Goal: Information Seeking & Learning: Understand process/instructions

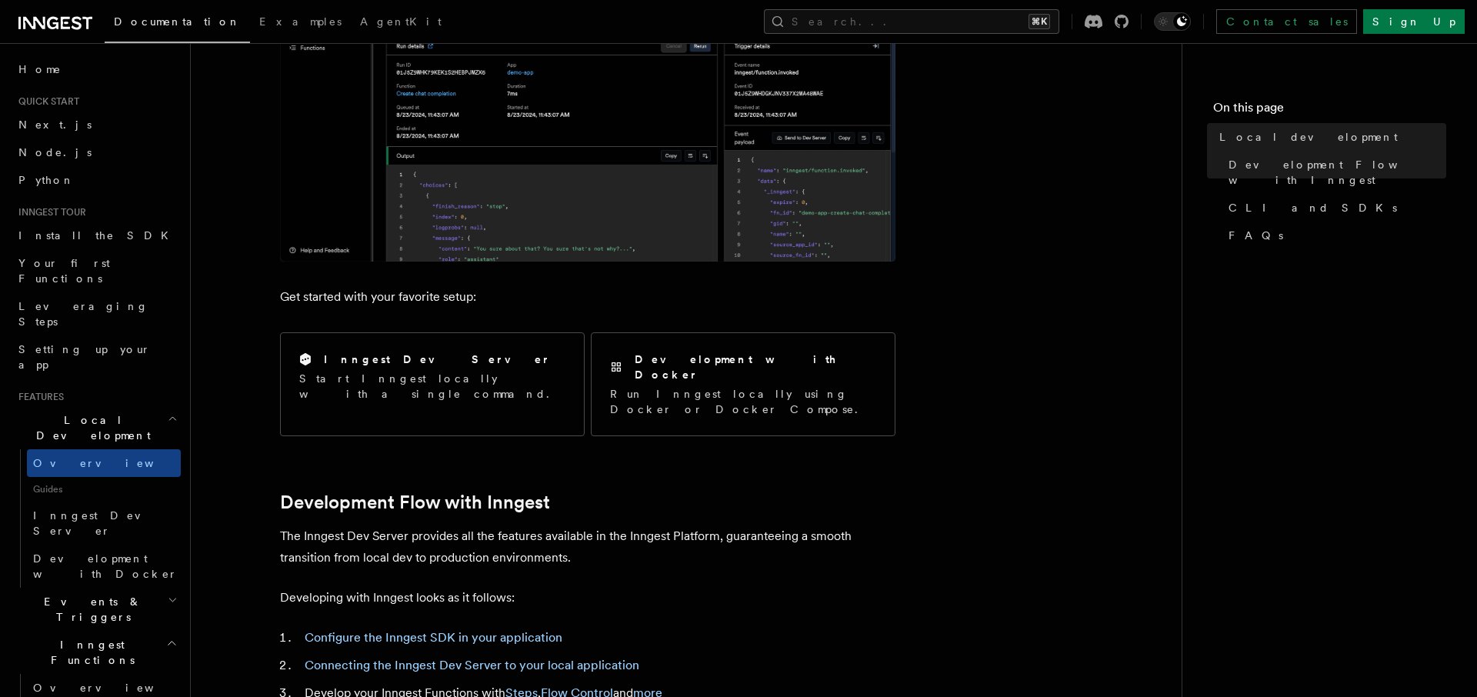
scroll to position [422, 0]
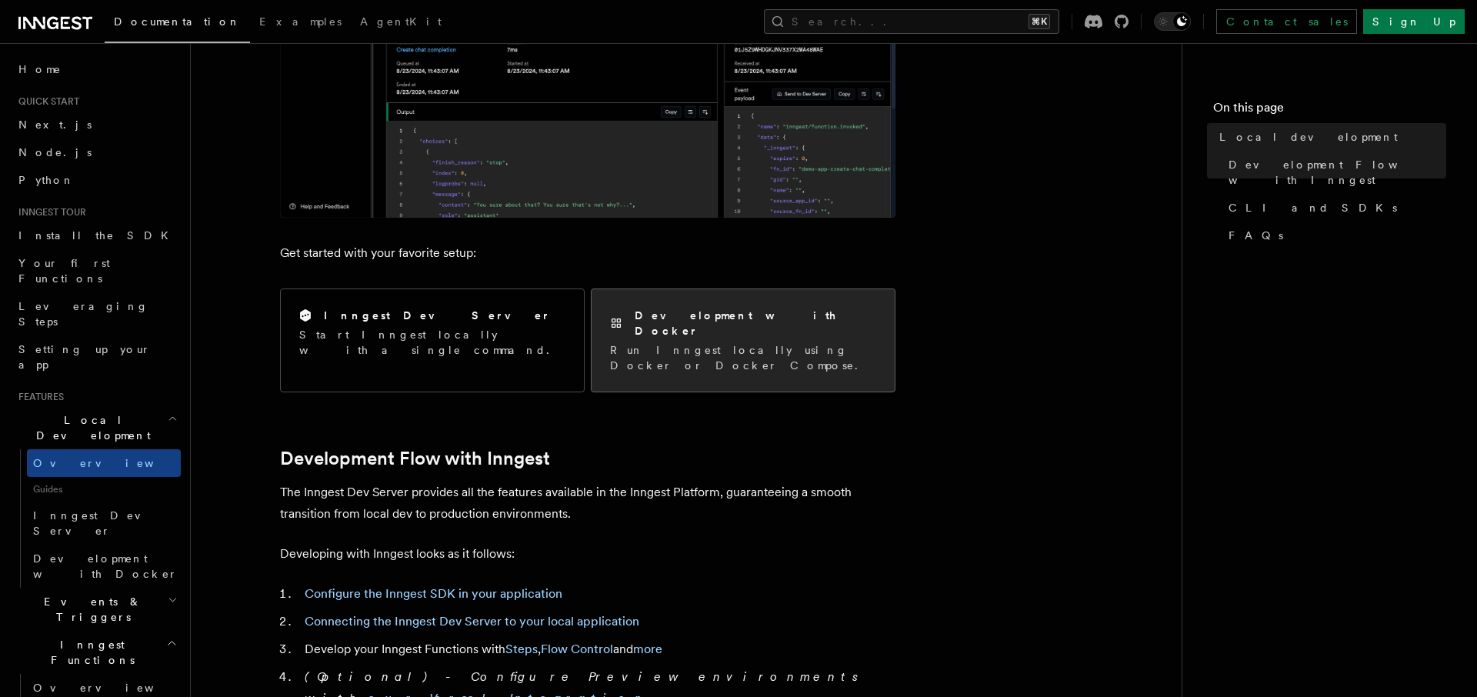
click at [785, 325] on div "Development with Docker Run Inngest locally using Docker or Docker Compose." at bounding box center [743, 340] width 266 height 65
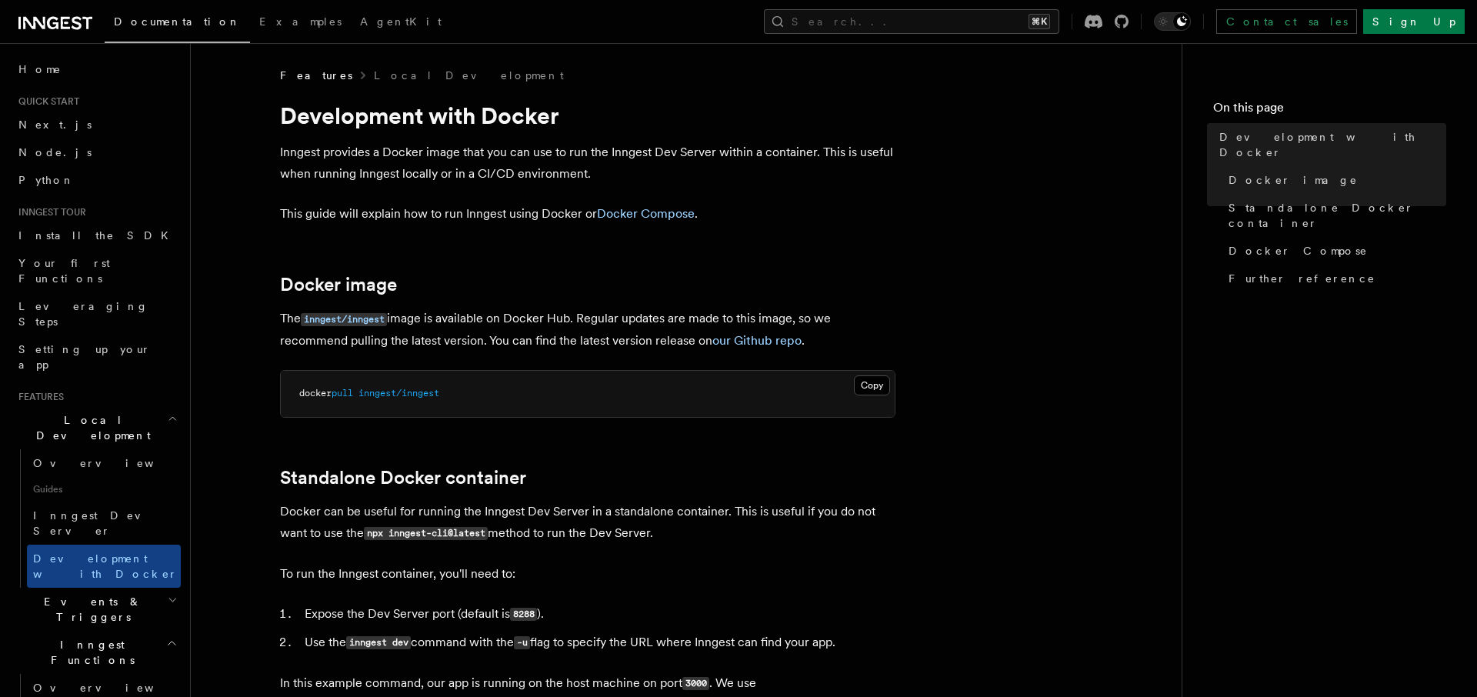
click at [452, 390] on pre "docker pull inngest/inngest" at bounding box center [588, 394] width 614 height 46
copy article "docker pull inngest/inngest"
click at [682, 218] on link "Docker Compose" at bounding box center [646, 213] width 98 height 15
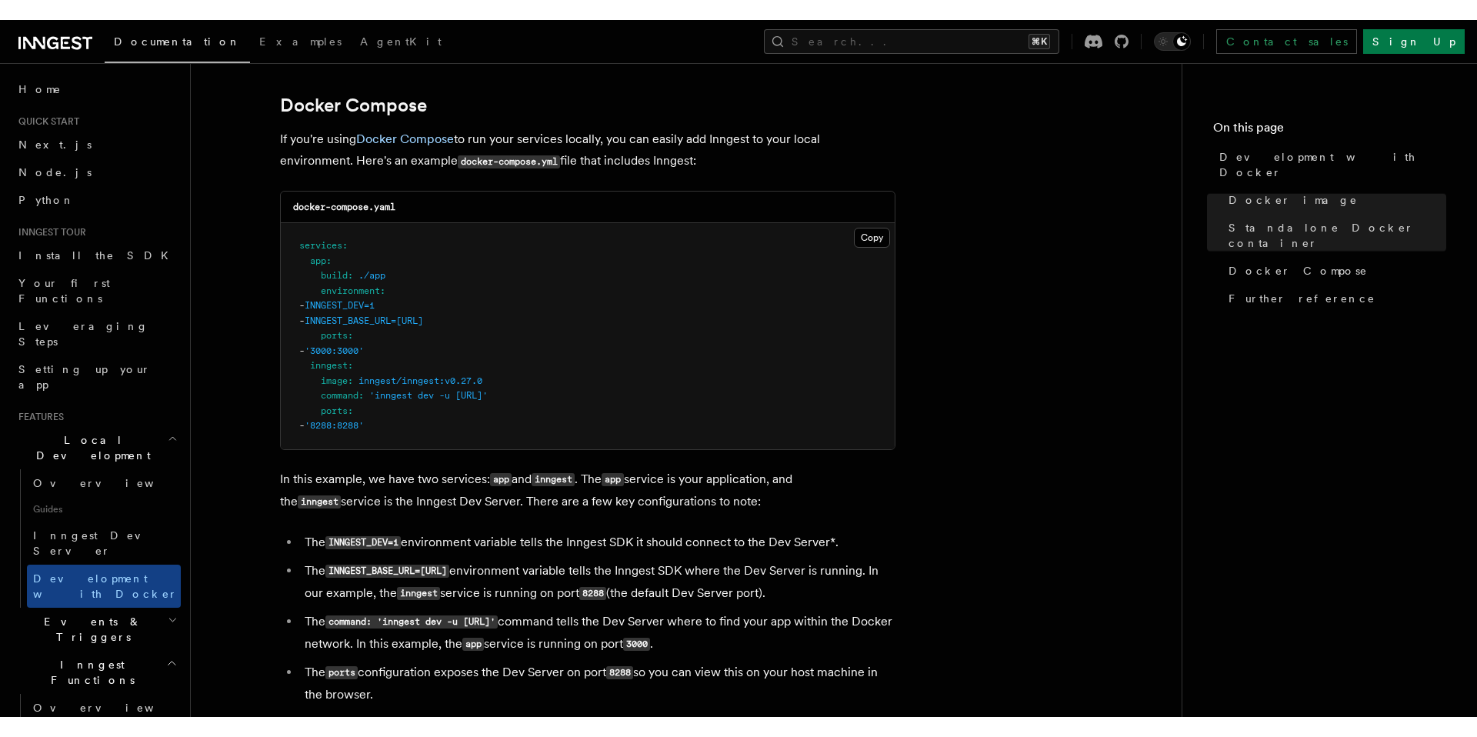
scroll to position [996, 0]
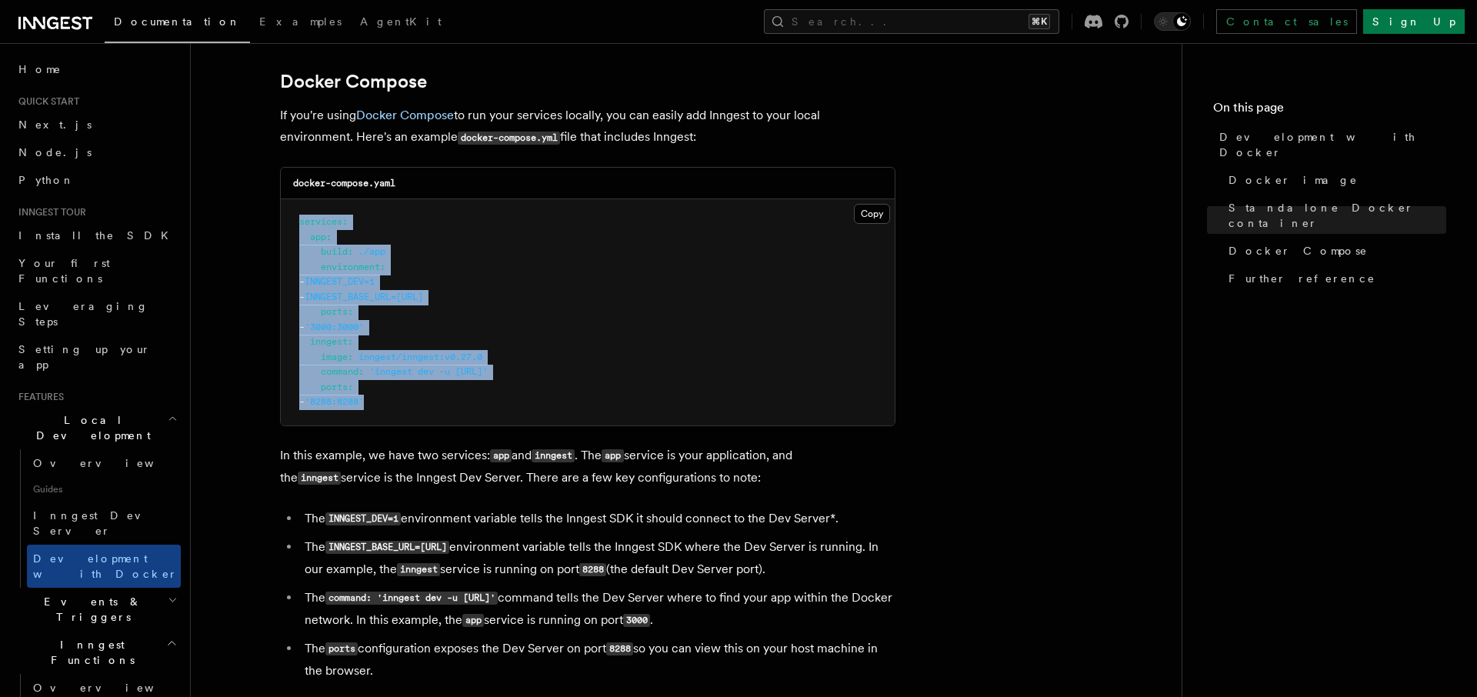
drag, startPoint x: 432, startPoint y: 405, endPoint x: 292, endPoint y: 222, distance: 230.0
click at [292, 222] on pre "services : app : build : ./app environment : - INNGEST_DEV=1 - INNGEST_BASE_URL…" at bounding box center [588, 312] width 614 height 226
copy code "services : app : build : ./app environment : - INNGEST_DEV=1 - INNGEST_BASE_URL…"
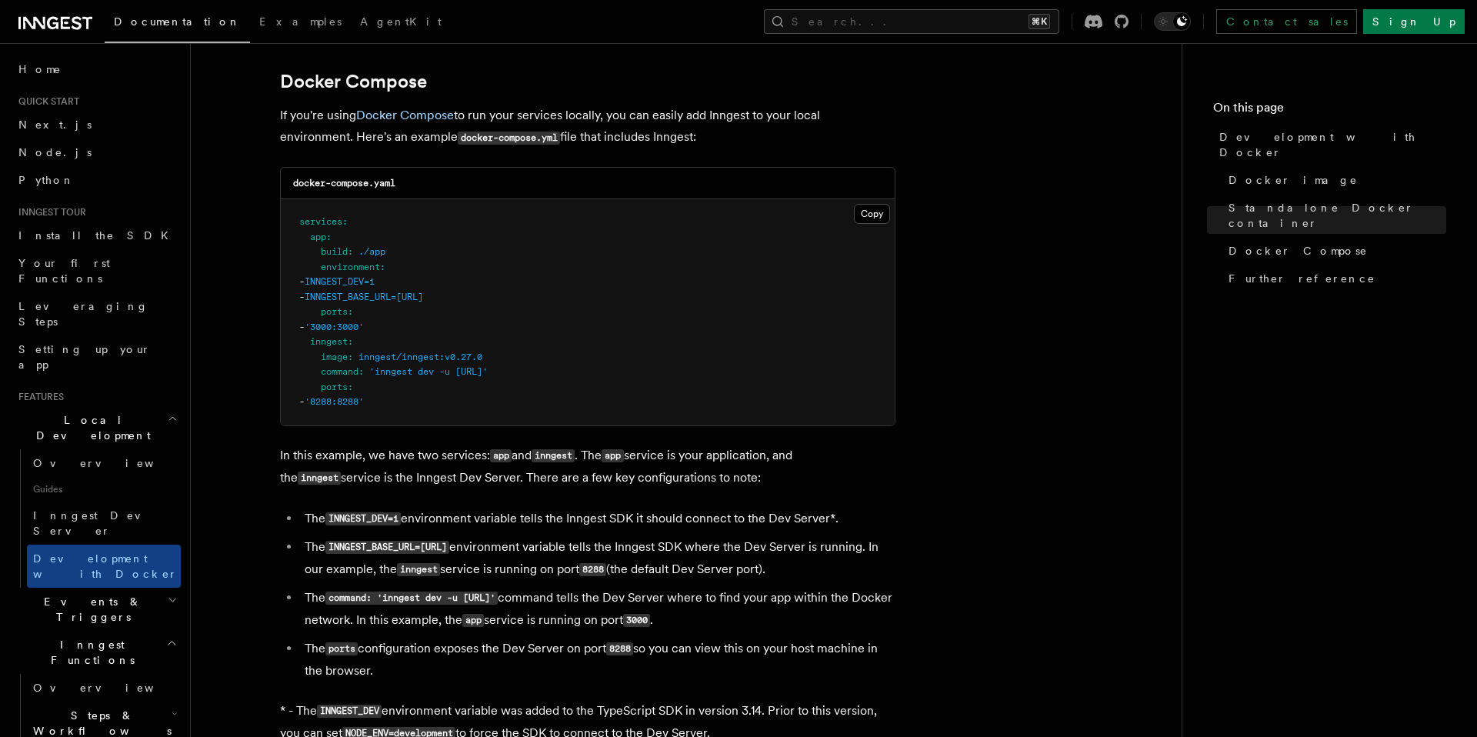
click at [962, 201] on article "Features Local Development Development with Docker Inngest provides a Docker im…" at bounding box center [686, 167] width 942 height 2191
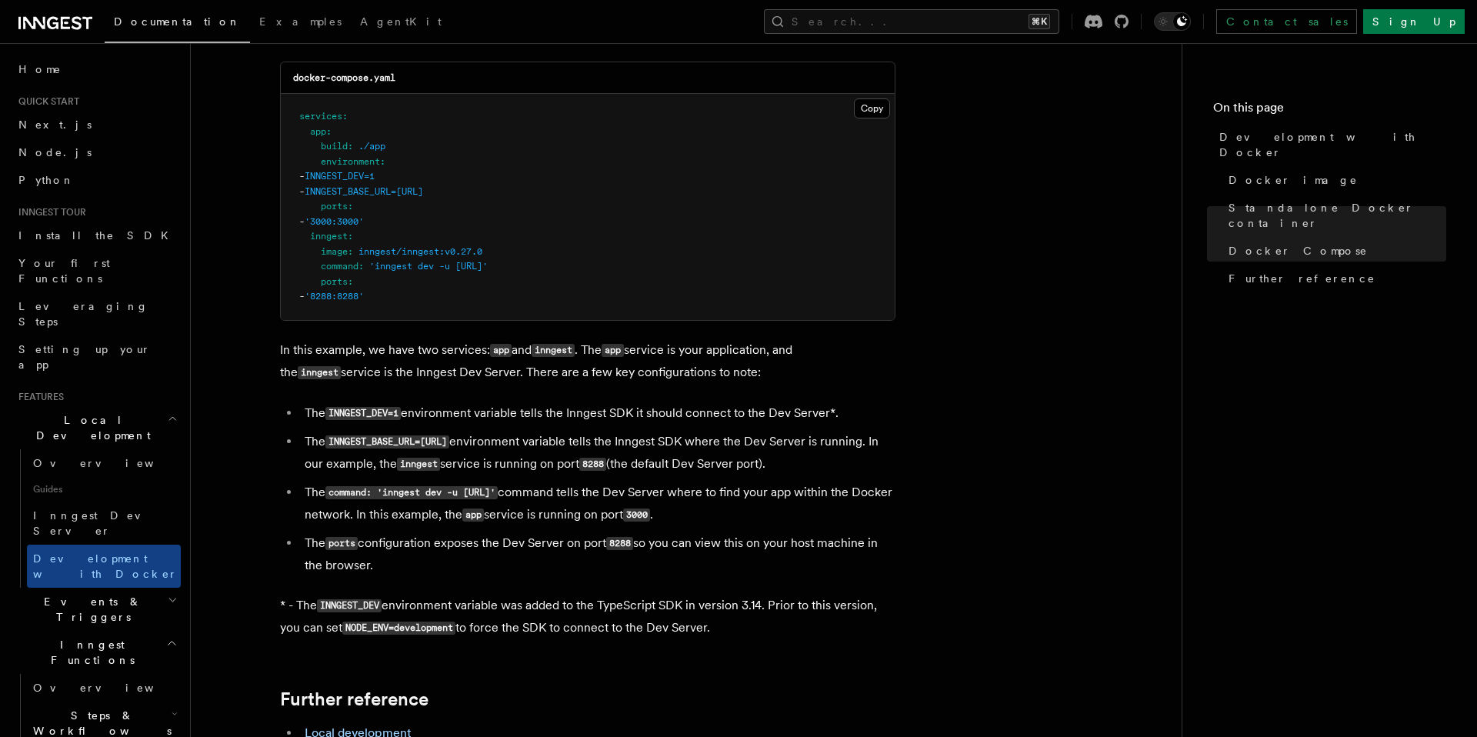
scroll to position [1106, 0]
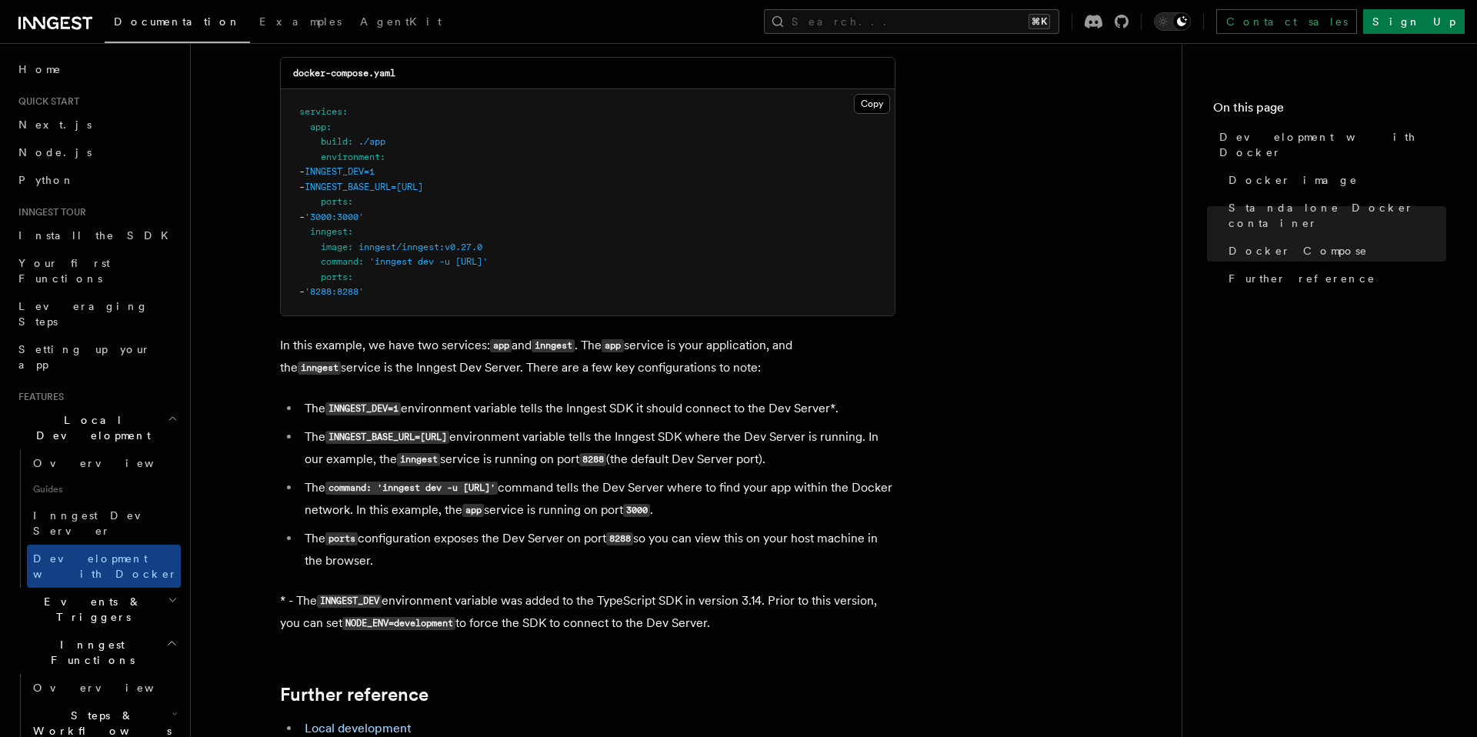
drag, startPoint x: 477, startPoint y: 408, endPoint x: 876, endPoint y: 406, distance: 399.2
click at [876, 406] on li "The INNGEST_DEV=1 environment variable tells the Inngest SDK it should connect …" at bounding box center [597, 409] width 595 height 22
drag, startPoint x: 402, startPoint y: 414, endPoint x: 332, endPoint y: 408, distance: 71.0
click at [332, 408] on code "INNGEST_DEV=1" at bounding box center [362, 408] width 75 height 13
copy code "INNGEST_DEV=1"
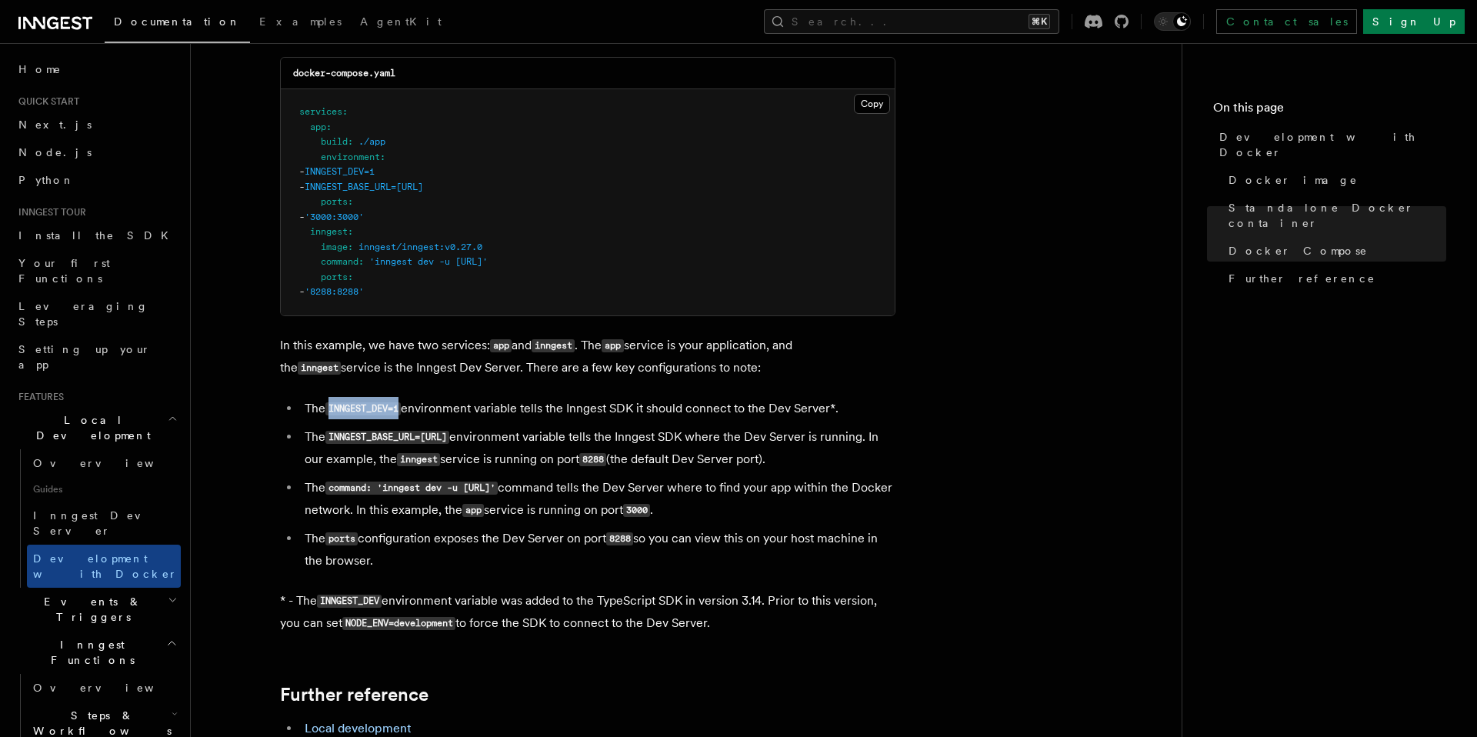
drag, startPoint x: 532, startPoint y: 441, endPoint x: 332, endPoint y: 446, distance: 200.1
click at [332, 444] on code "INNGEST_BASE_URL=http://inngest:8288" at bounding box center [387, 437] width 124 height 13
copy code "INNGEST_BASE_URL=http://inngest:8288"
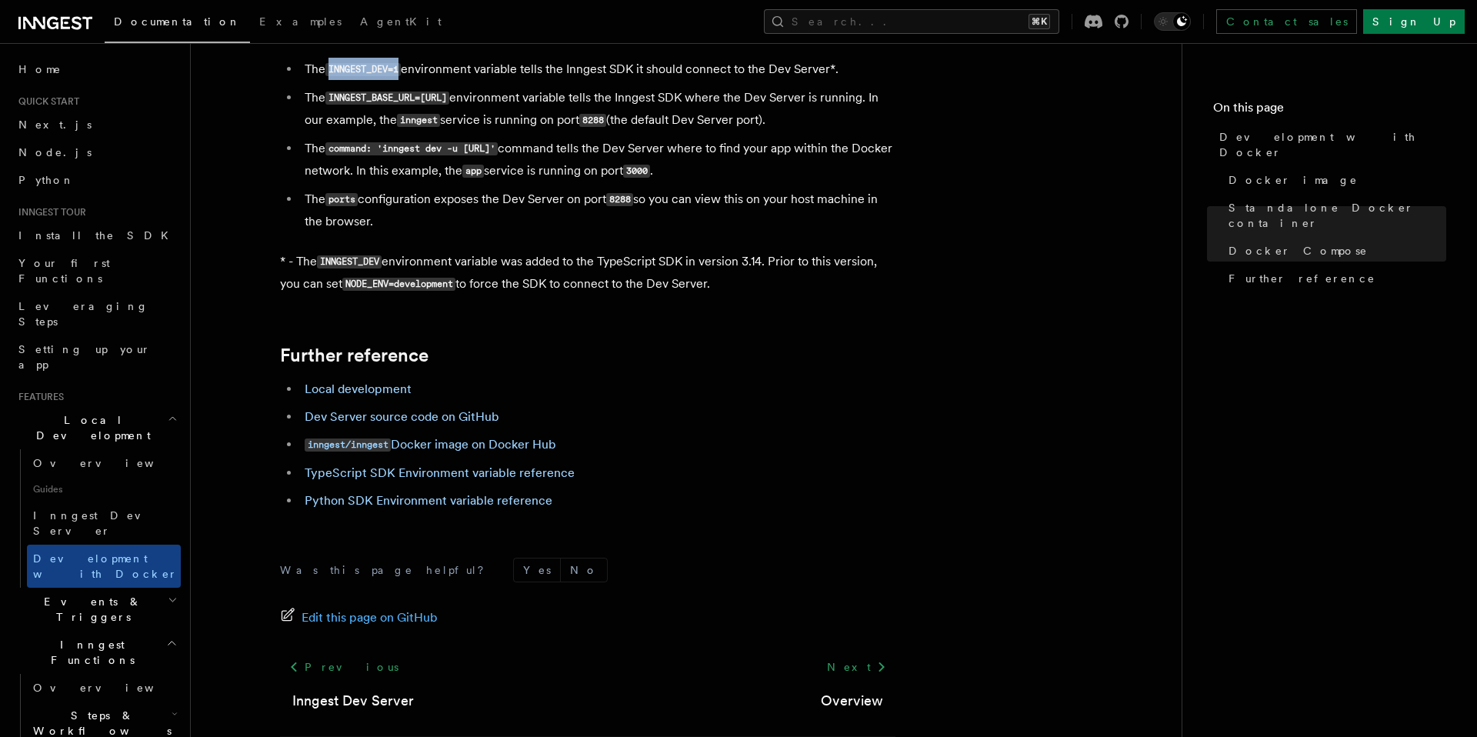
scroll to position [1448, 0]
click at [501, 449] on link "inngest/inngest Docker image on Docker Hub" at bounding box center [431, 442] width 252 height 15
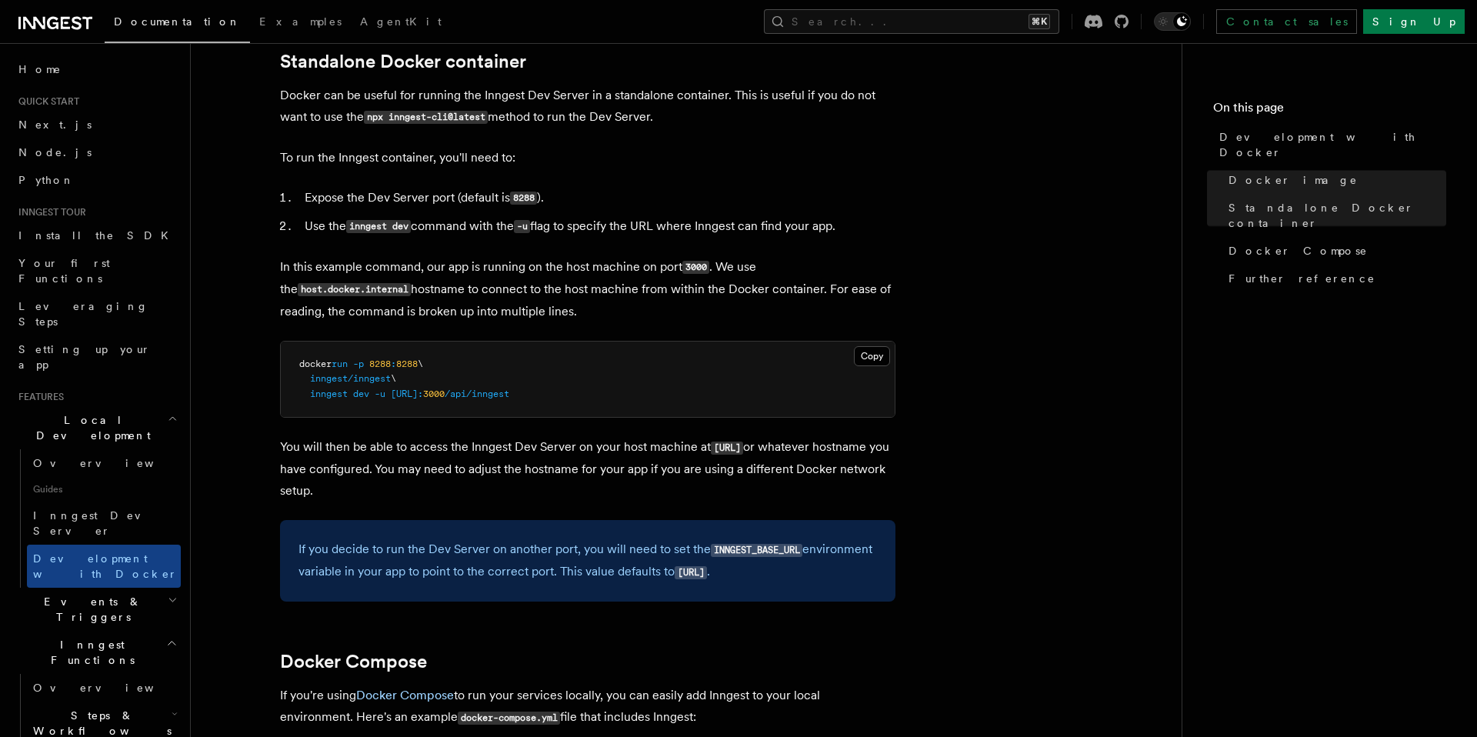
scroll to position [418, 0]
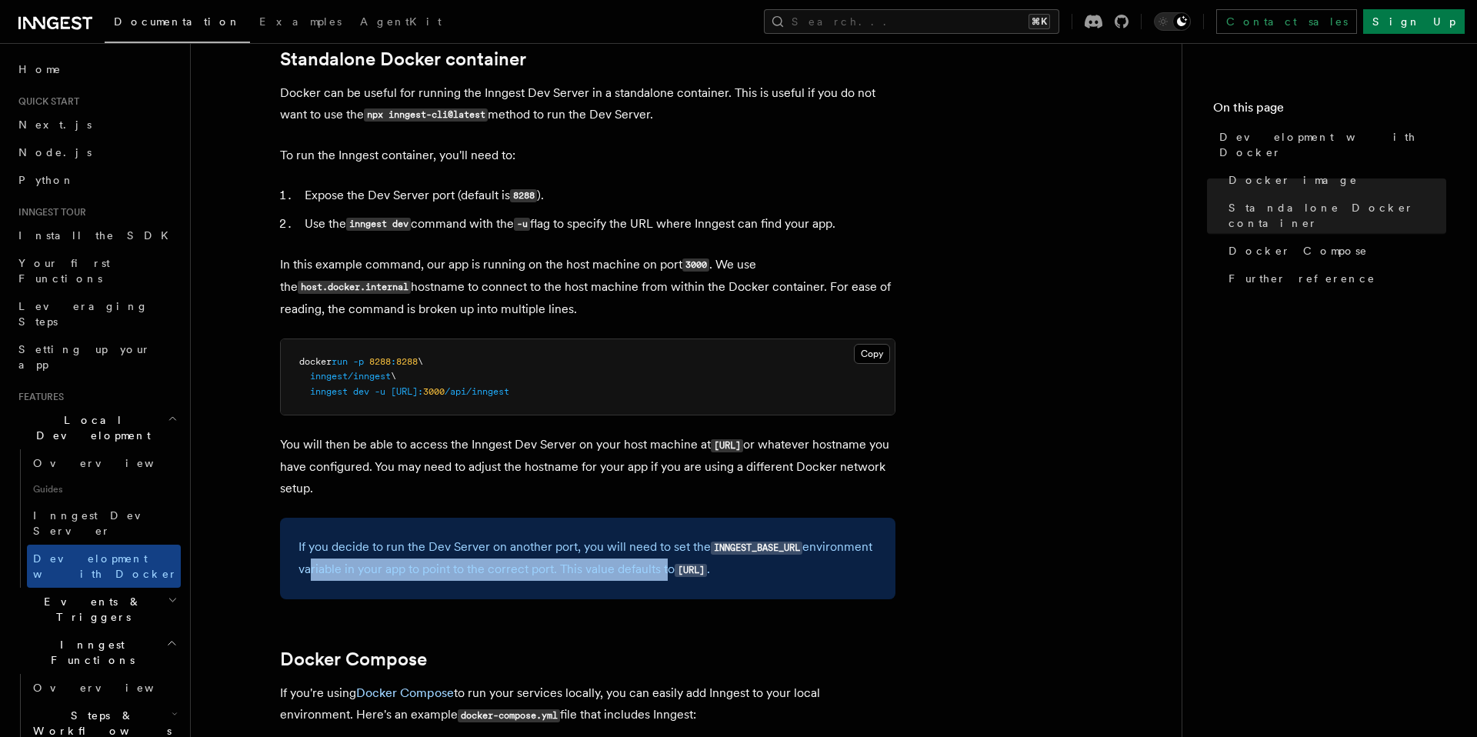
drag, startPoint x: 303, startPoint y: 575, endPoint x: 664, endPoint y: 572, distance: 360.8
click at [664, 572] on p "If you decide to run the Dev Server on another port, you will need to set the I…" at bounding box center [587, 558] width 578 height 45
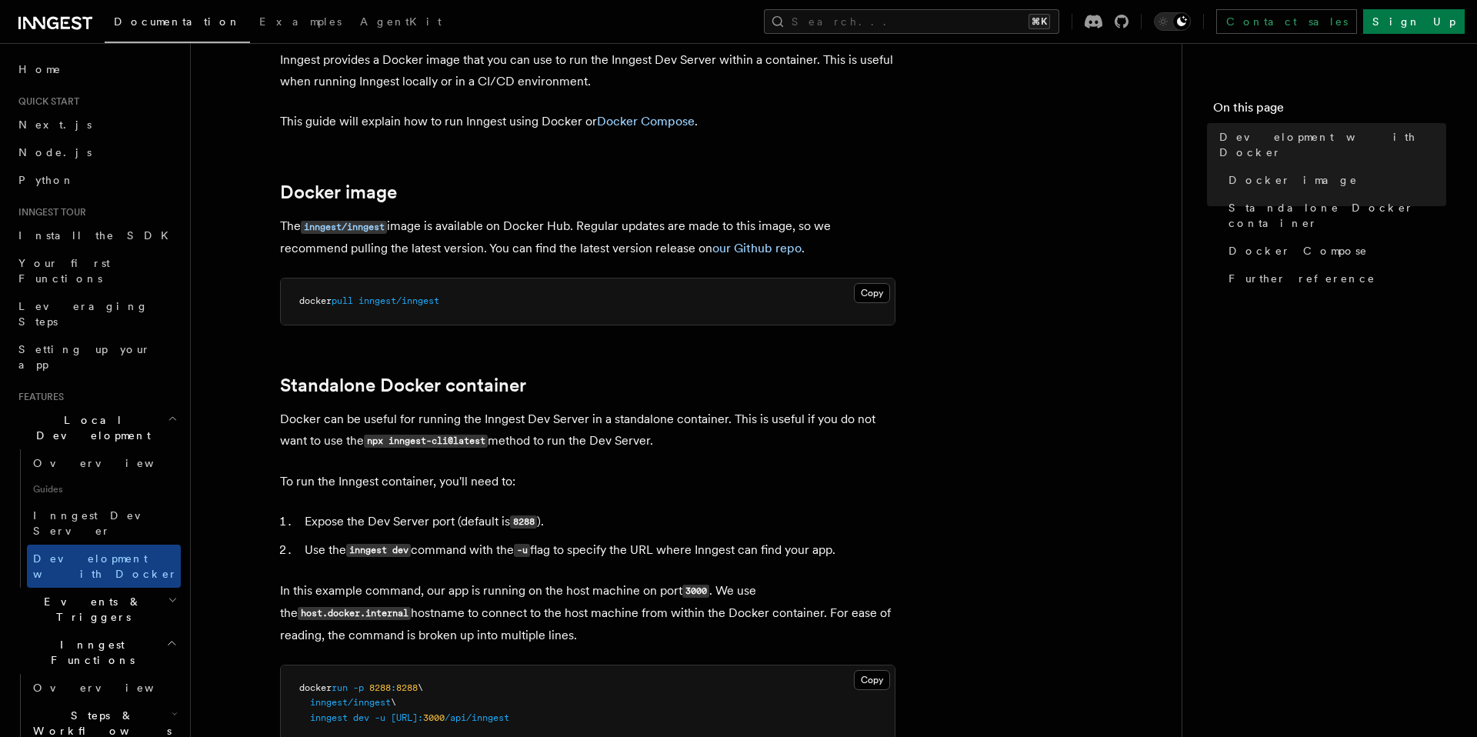
scroll to position [0, 0]
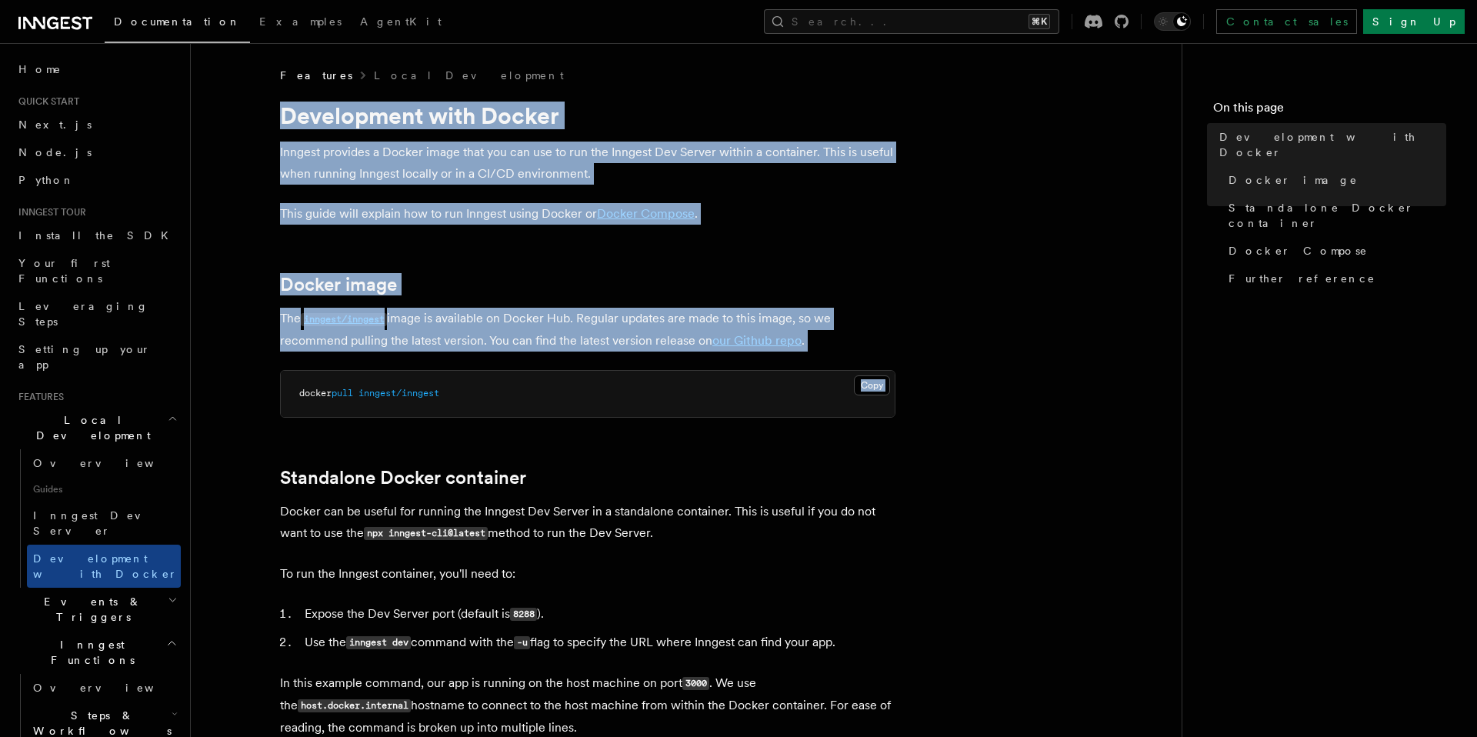
drag, startPoint x: 271, startPoint y: 108, endPoint x: 826, endPoint y: 367, distance: 612.6
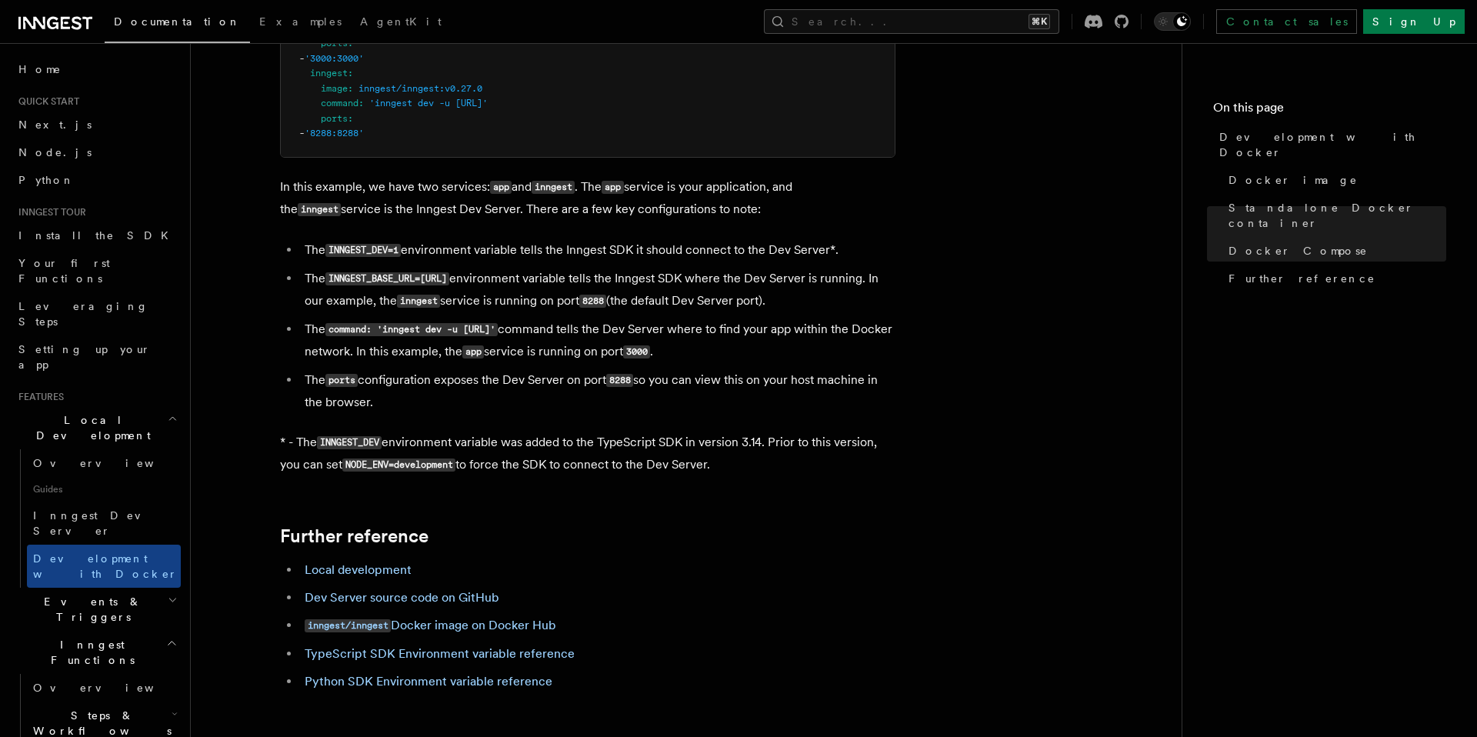
scroll to position [1355, 0]
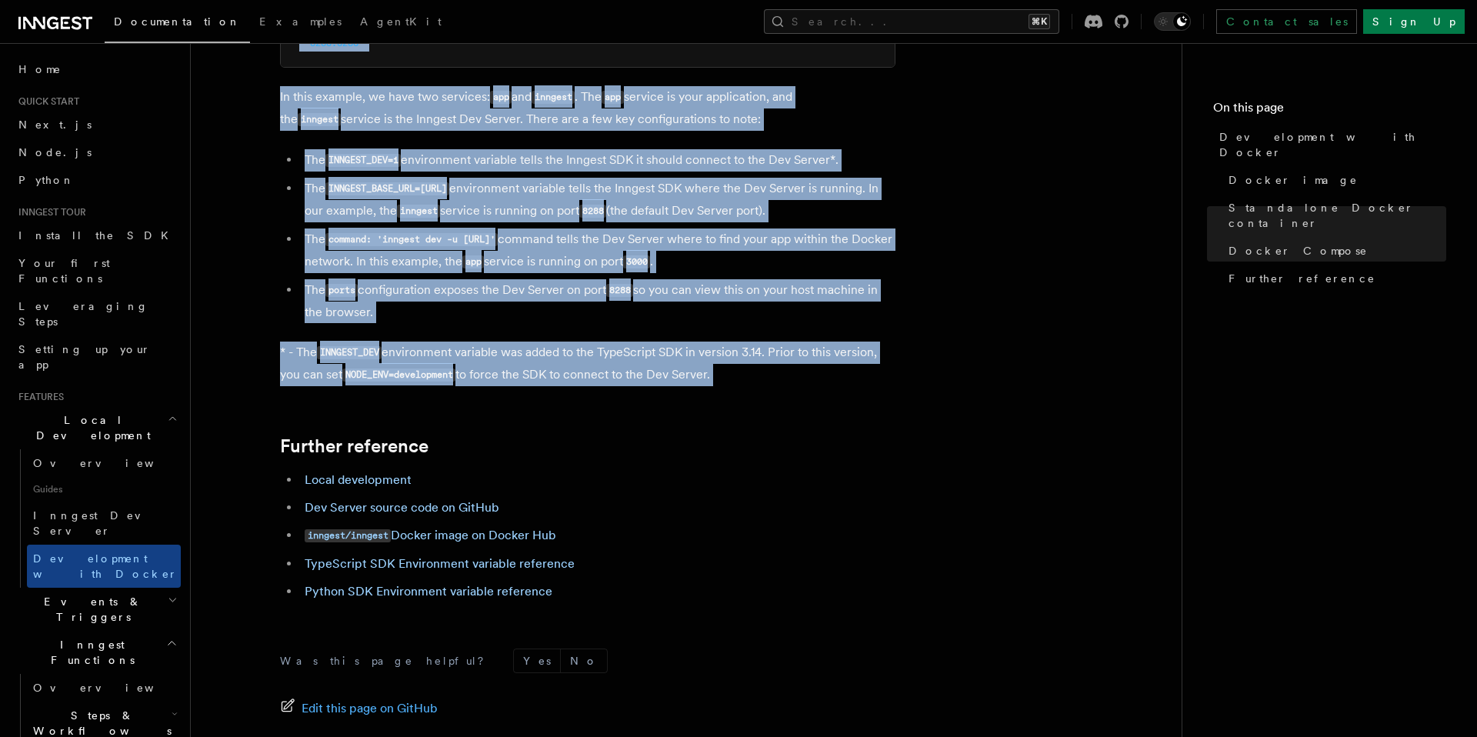
copy article "Development with Docker Inngest provides a Docker image that you can use to run…"
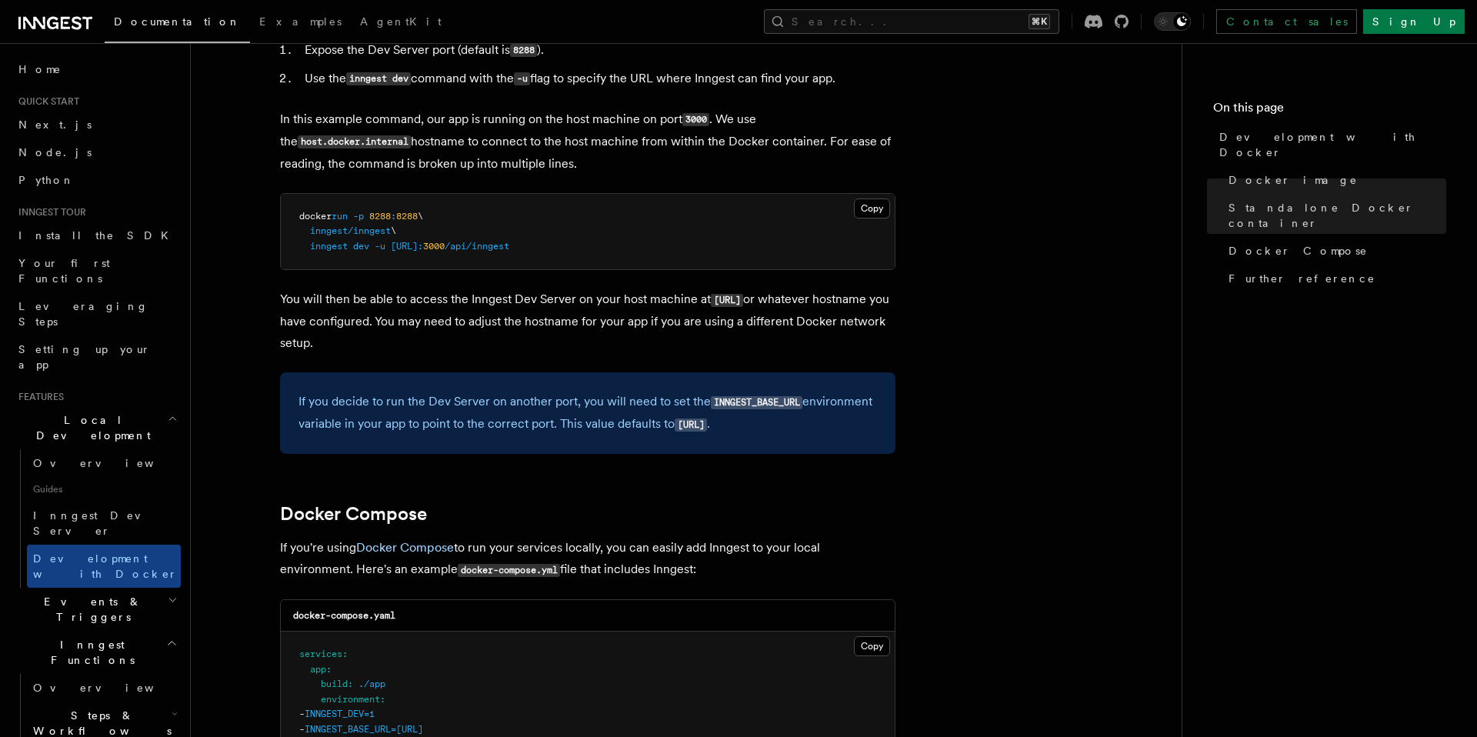
scroll to position [695, 0]
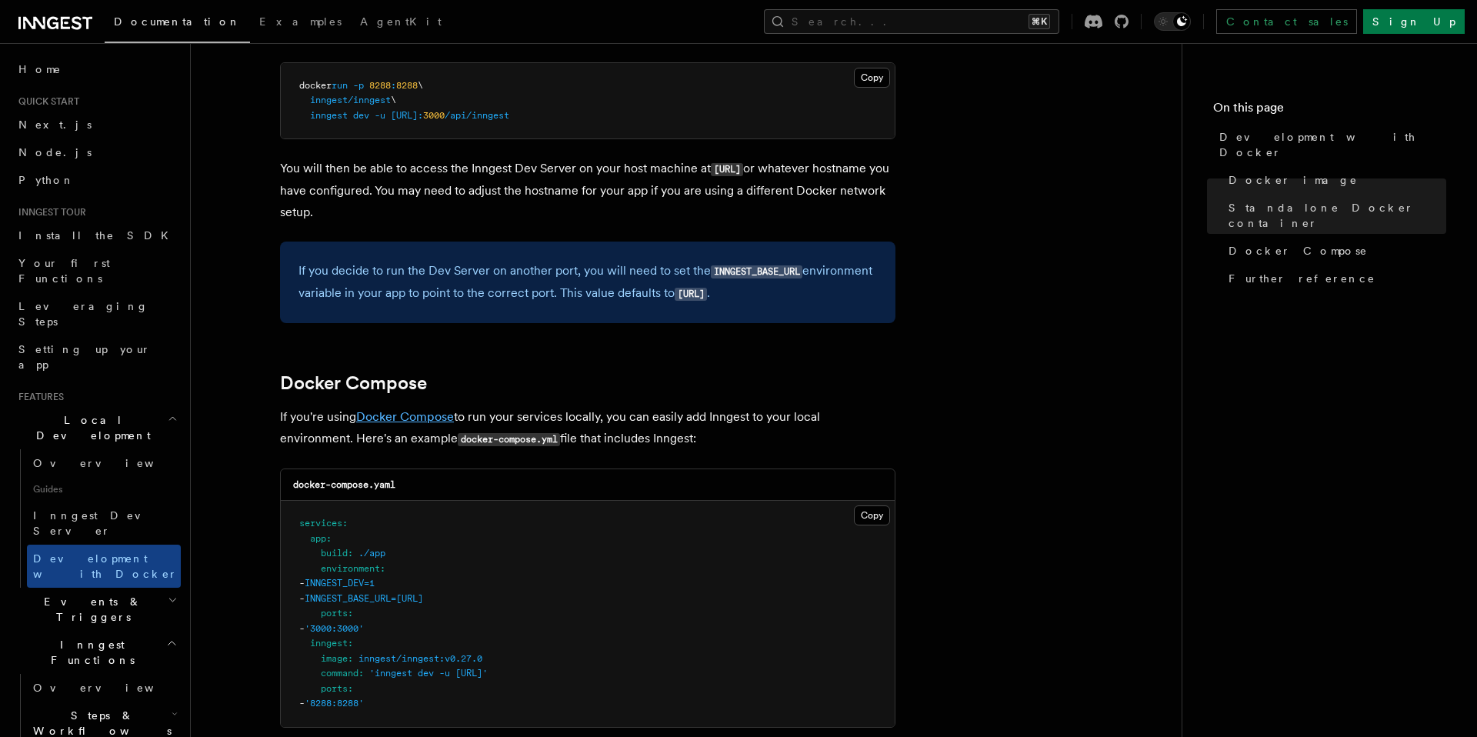
click at [375, 422] on link "Docker Compose" at bounding box center [405, 416] width 98 height 15
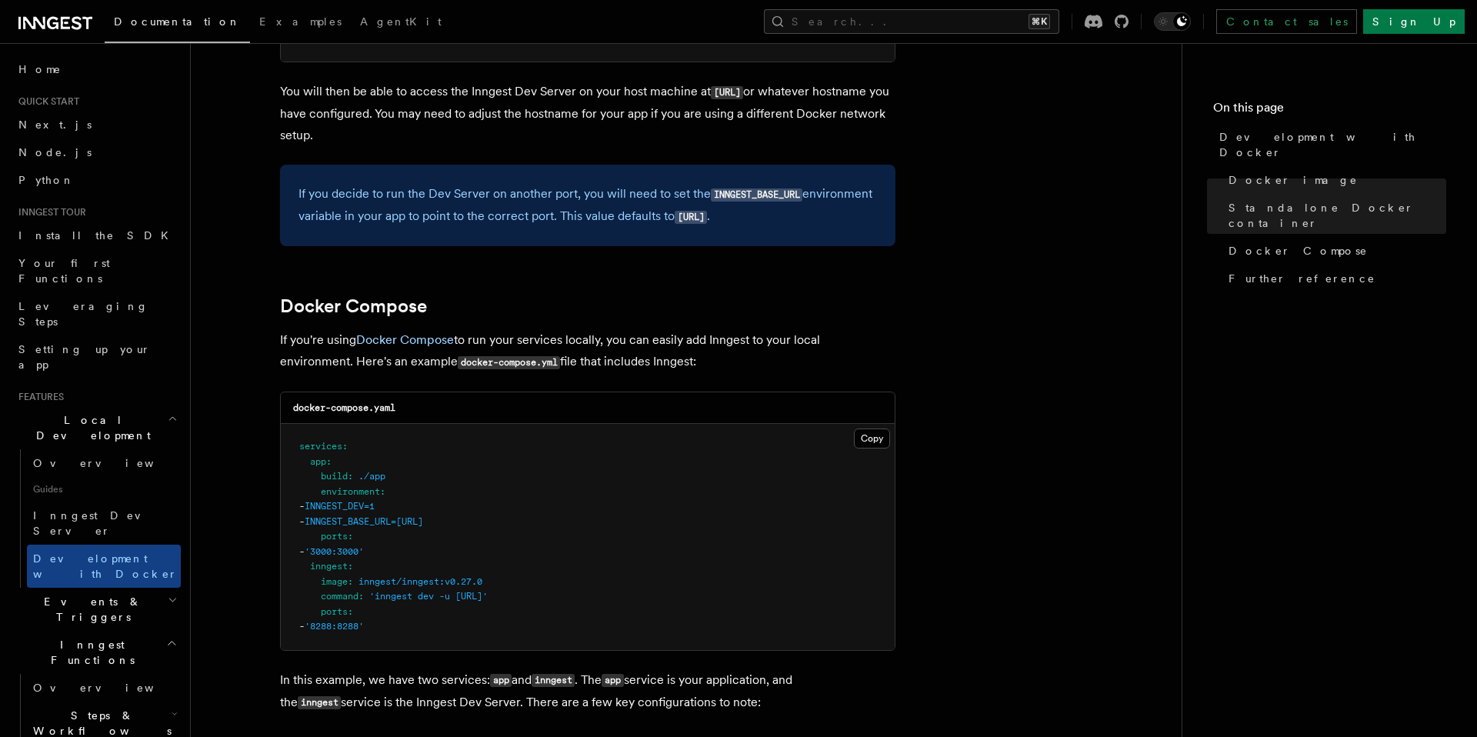
scroll to position [792, 0]
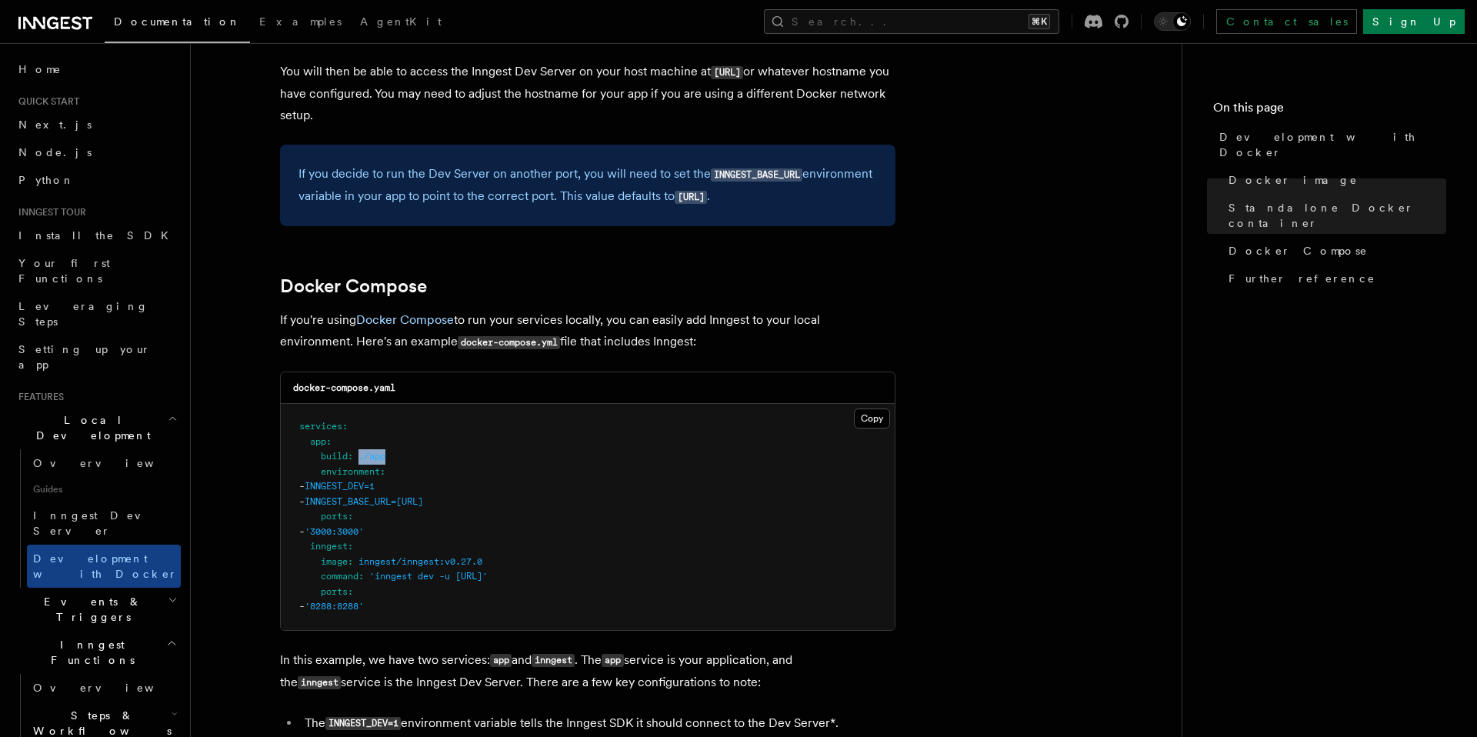
drag, startPoint x: 392, startPoint y: 462, endPoint x: 360, endPoint y: 462, distance: 31.5
click at [360, 462] on pre "services : app : build : ./app environment : - INNGEST_DEV=1 - INNGEST_BASE_URL…" at bounding box center [588, 517] width 614 height 226
copy span "./app"
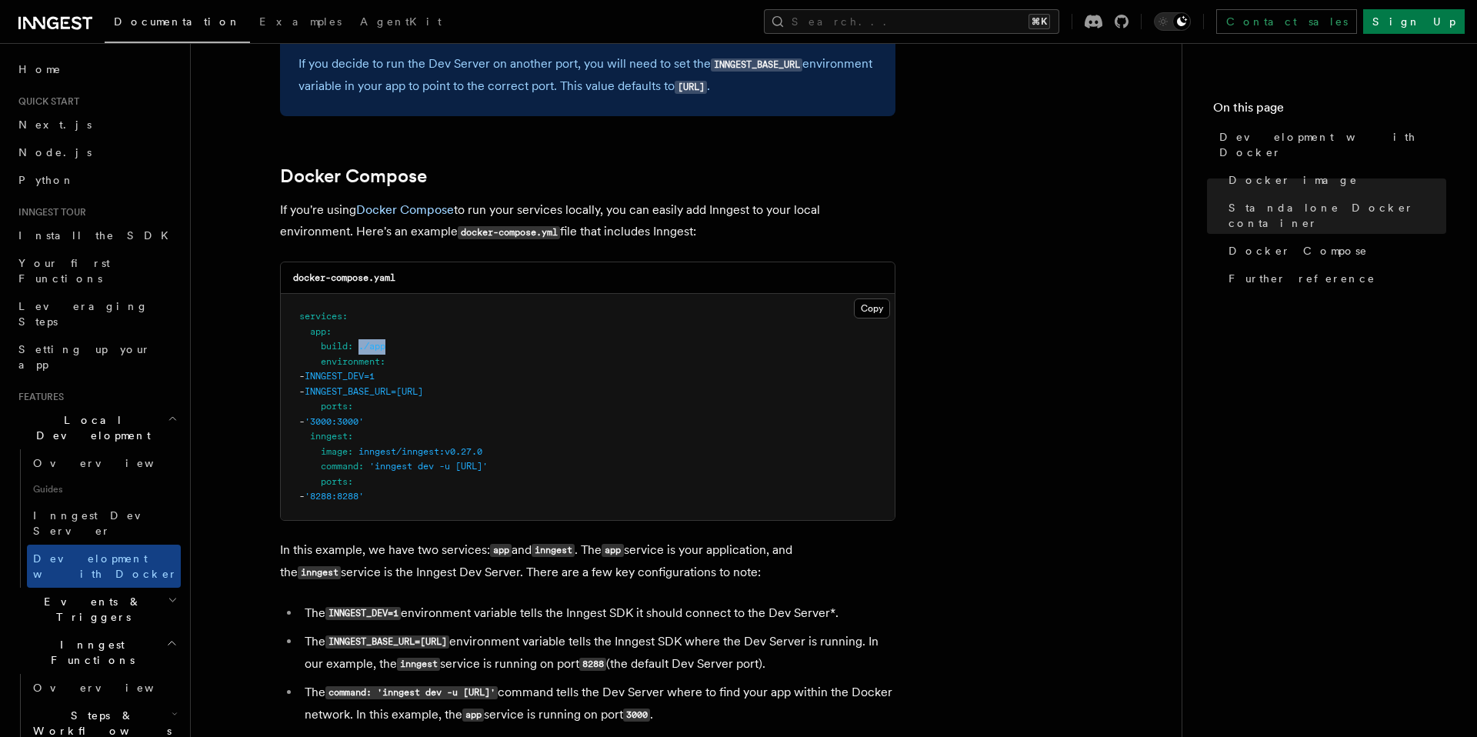
scroll to position [942, 0]
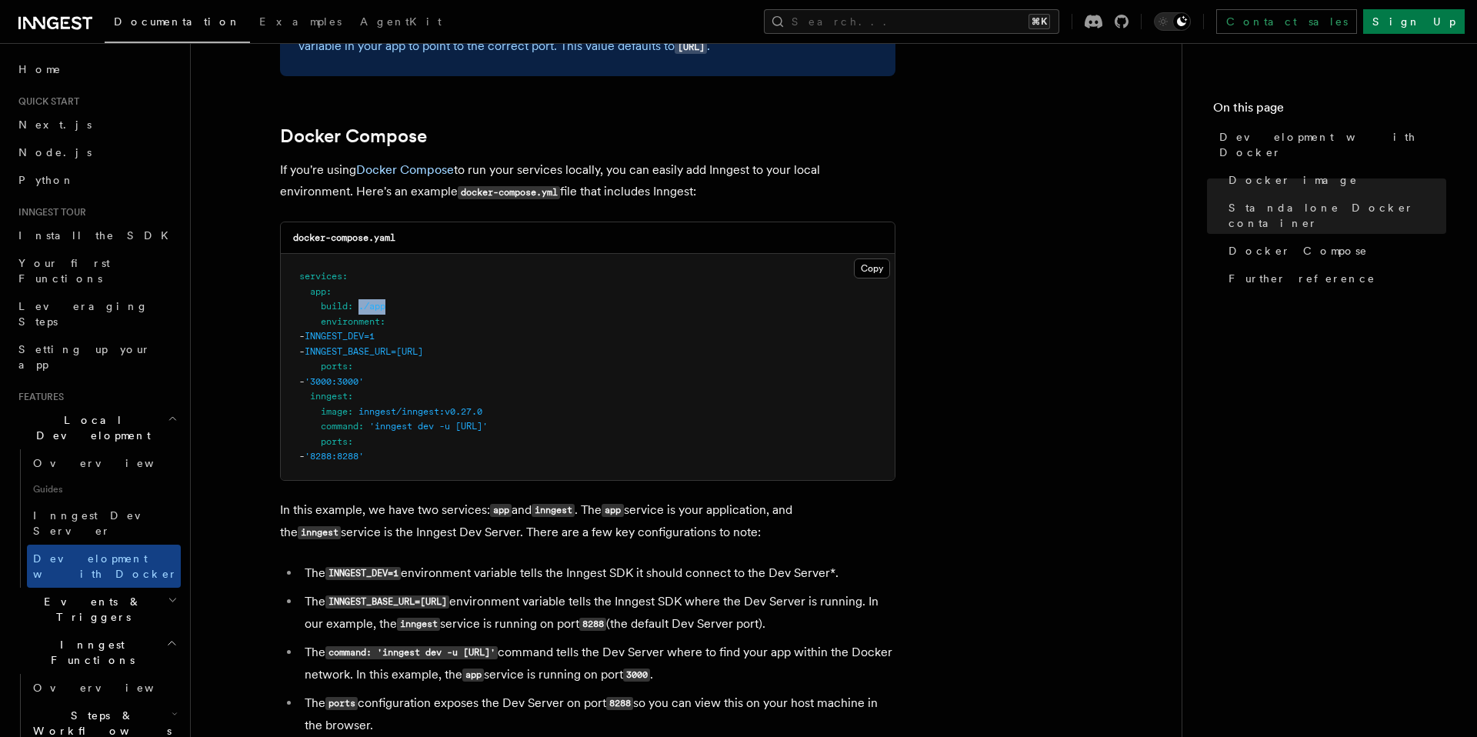
drag, startPoint x: 630, startPoint y: 509, endPoint x: 876, endPoint y: 525, distance: 246.7
click at [876, 525] on p "In this example, we have two services: app and inngest . The app service is you…" at bounding box center [587, 521] width 615 height 45
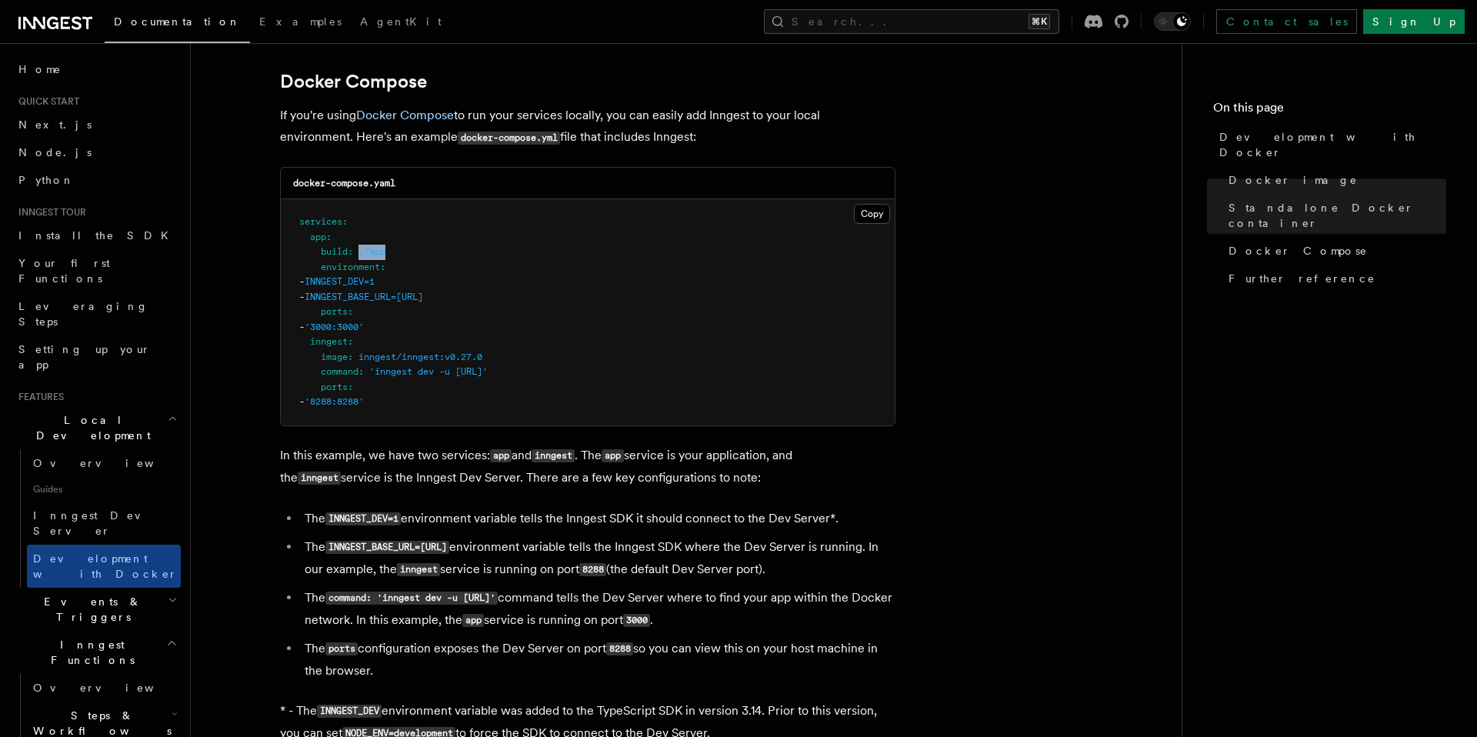
scroll to position [1005, 0]
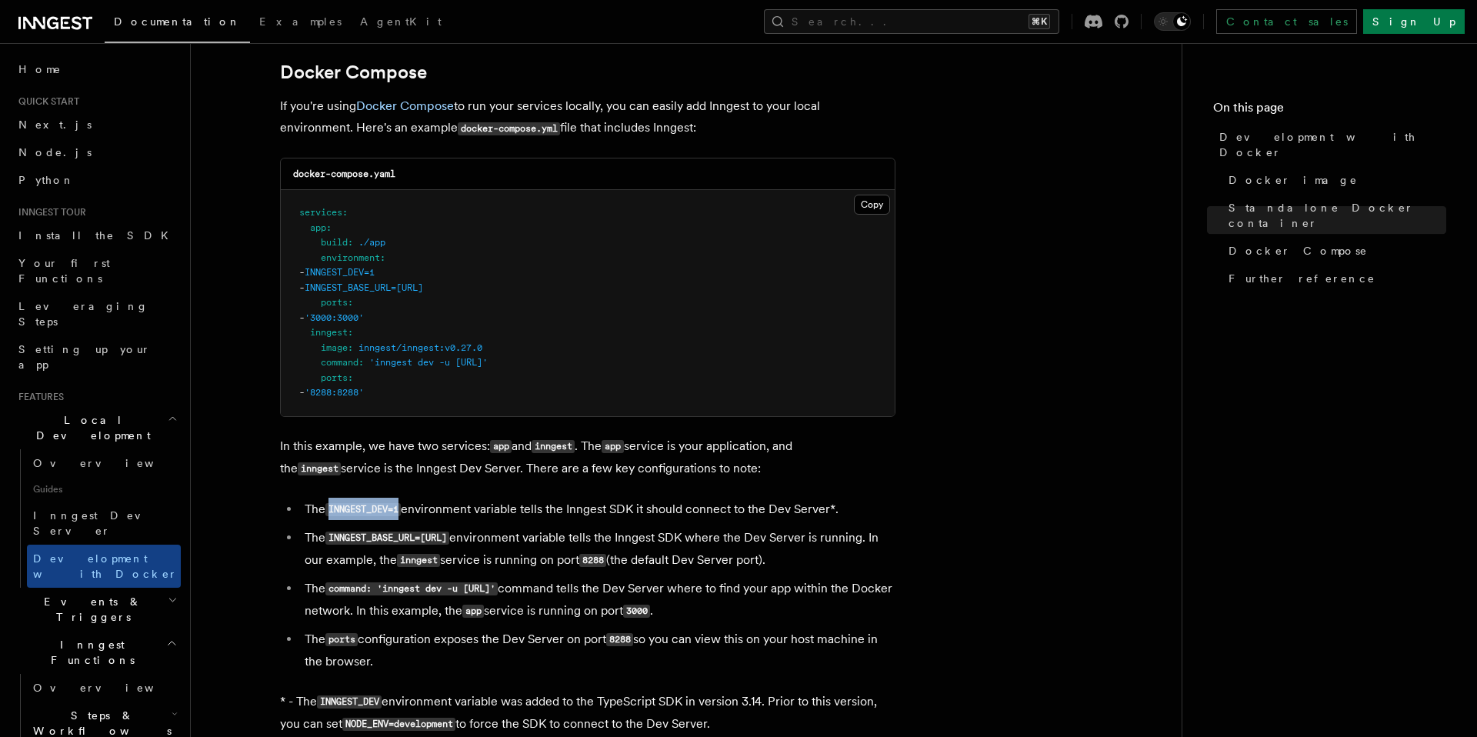
drag, startPoint x: 405, startPoint y: 518, endPoint x: 330, endPoint y: 510, distance: 75.1
click at [330, 510] on code "INNGEST_DEV=1" at bounding box center [362, 509] width 75 height 13
copy code "INNGEST_DEV=1"
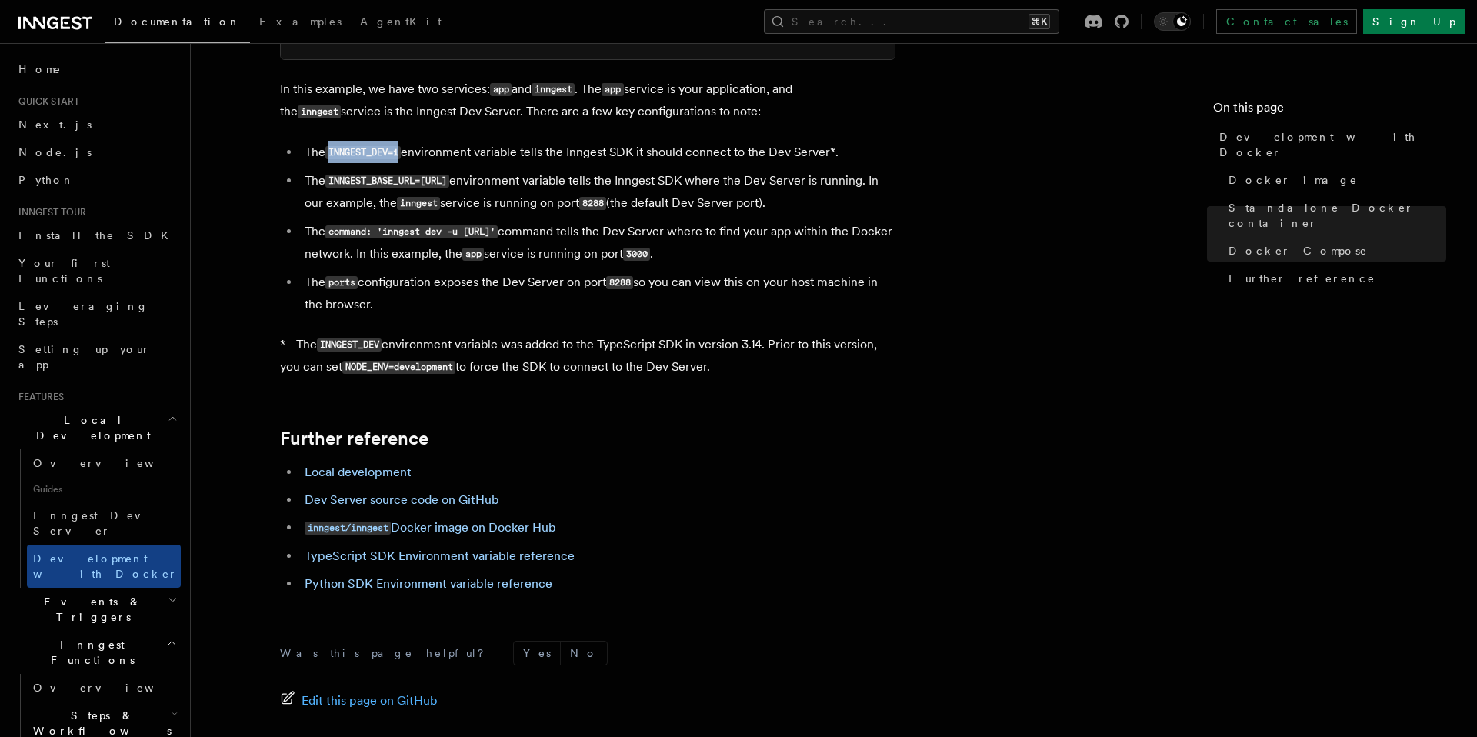
scroll to position [1372, 0]
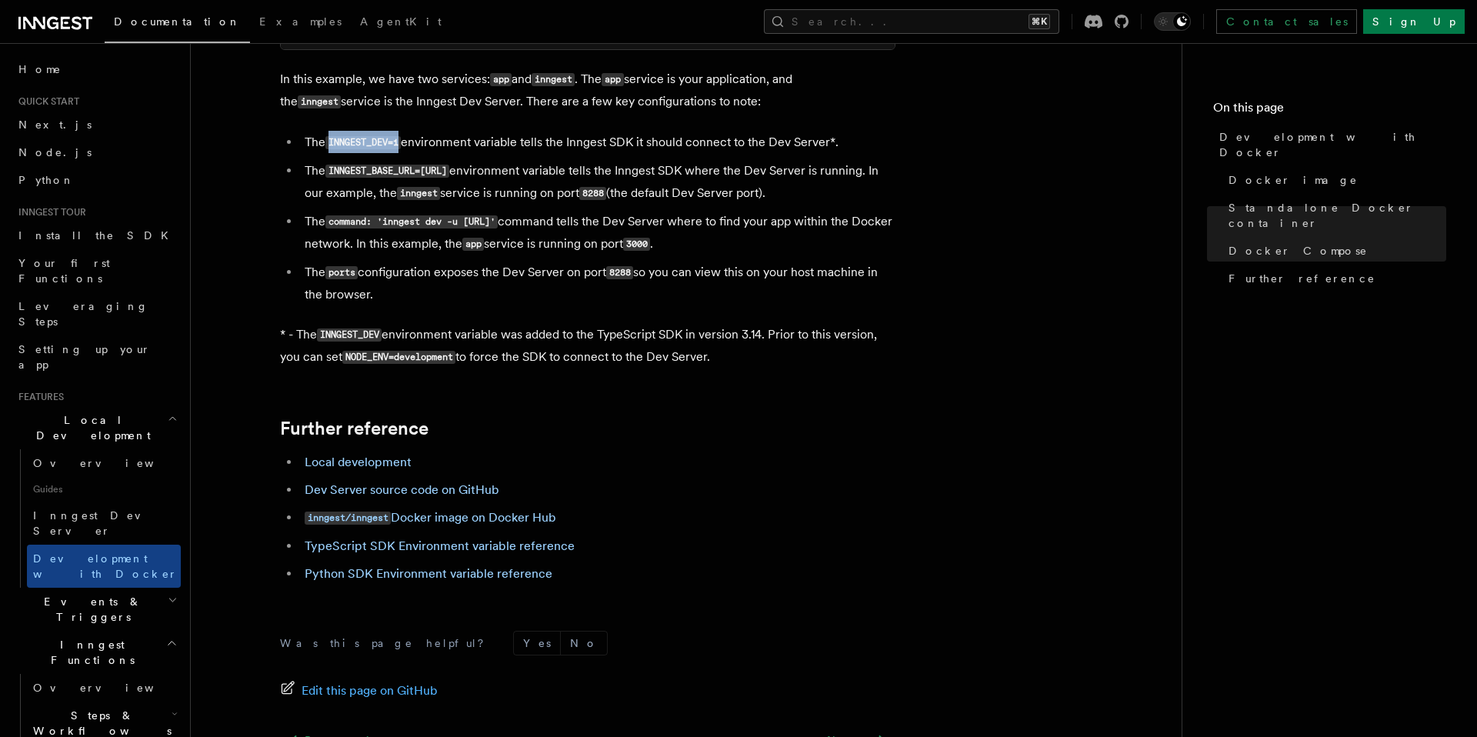
click at [47, 20] on icon at bounding box center [53, 23] width 12 height 12
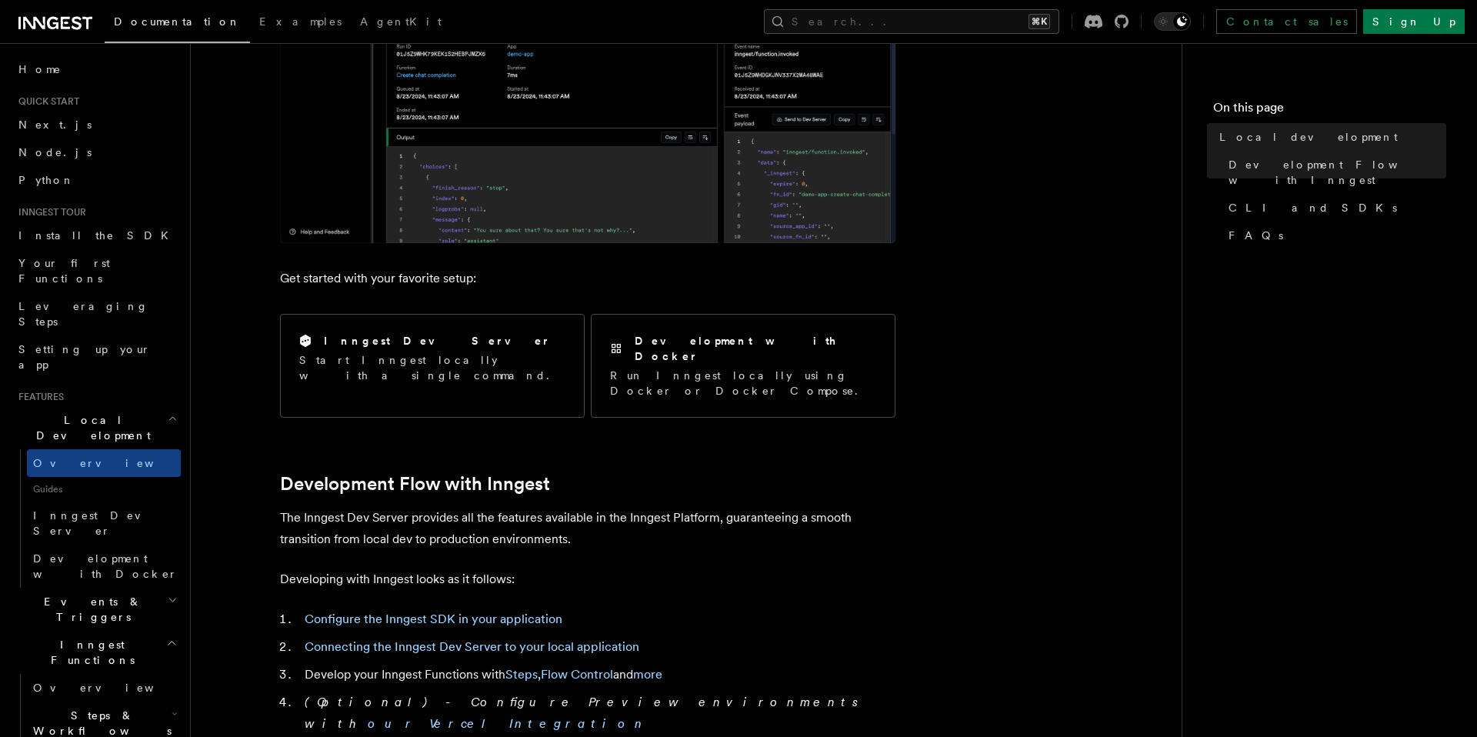
scroll to position [397, 0]
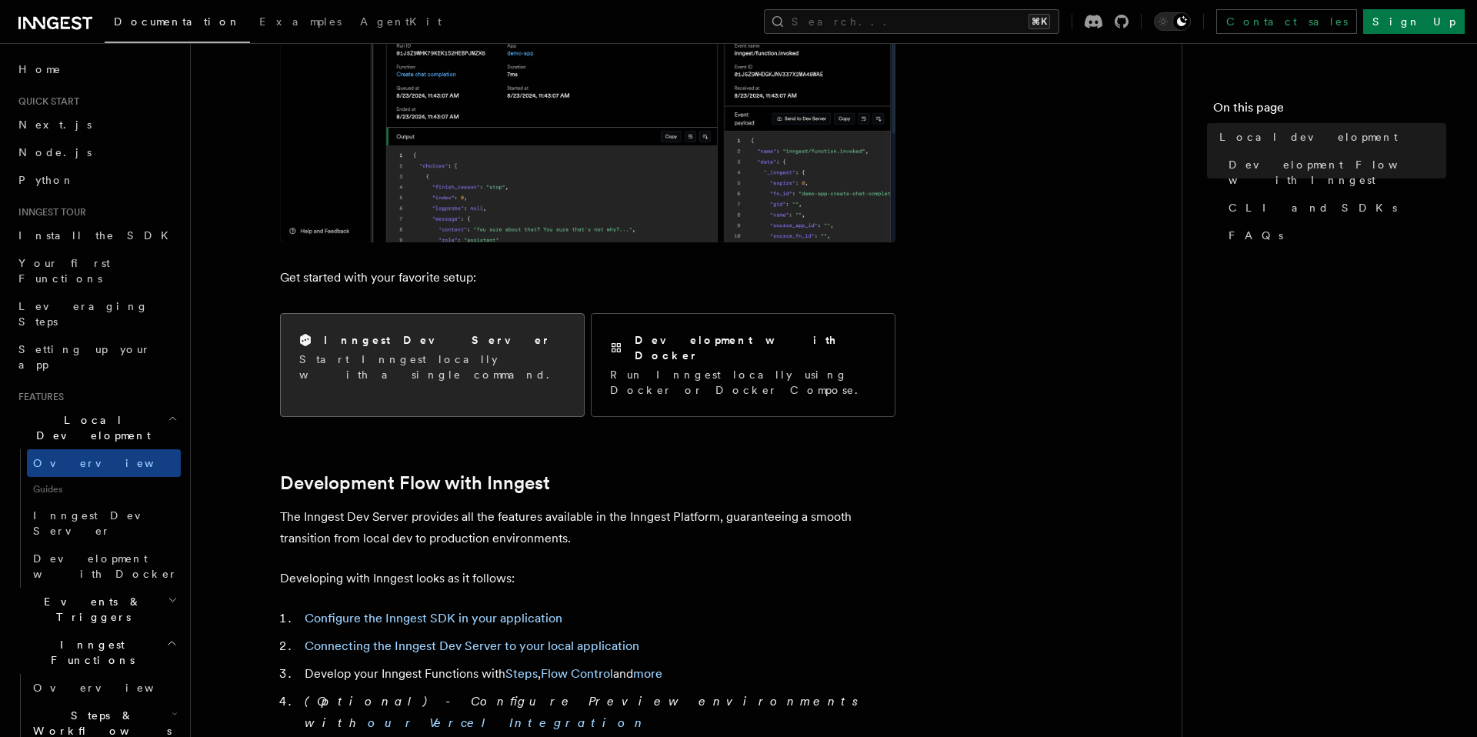
click at [491, 374] on div "Inngest Dev Server Start Inngest locally with a single command." at bounding box center [432, 357] width 303 height 87
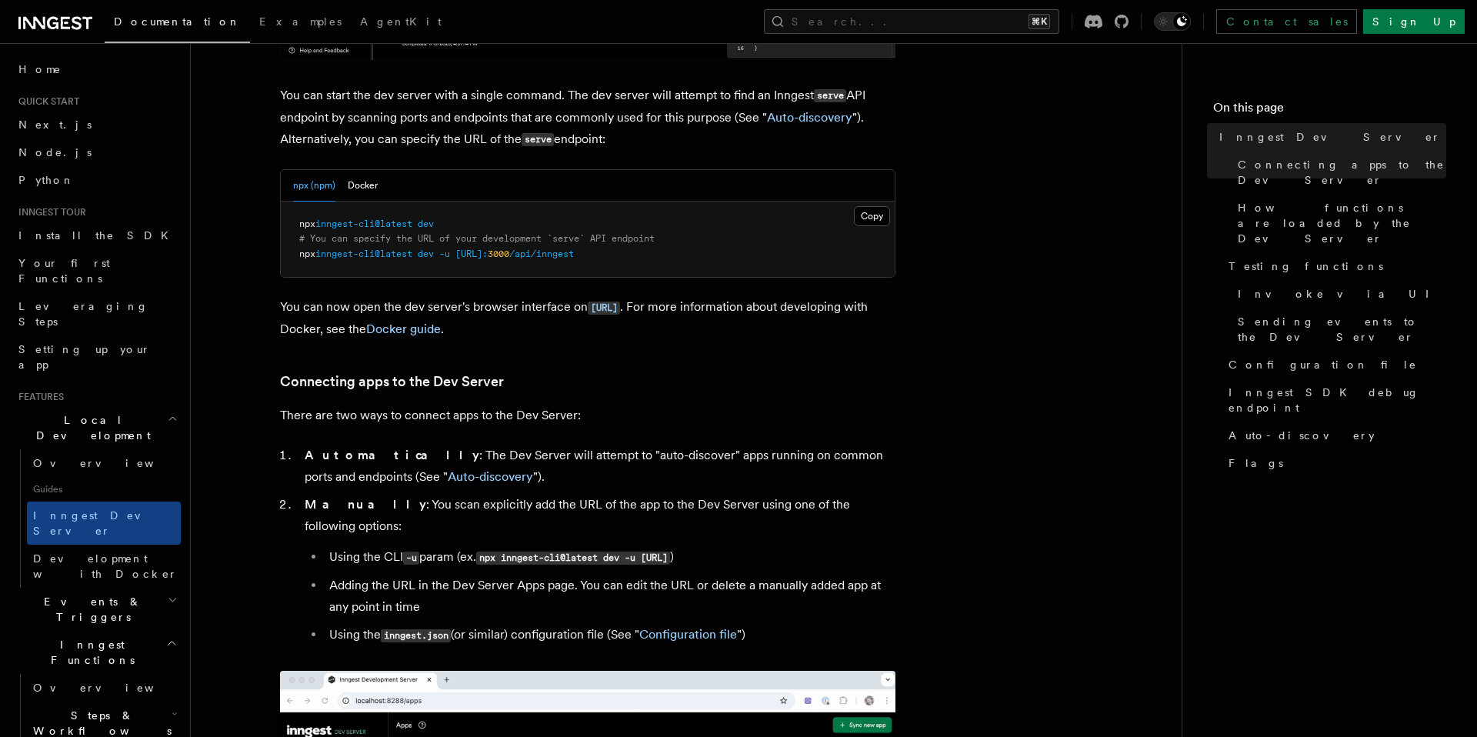
scroll to position [615, 0]
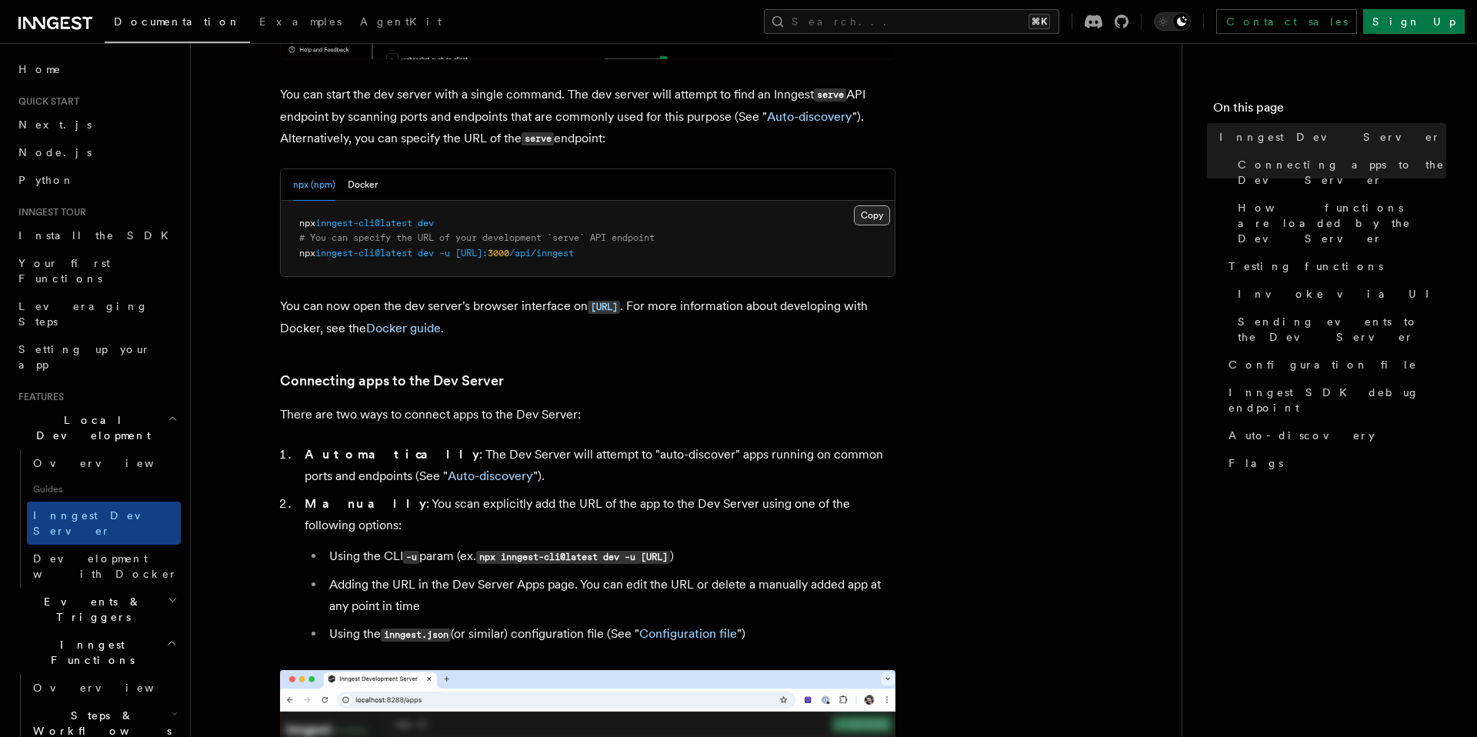
click at [879, 222] on button "Copy Copied" at bounding box center [872, 215] width 36 height 20
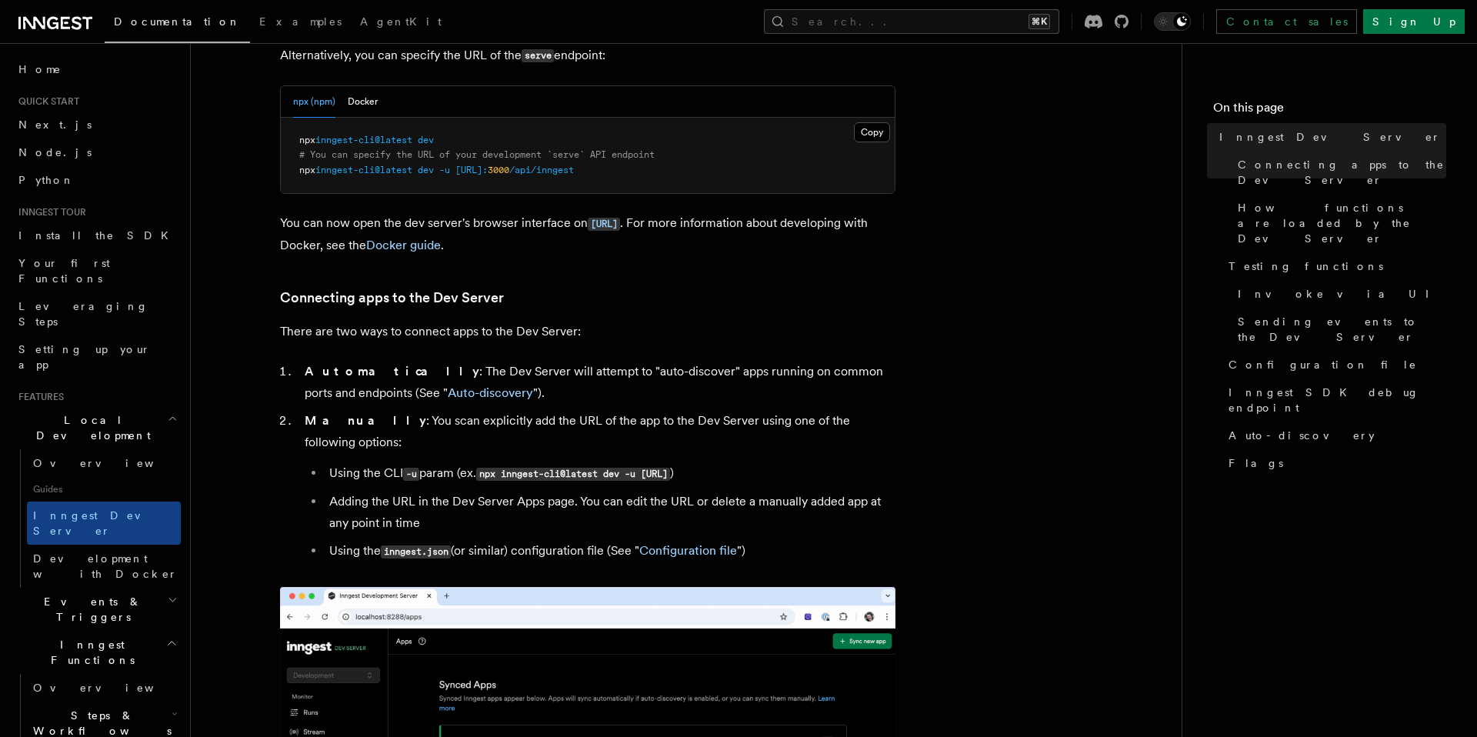
scroll to position [698, 0]
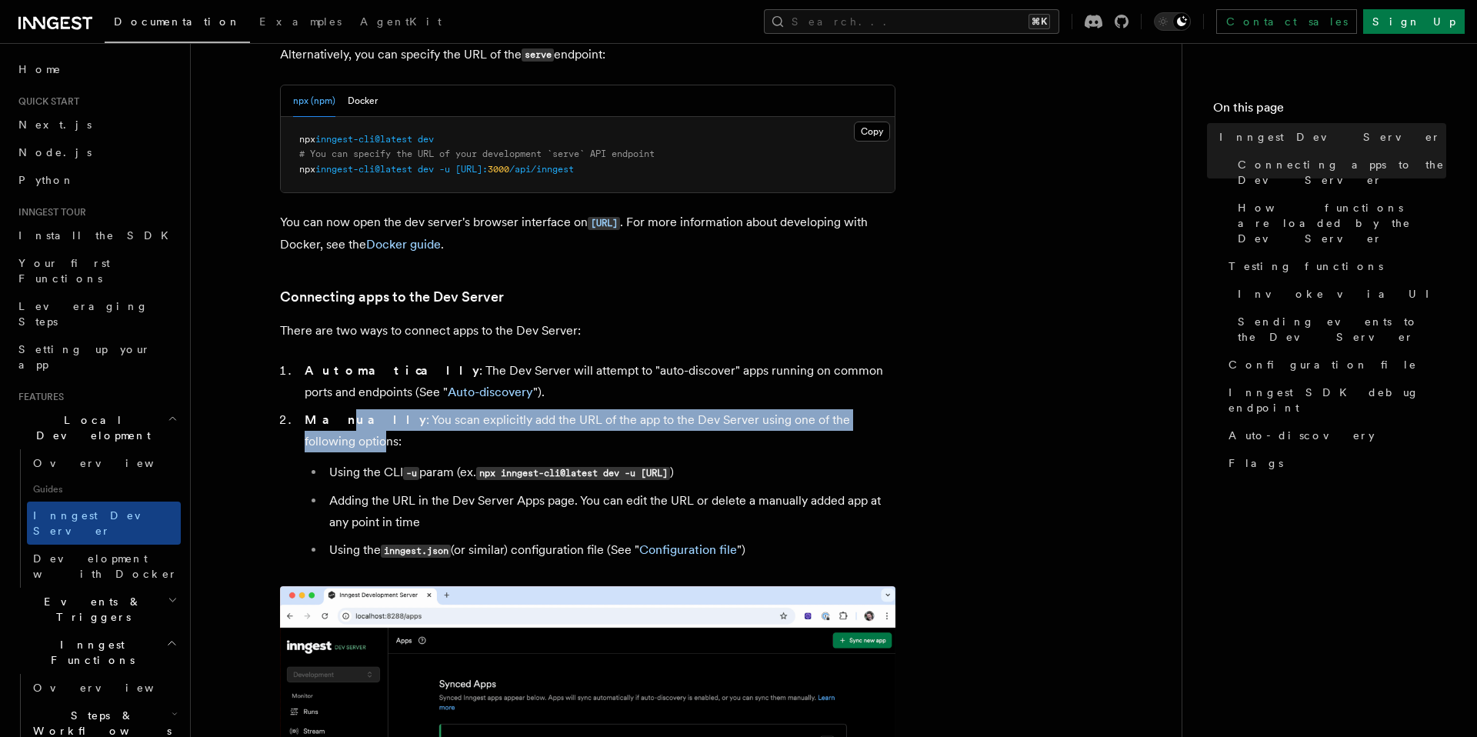
drag, startPoint x: 332, startPoint y: 424, endPoint x: 862, endPoint y: 424, distance: 530.8
click at [862, 424] on li "Manually : You scan explicitly add the URL of the app to the Dev Server using o…" at bounding box center [597, 485] width 595 height 152
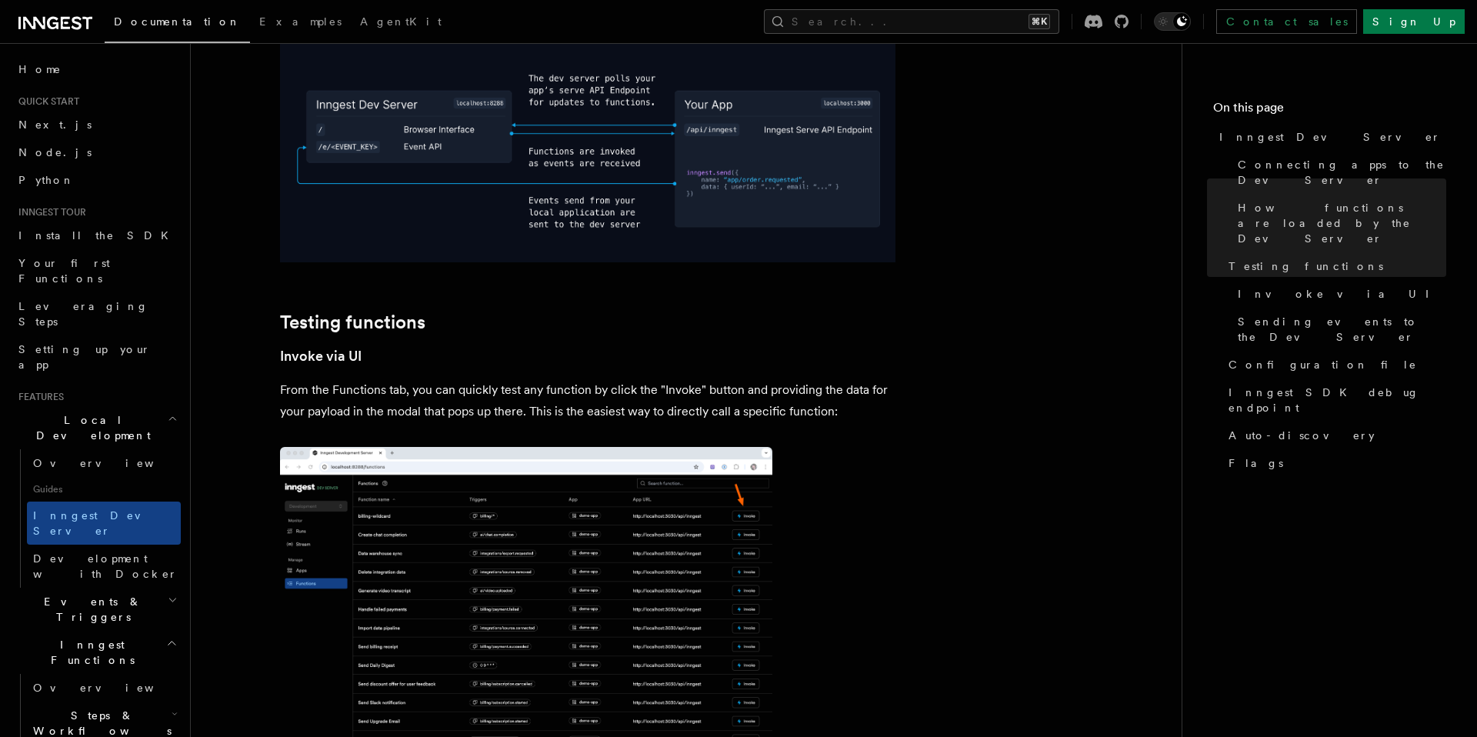
scroll to position [1988, 0]
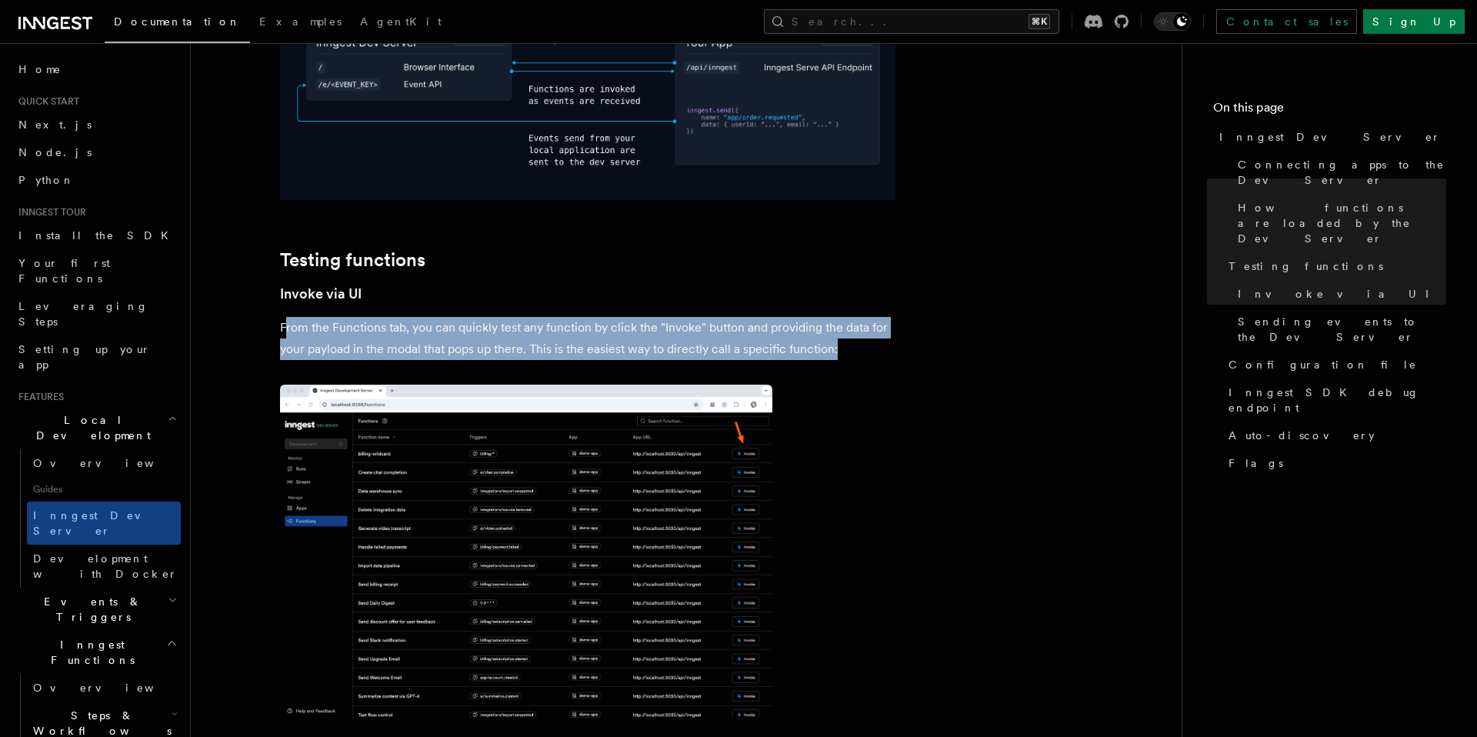
drag, startPoint x: 283, startPoint y: 292, endPoint x: 875, endPoint y: 307, distance: 591.7
click at [875, 317] on p "From the Functions tab, you can quickly test any function by click the "Invoke"…" at bounding box center [587, 338] width 615 height 43
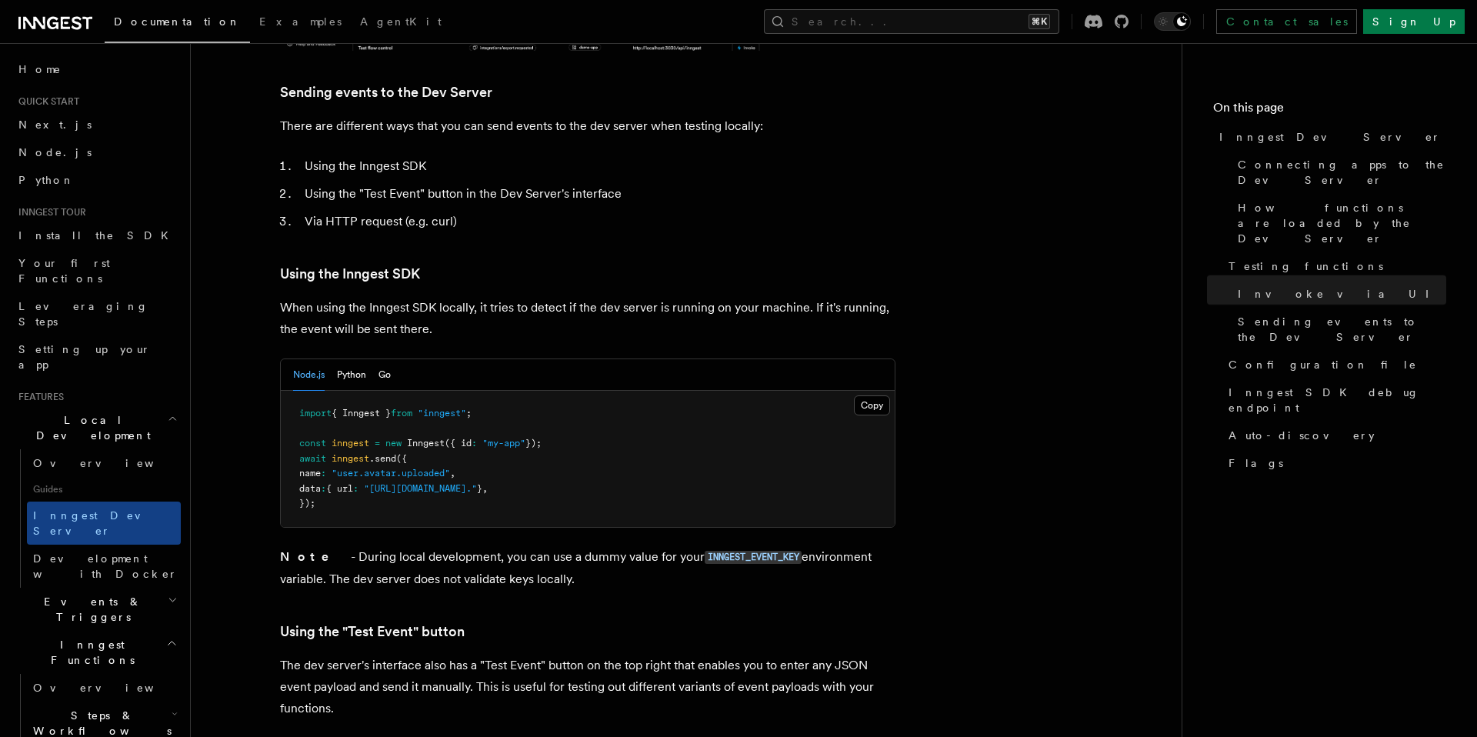
scroll to position [2661, 0]
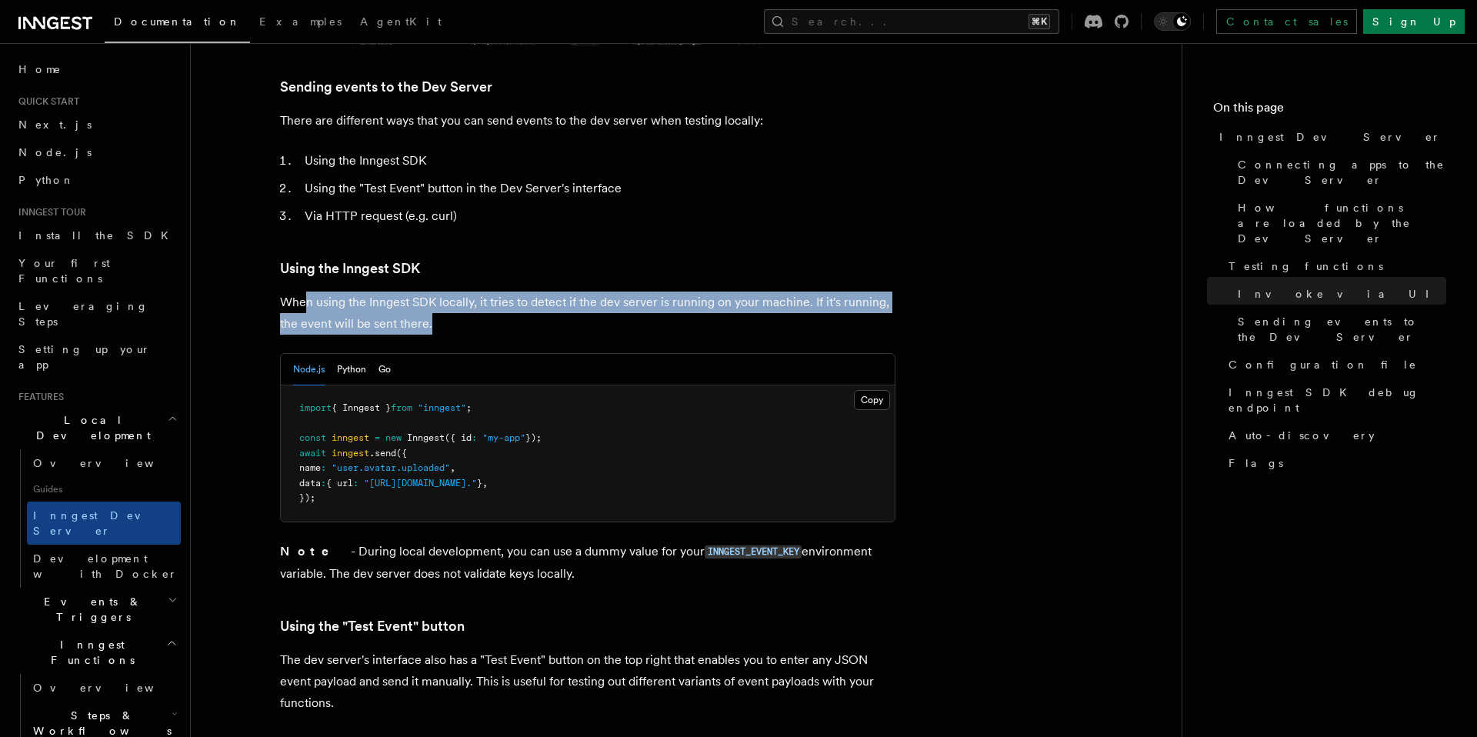
drag, startPoint x: 308, startPoint y: 258, endPoint x: 524, endPoint y: 283, distance: 217.5
click at [524, 292] on p "When using the Inngest SDK locally, it tries to detect if the dev server is run…" at bounding box center [587, 313] width 615 height 43
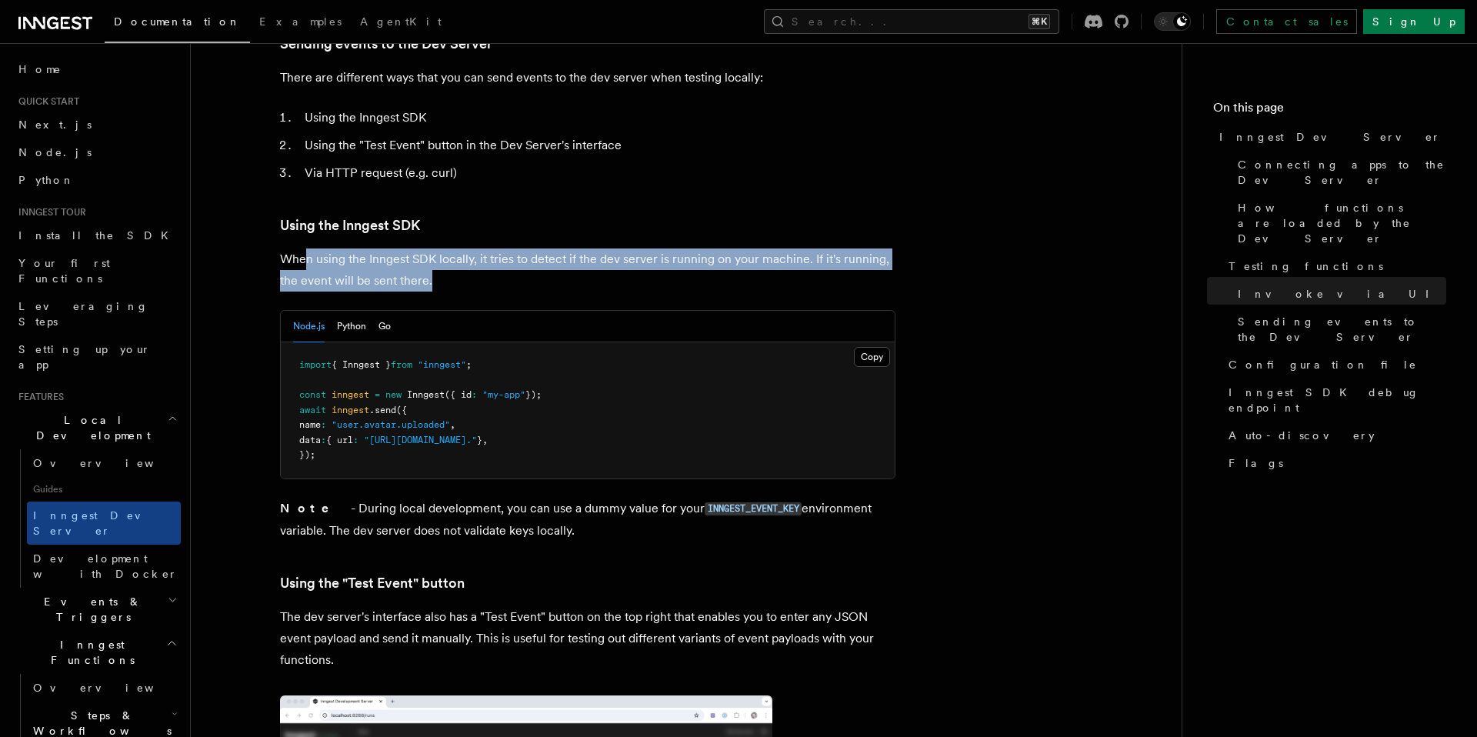
scroll to position [2708, 0]
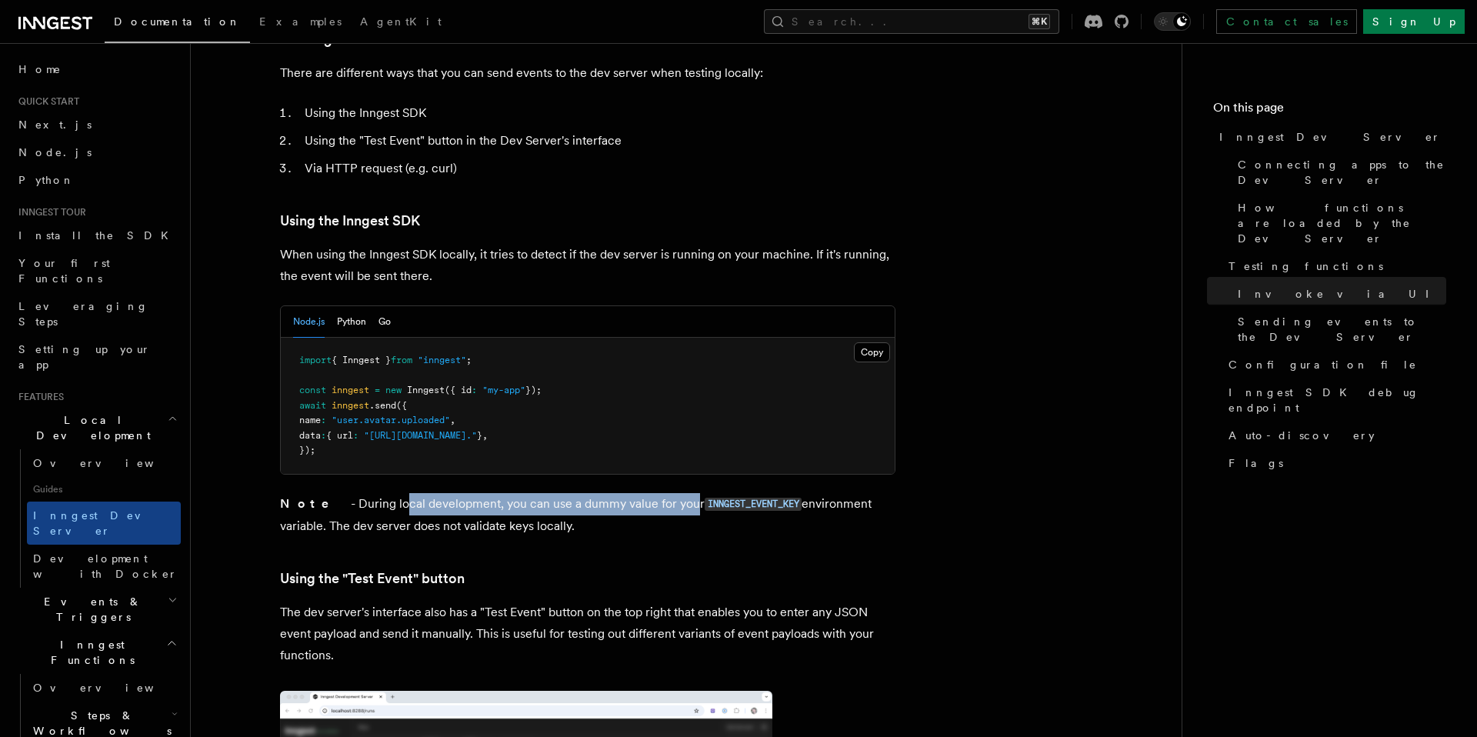
drag, startPoint x: 360, startPoint y: 465, endPoint x: 648, endPoint y: 472, distance: 287.7
click at [648, 493] on p "Note - During local development, you can use a dummy value for your INNGEST_EVE…" at bounding box center [587, 515] width 615 height 44
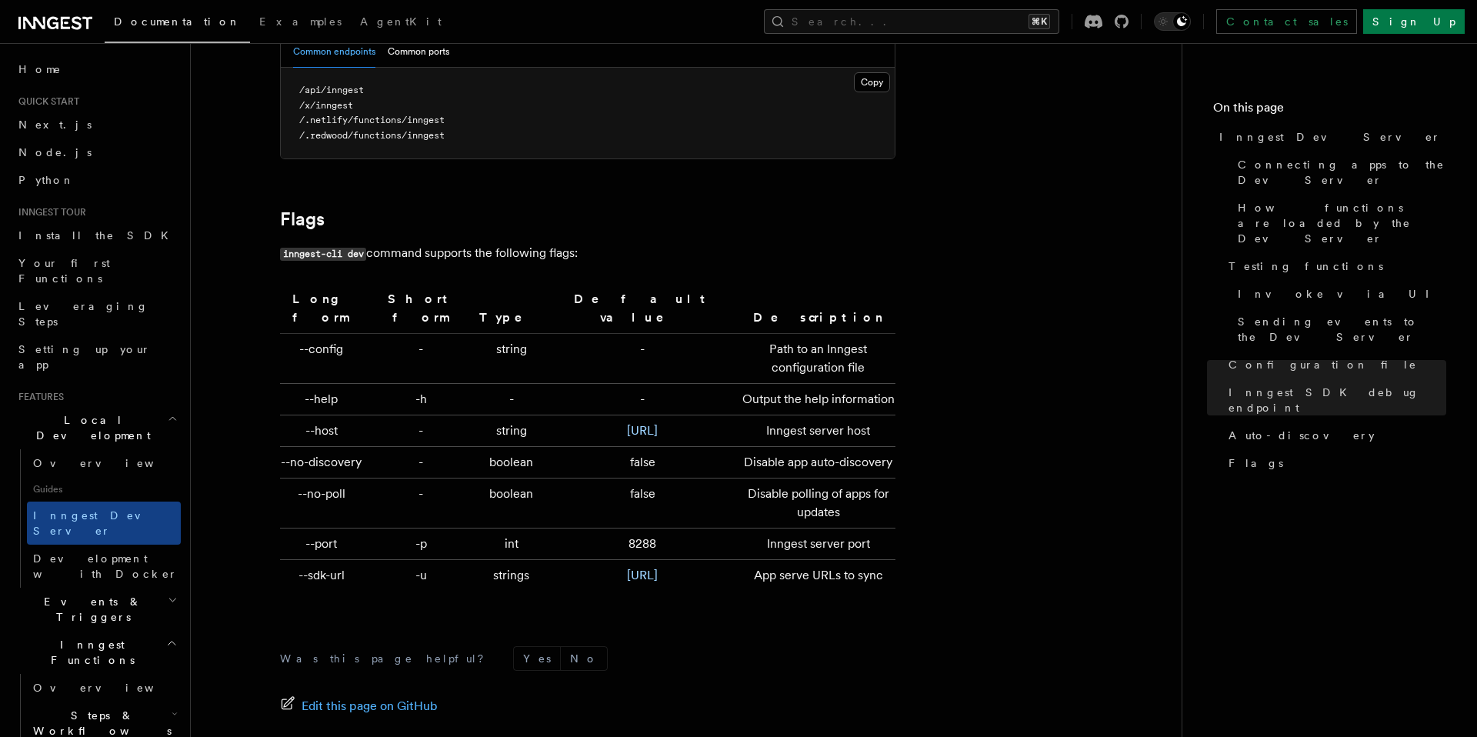
scroll to position [5099, 0]
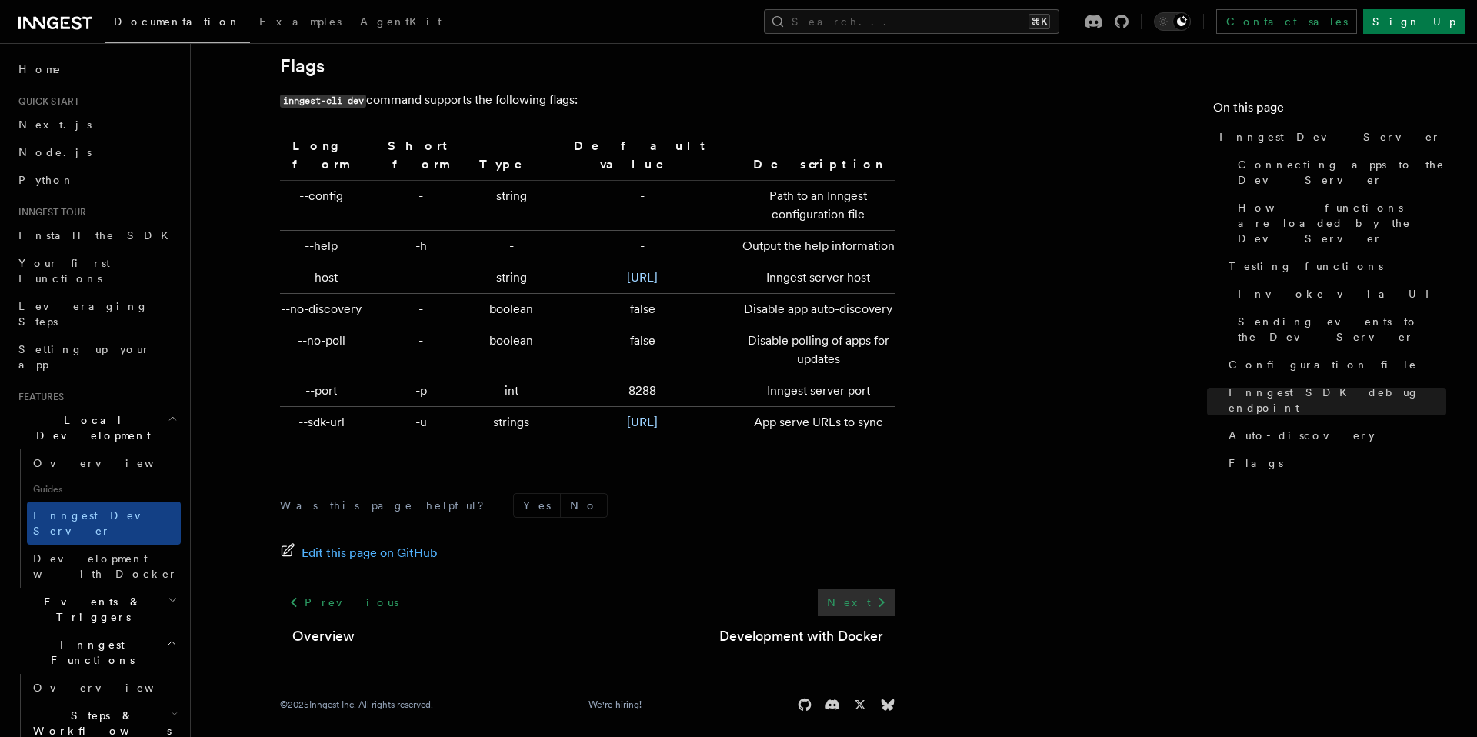
click at [867, 588] on link "Next" at bounding box center [857, 602] width 78 height 28
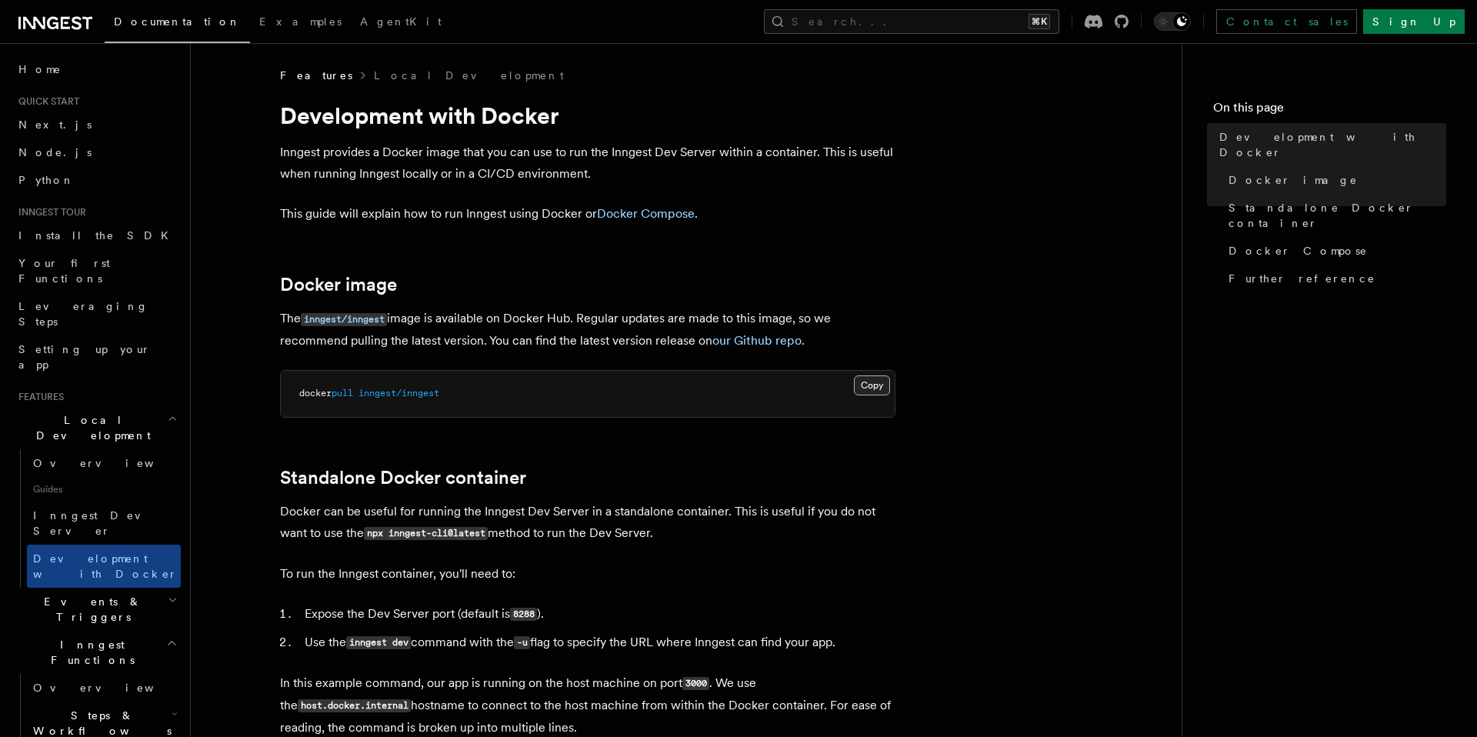
click at [872, 388] on button "Copy Copied" at bounding box center [872, 385] width 36 height 20
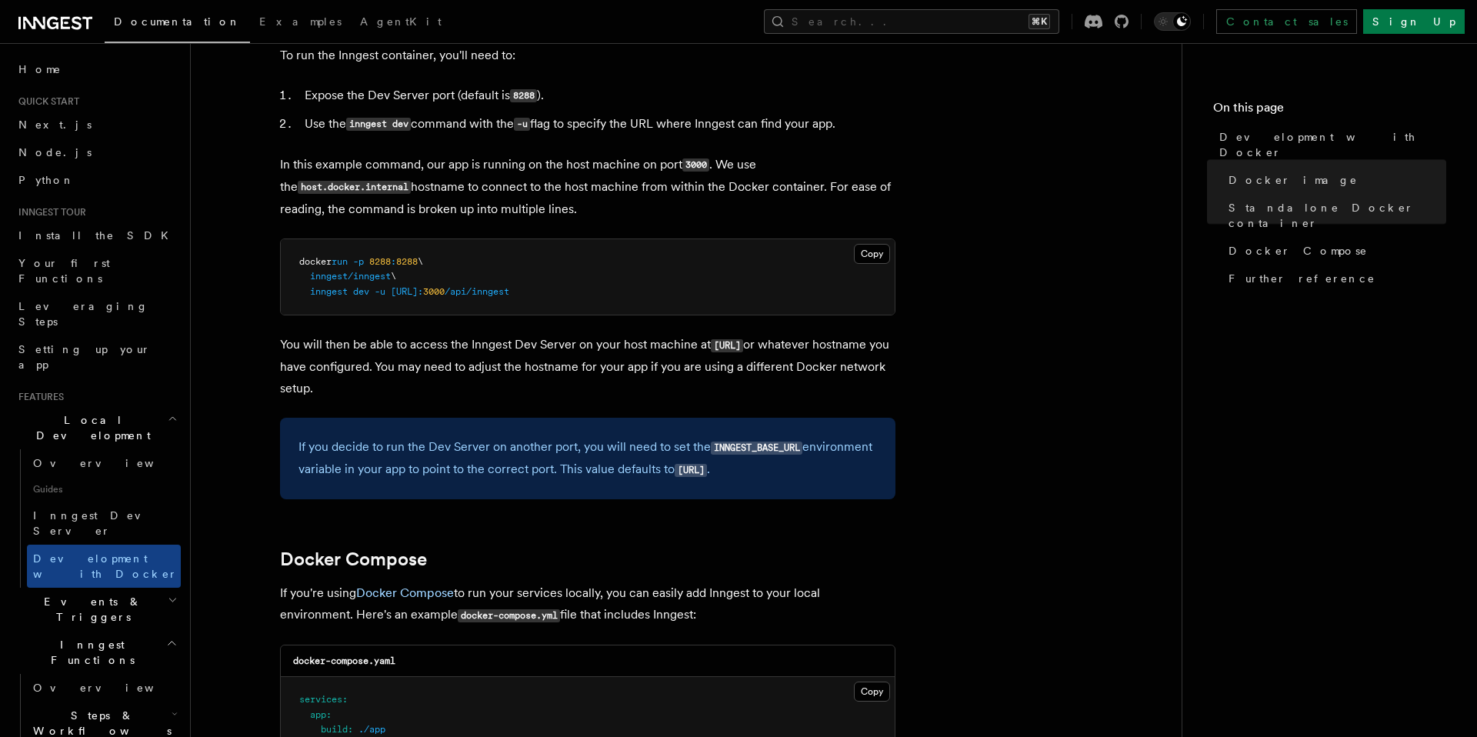
scroll to position [555, 0]
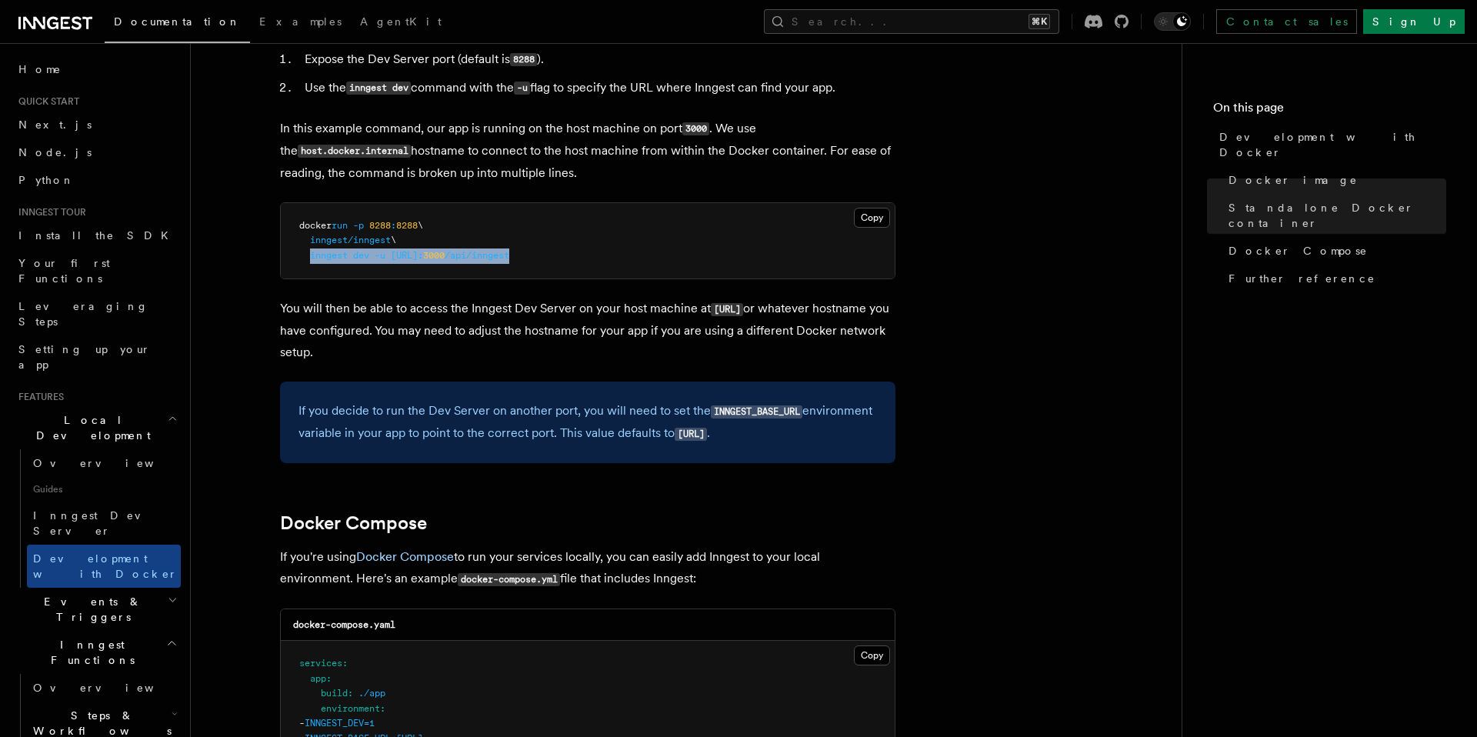
drag, startPoint x: 311, startPoint y: 258, endPoint x: 642, endPoint y: 256, distance: 331.5
click at [642, 256] on pre "docker run -p 8288 : 8288 \ inngest/inngest \ inngest dev -u http://host.docker…" at bounding box center [588, 241] width 614 height 76
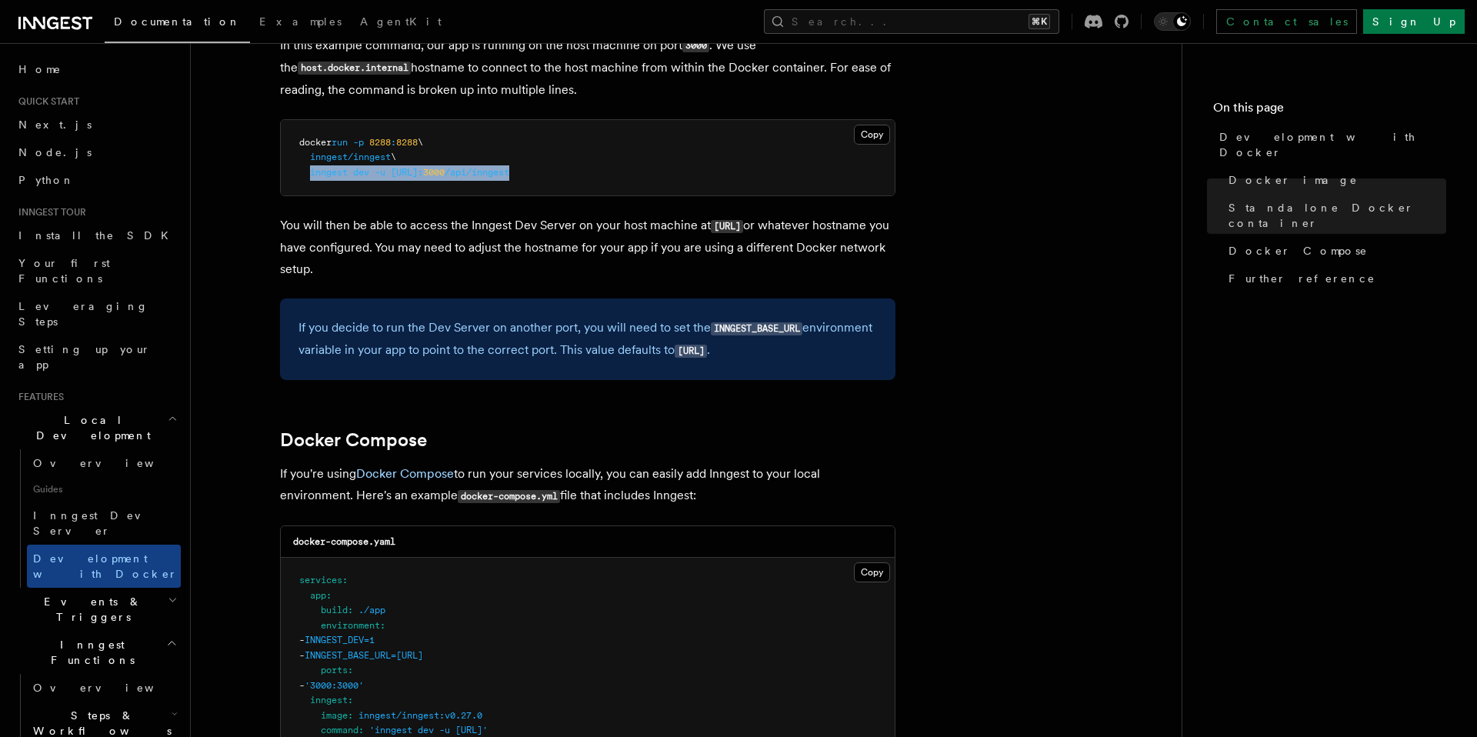
scroll to position [639, 0]
click at [389, 175] on span at bounding box center [387, 170] width 5 height 11
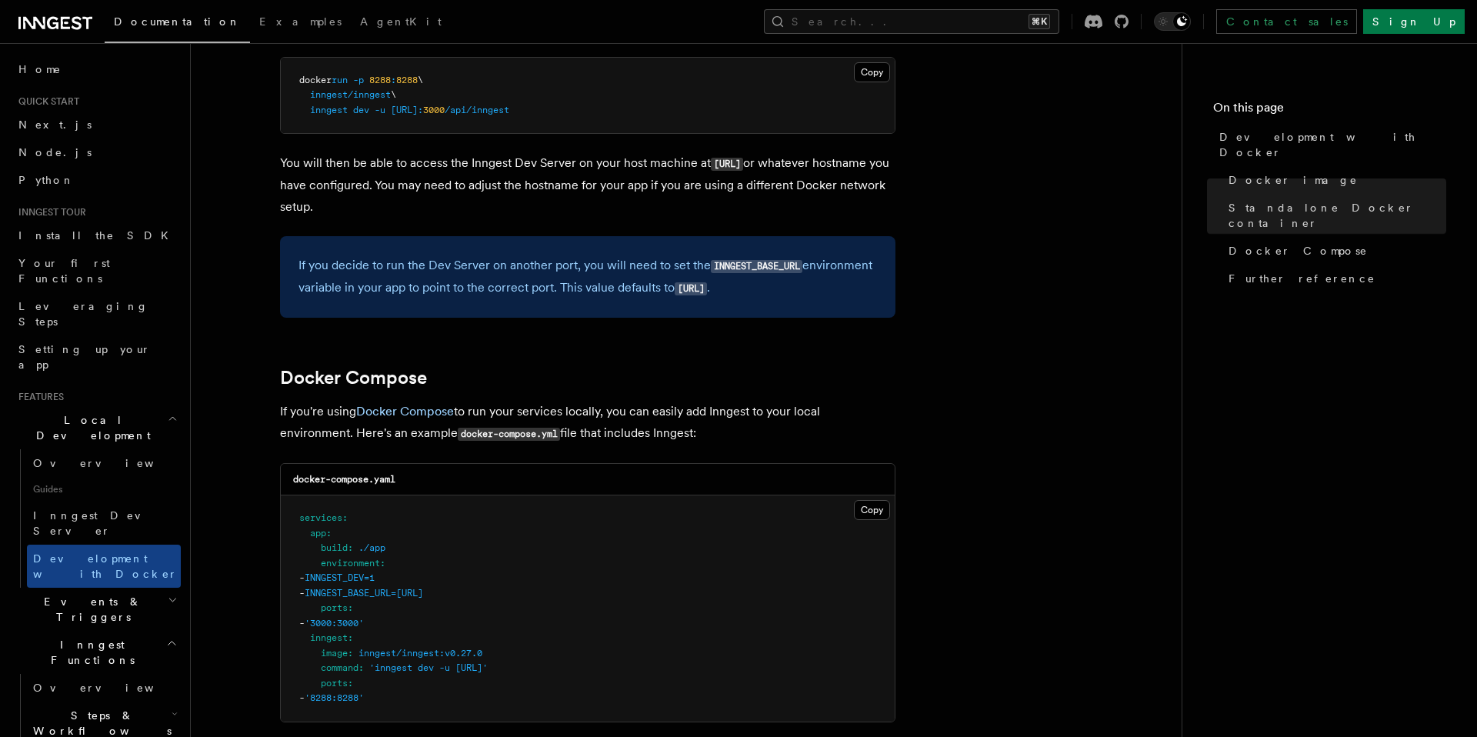
scroll to position [709, 0]
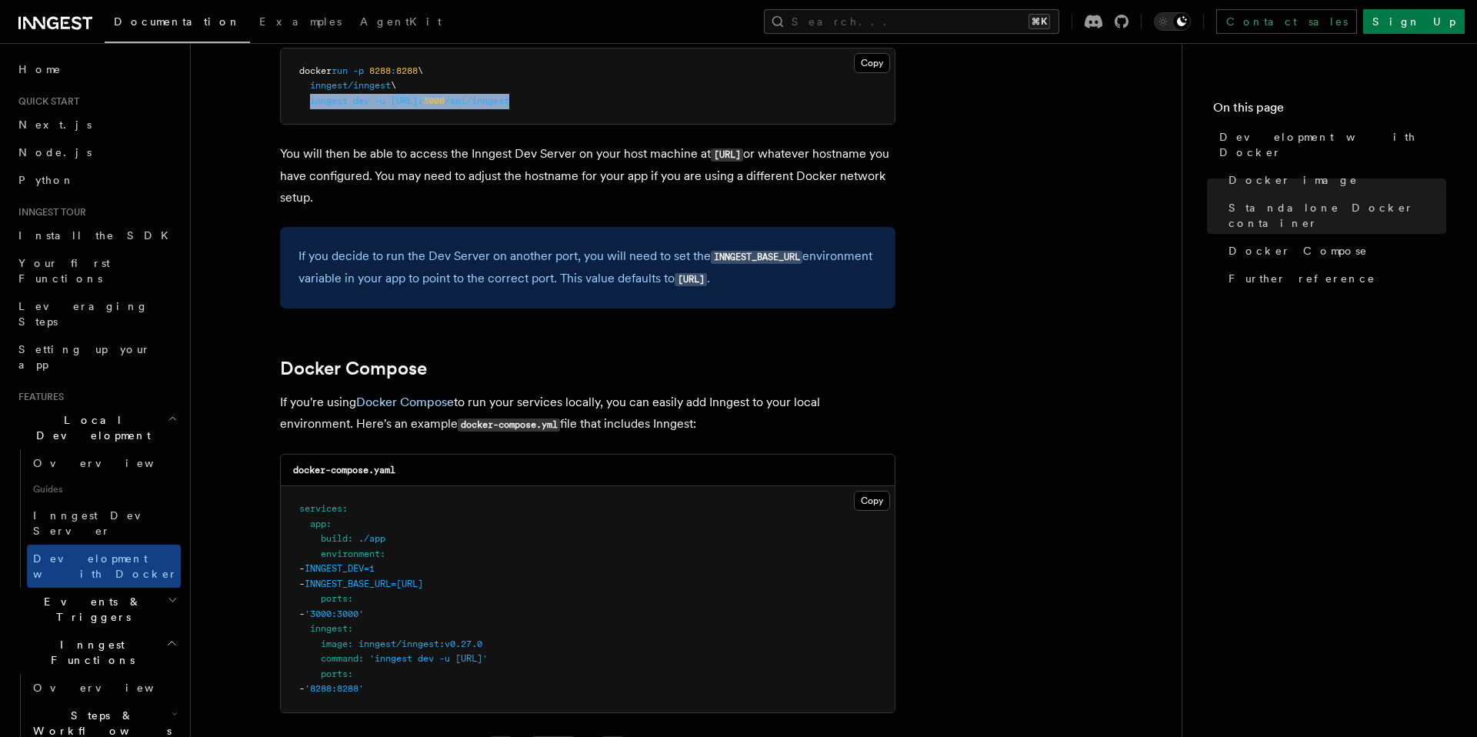
drag, startPoint x: 309, startPoint y: 105, endPoint x: 636, endPoint y: 112, distance: 327.0
click at [636, 112] on pre "docker run -p 8288 : 8288 \ inngest/inngest \ inngest dev -u http://host.docker…" at bounding box center [588, 86] width 614 height 76
copy span "inngest dev -u http://host.docker.internal: 3000 /api/inngest"
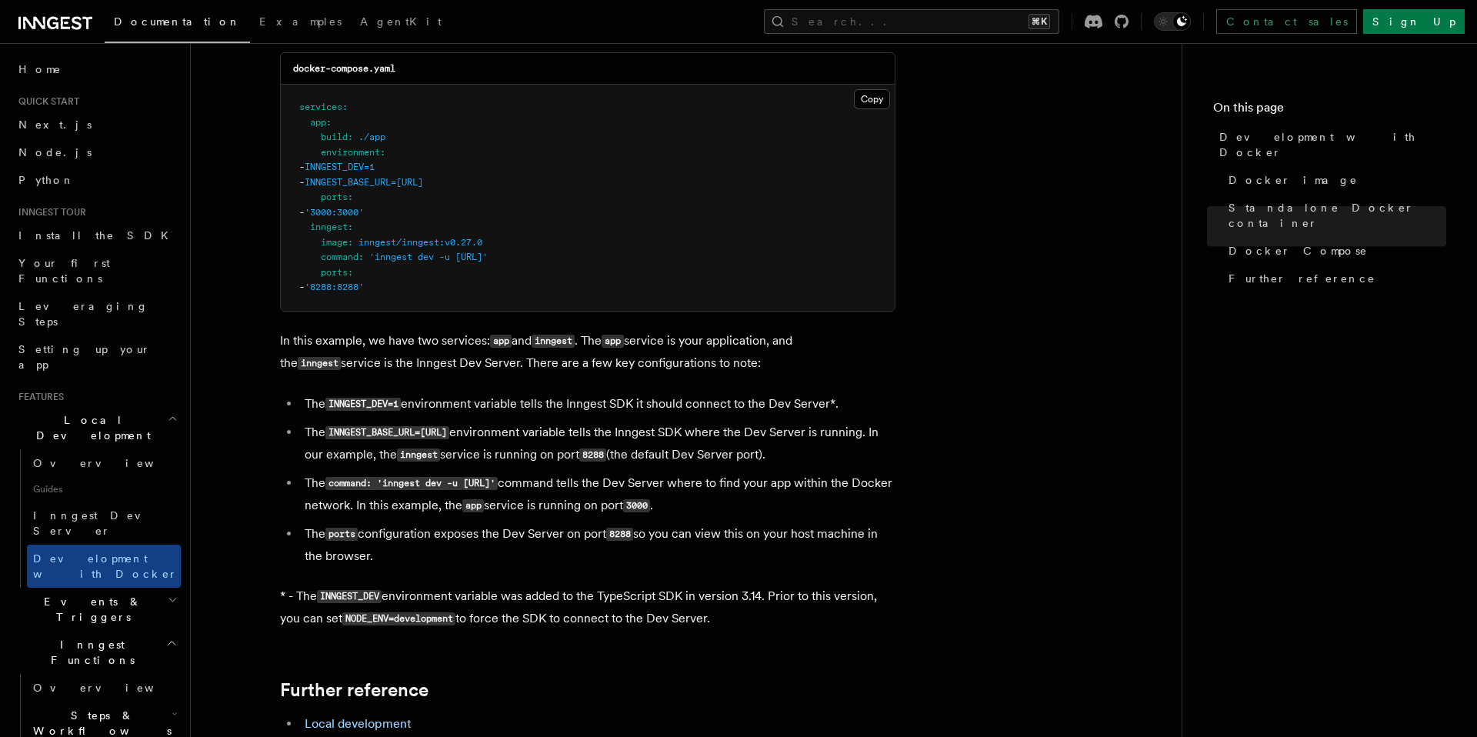
scroll to position [1111, 0]
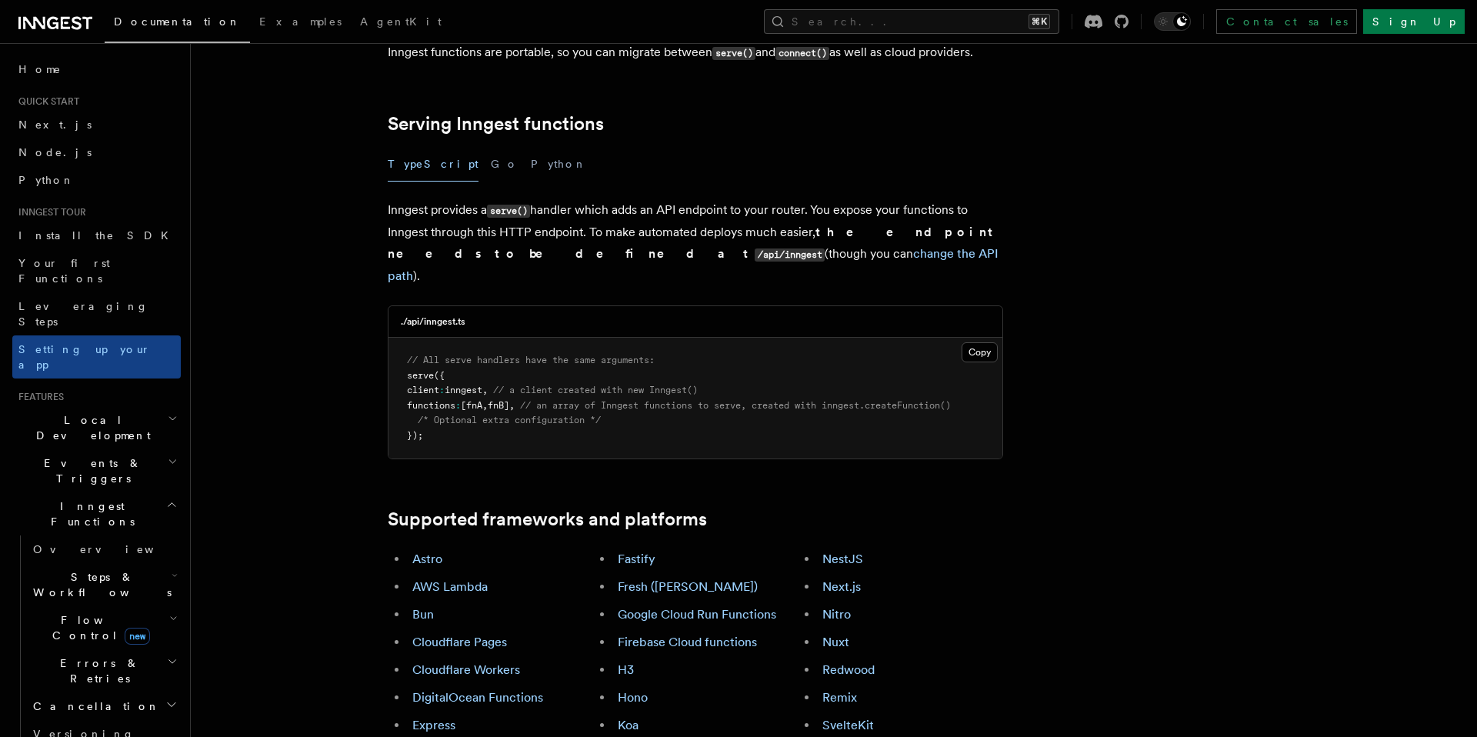
scroll to position [533, 0]
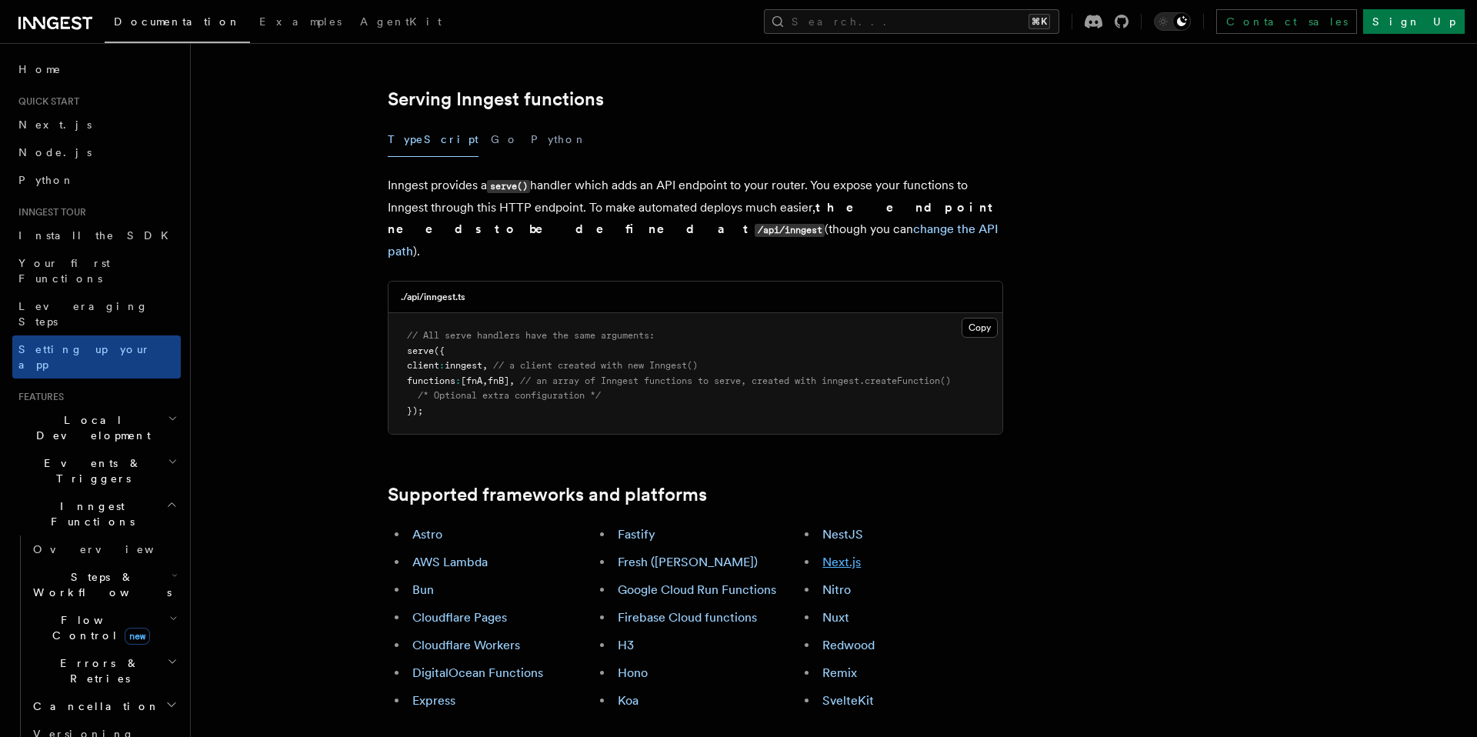
click at [848, 555] on link "Next.js" at bounding box center [841, 562] width 38 height 15
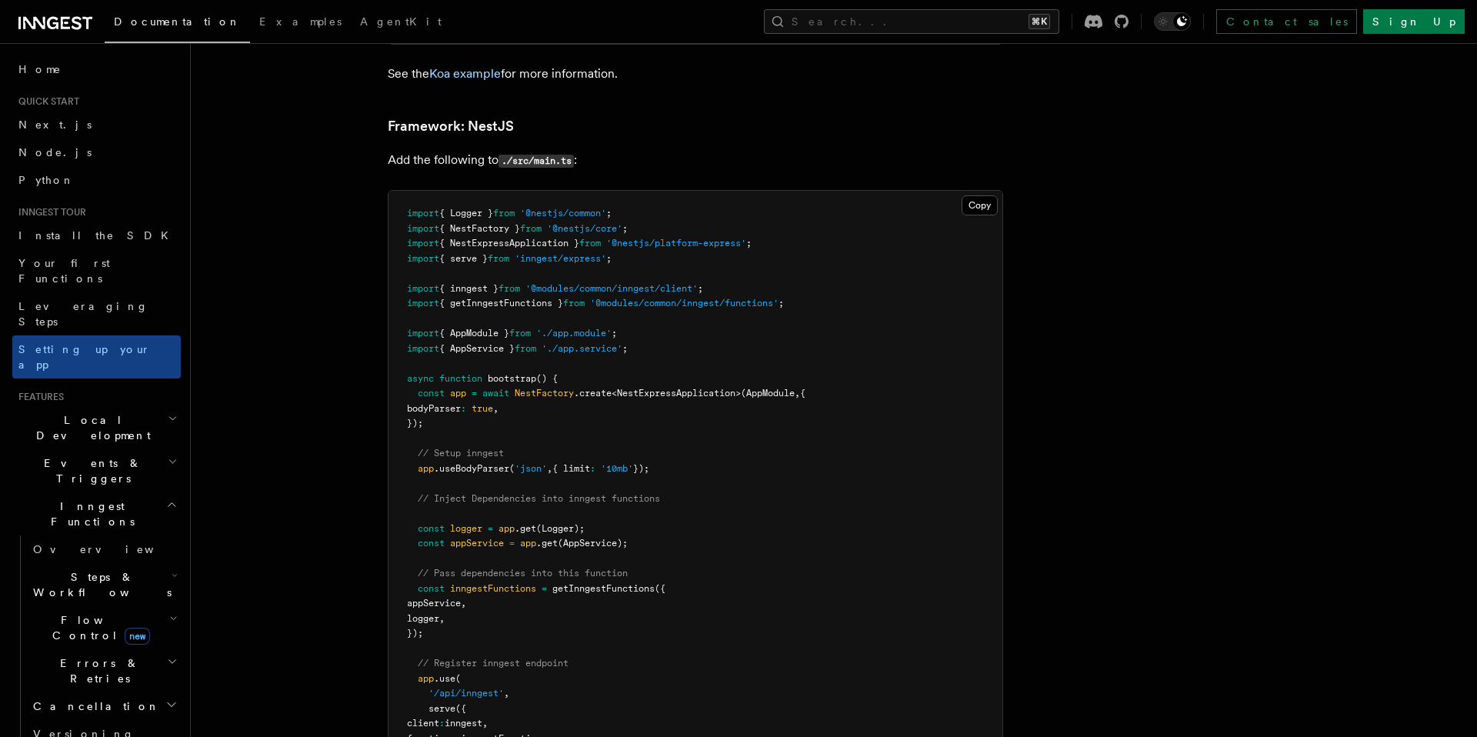
scroll to position [9410, 0]
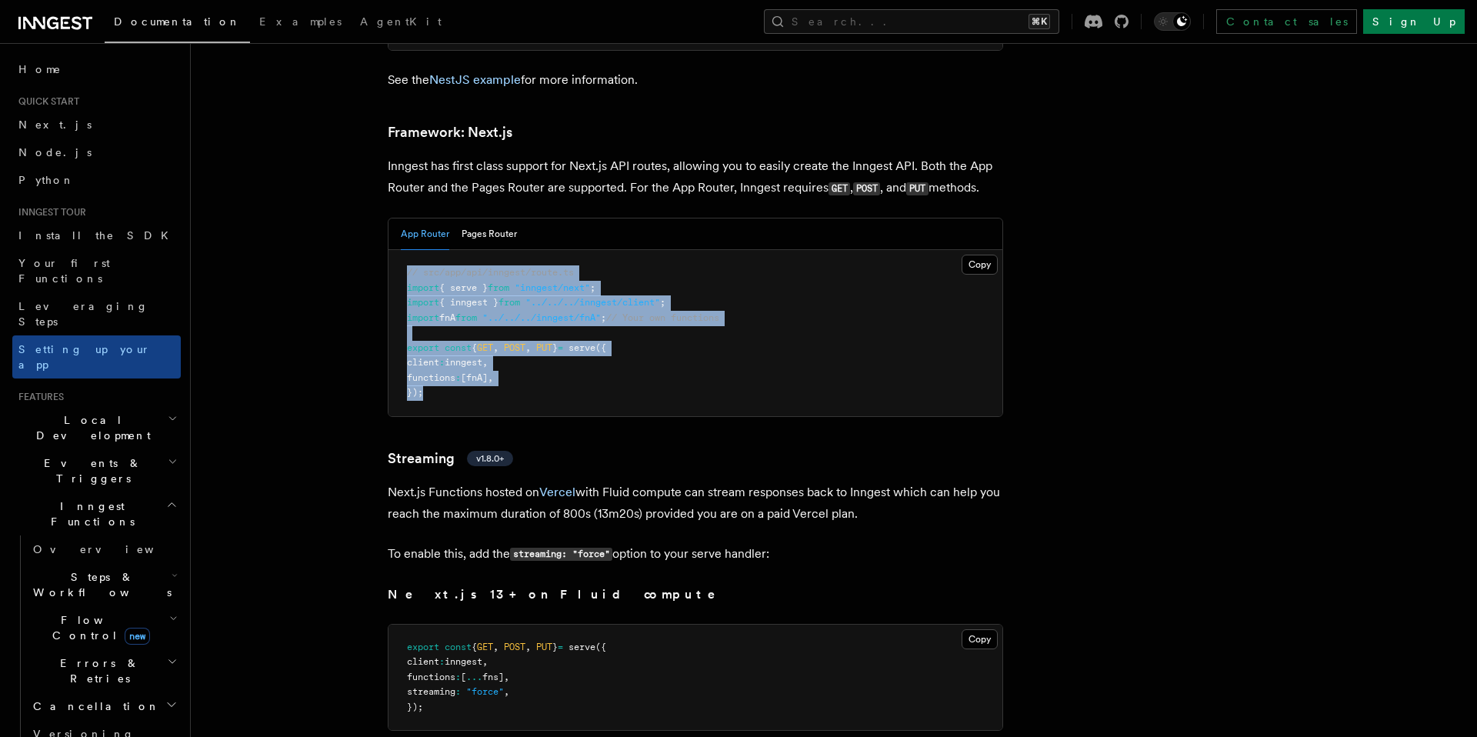
drag, startPoint x: 409, startPoint y: 214, endPoint x: 515, endPoint y: 365, distance: 184.6
click at [515, 365] on pre "// src/app/api/inngest/route.ts import { serve } from "inngest/next" ; import {…" at bounding box center [695, 333] width 614 height 166
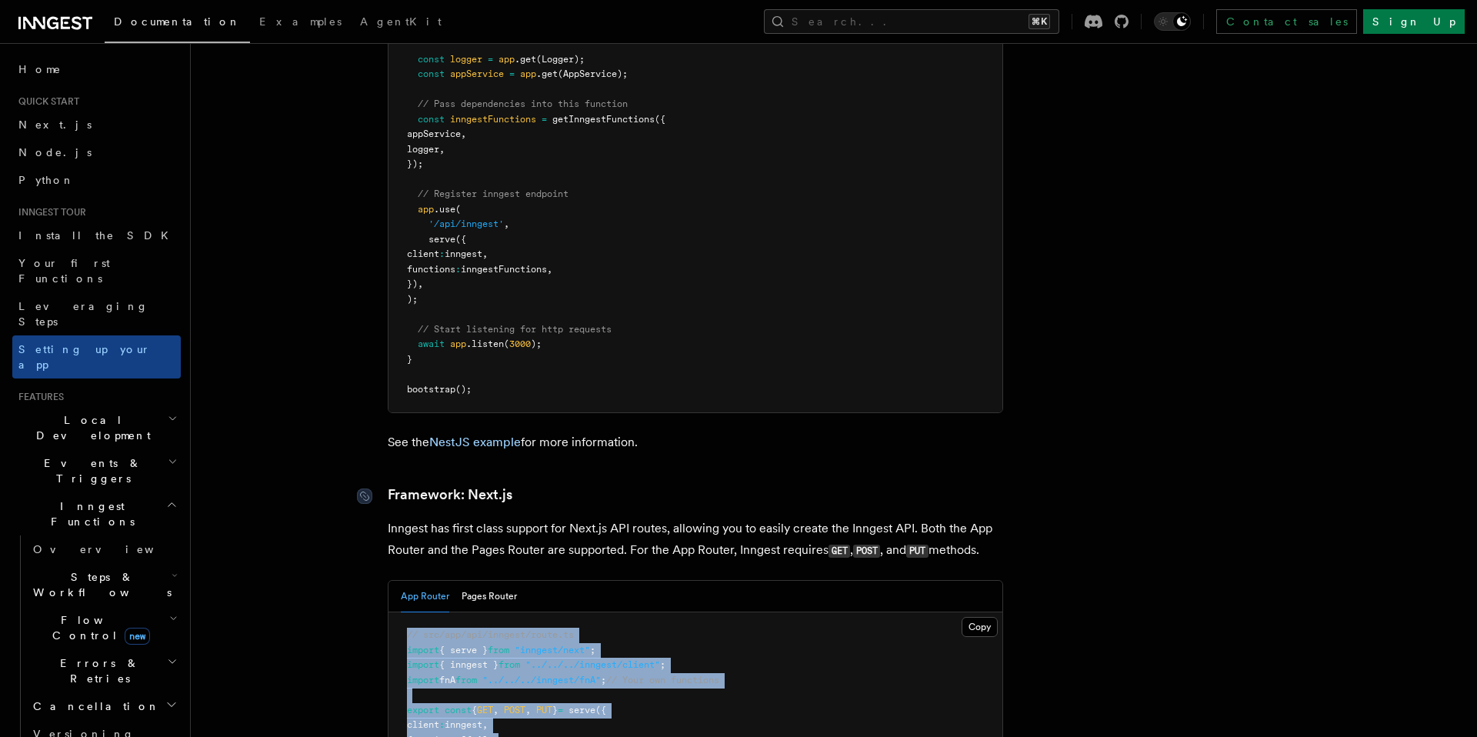
scroll to position [9104, 0]
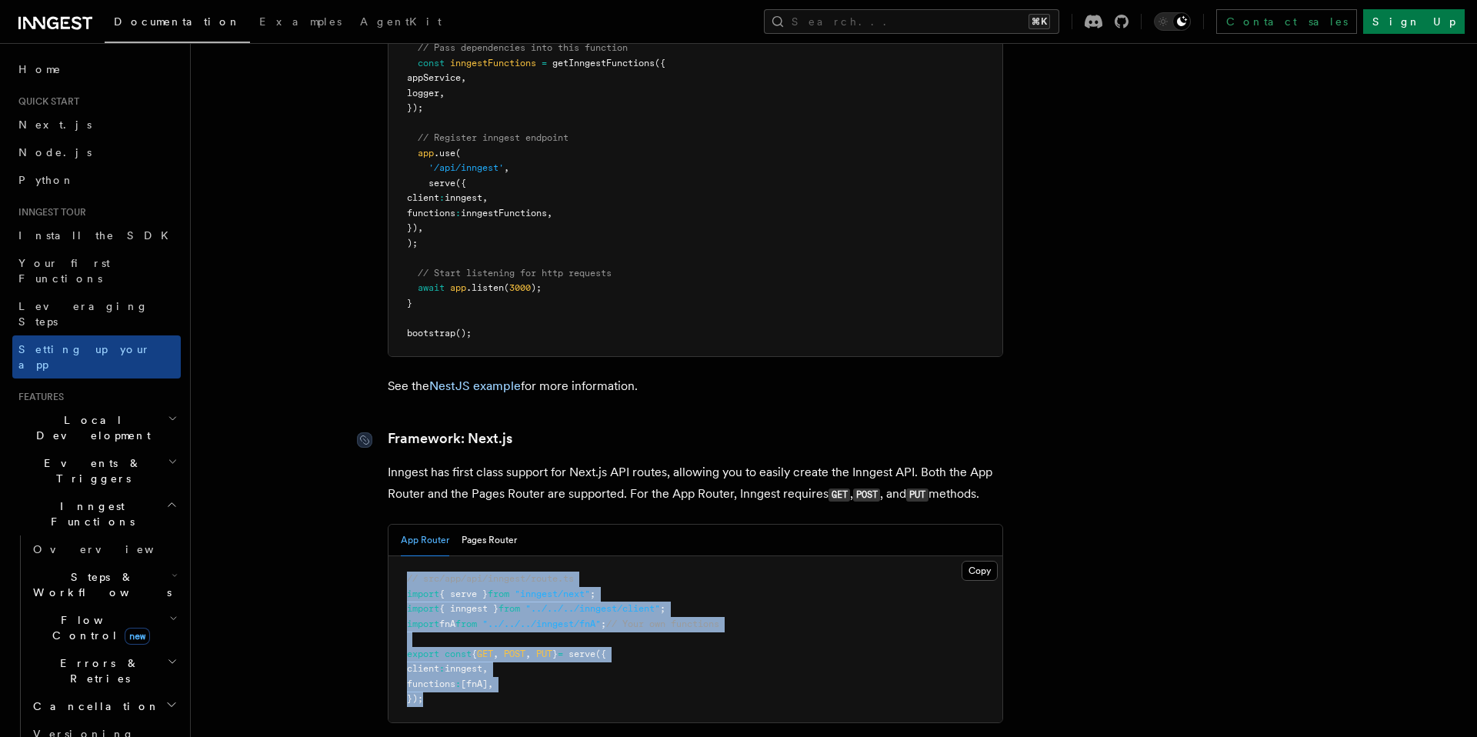
drag, startPoint x: 396, startPoint y: 387, endPoint x: 879, endPoint y: 396, distance: 483.1
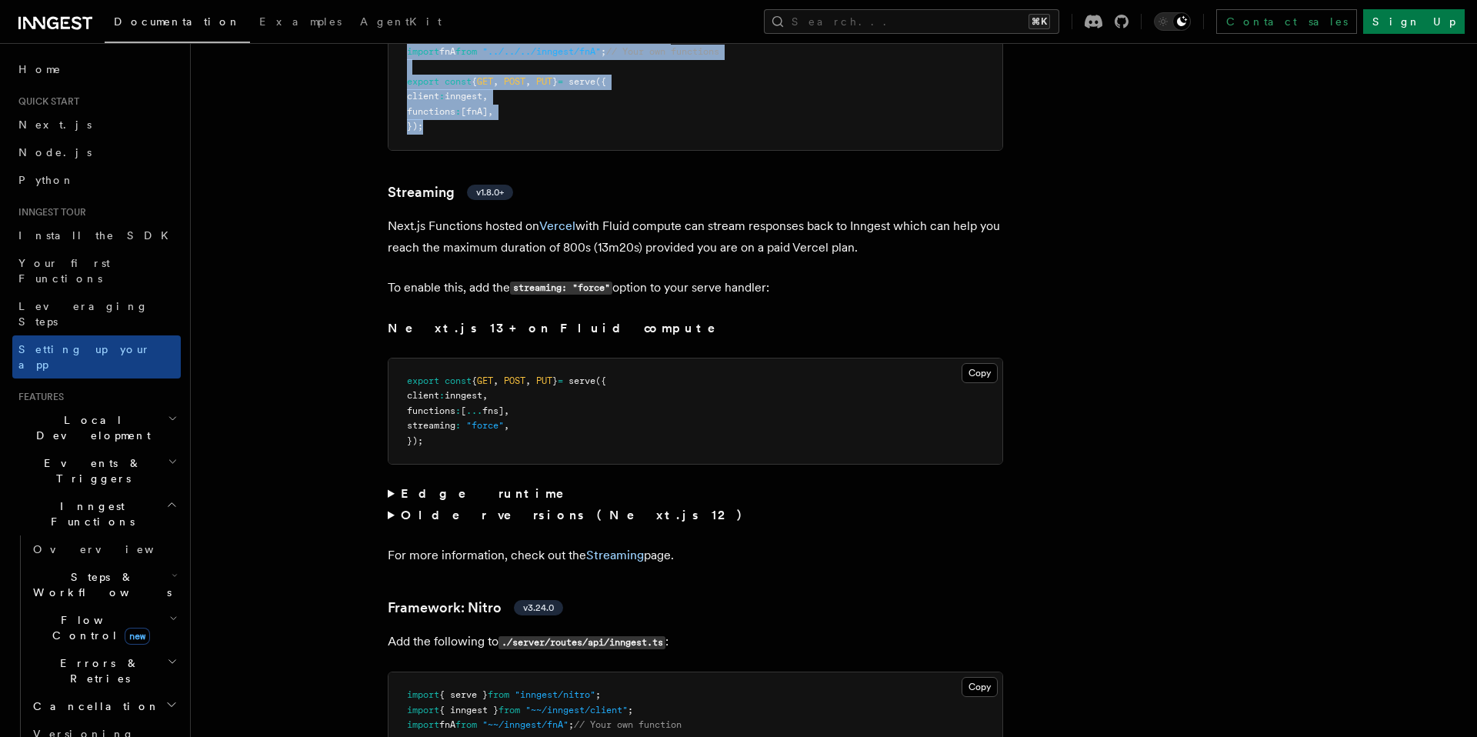
scroll to position [9660, 0]
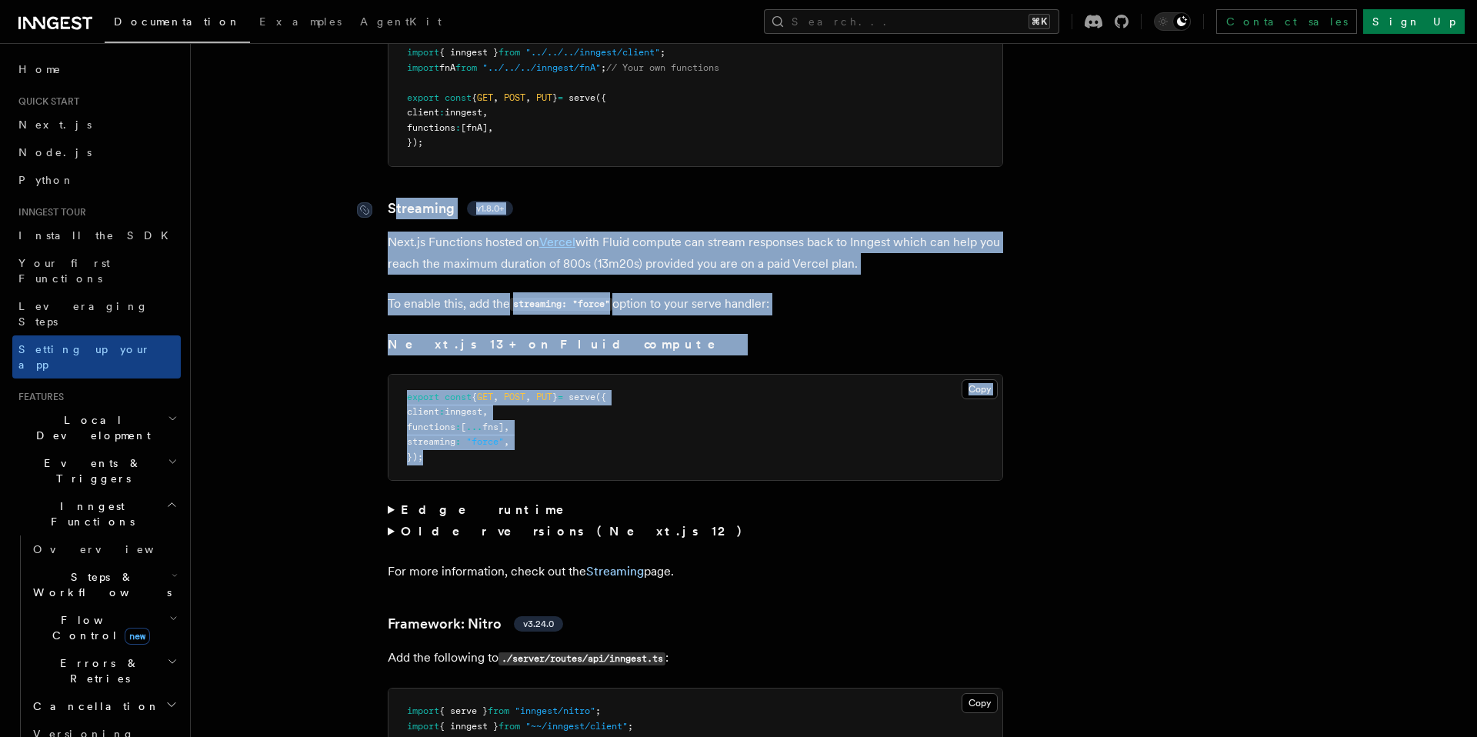
drag, startPoint x: 491, startPoint y: 411, endPoint x: 397, endPoint y: 158, distance: 269.2
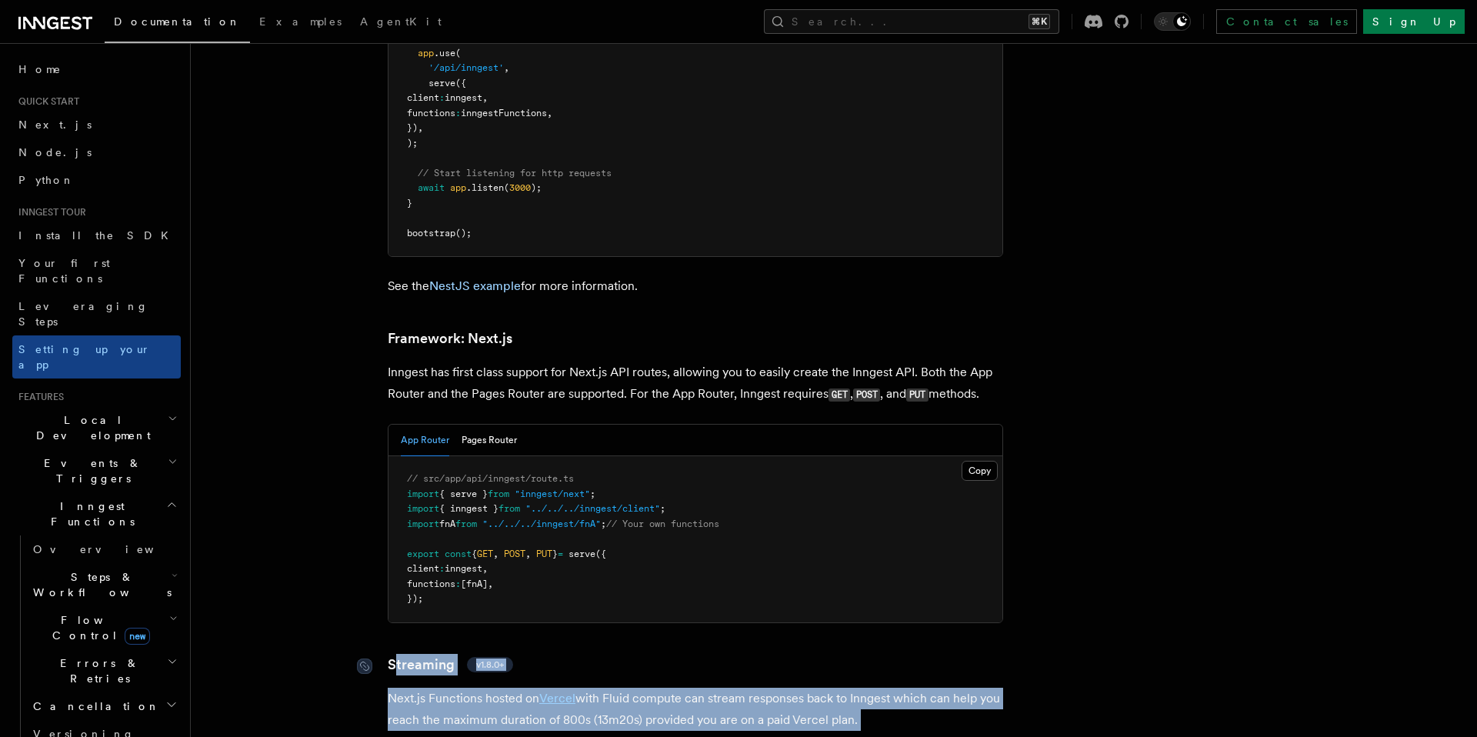
scroll to position [9119, 0]
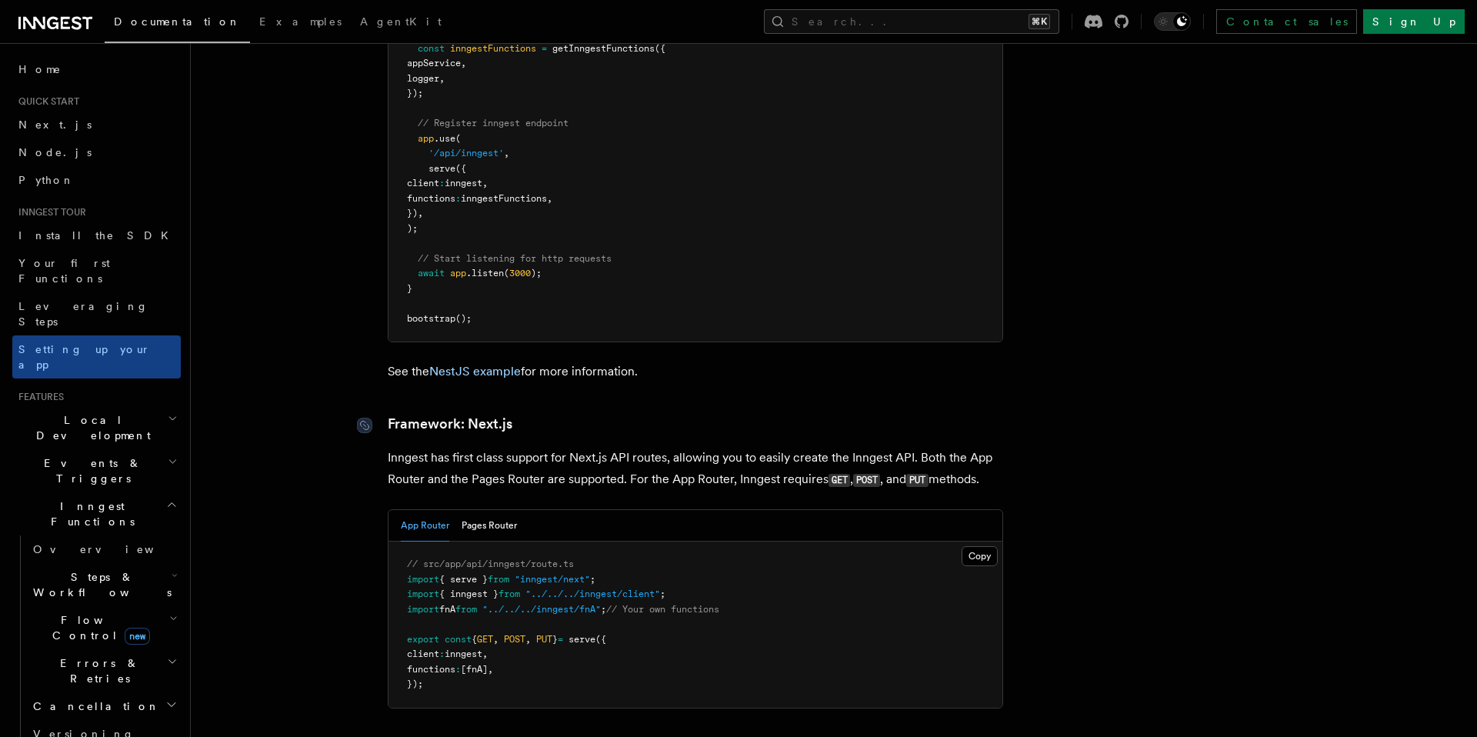
click at [398, 413] on link "Framework: Next.js" at bounding box center [450, 424] width 125 height 22
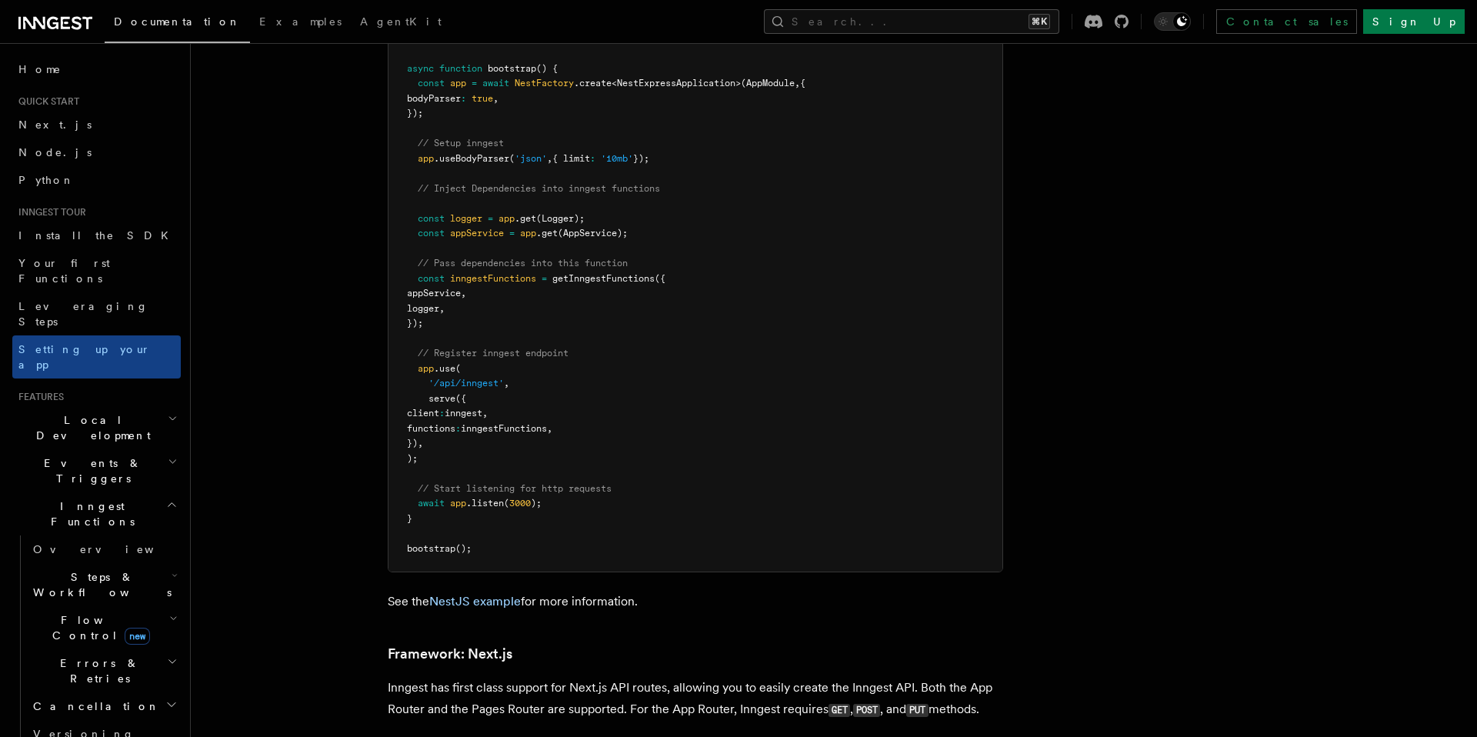
scroll to position [9411, 0]
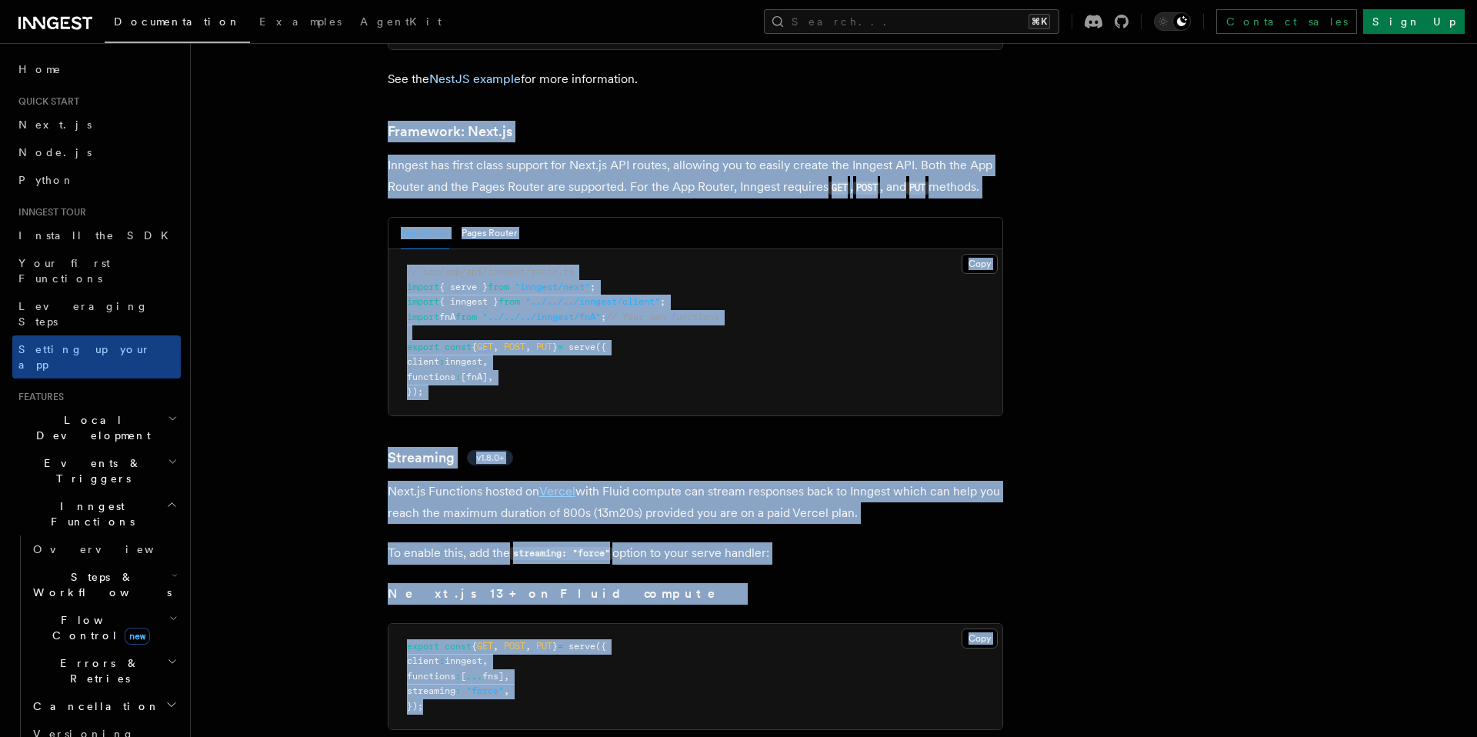
drag, startPoint x: 415, startPoint y: 60, endPoint x: 692, endPoint y: 652, distance: 652.8
copy article "Framework: Next.js Inngest has first class support for Next.js API routes, allo…"
click at [810, 273] on pre "// src/app/api/inngest/route.ts import { serve } from "inngest/next" ; import {…" at bounding box center [695, 332] width 614 height 166
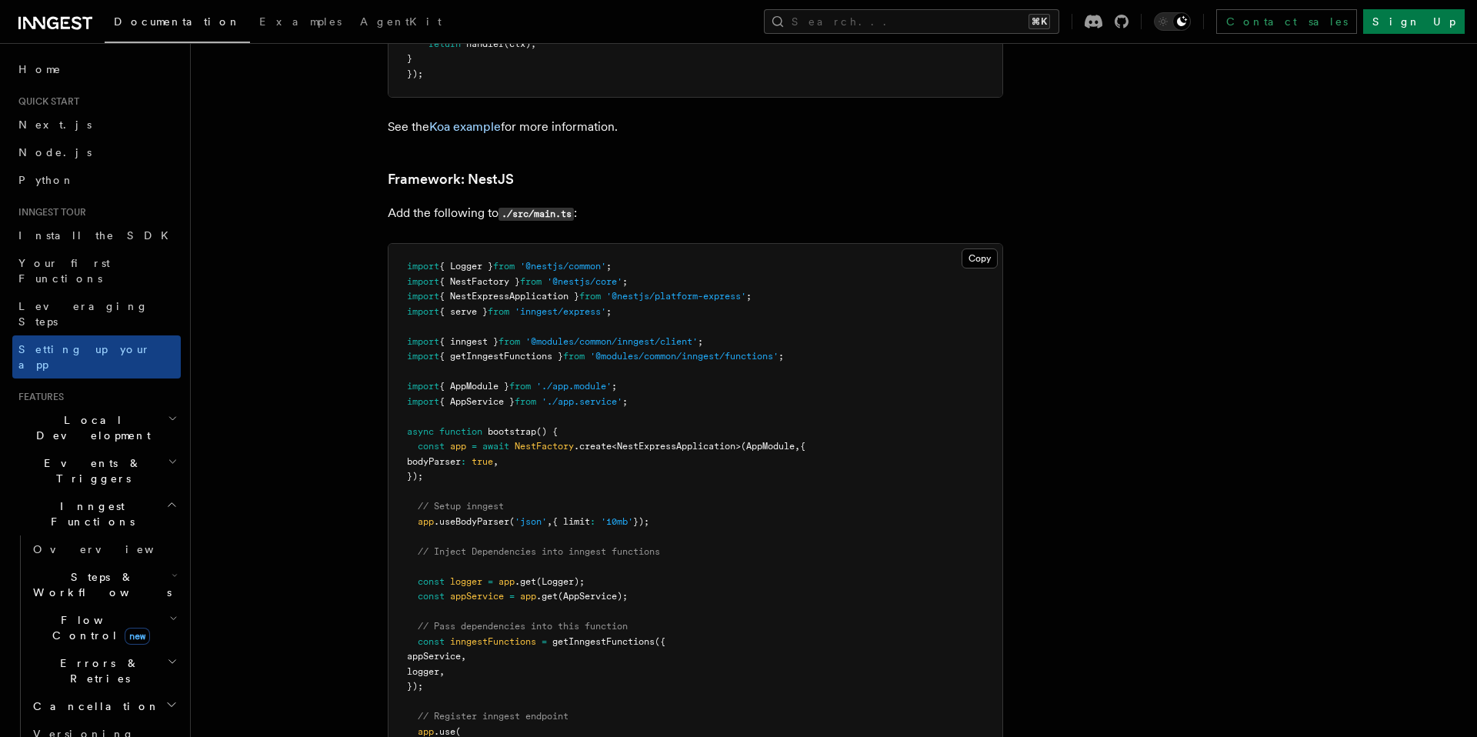
scroll to position [8414, 0]
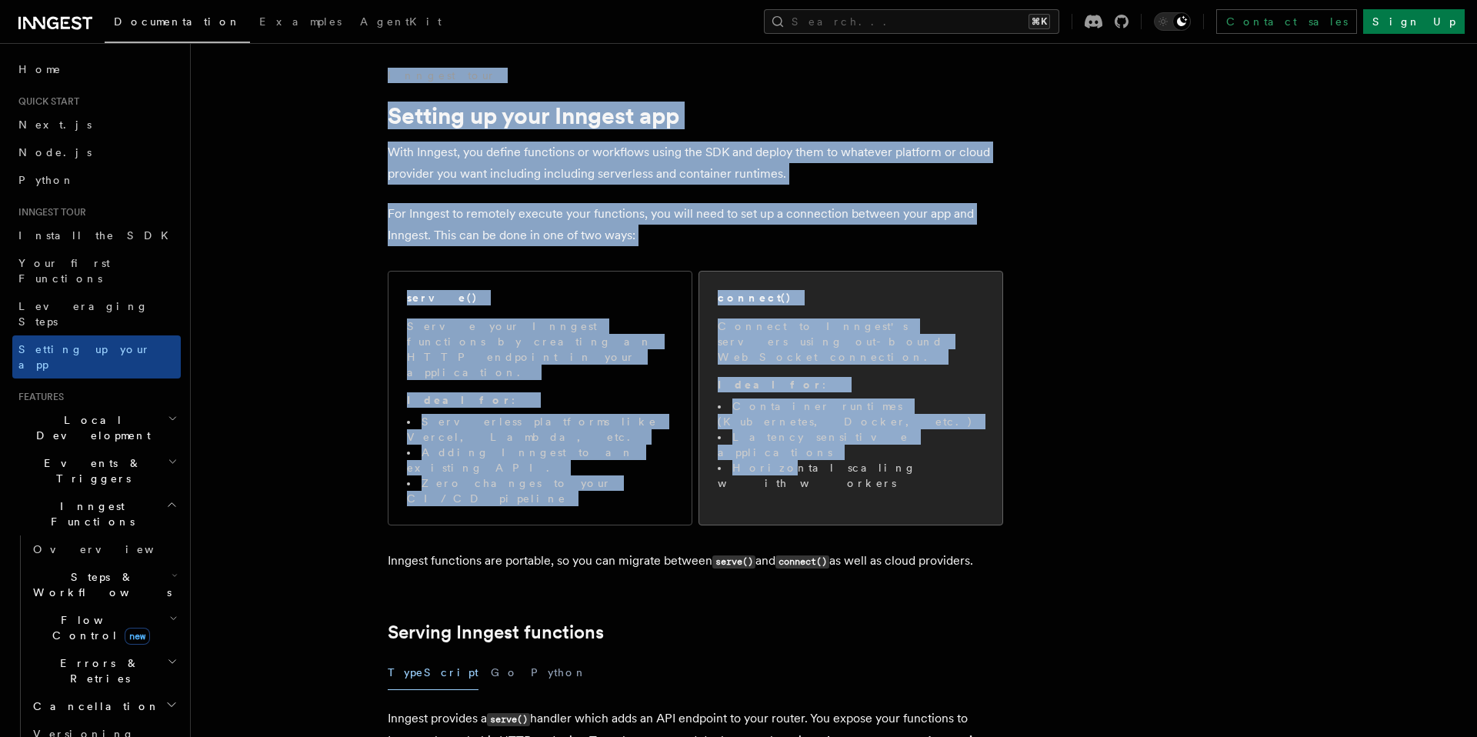
drag, startPoint x: 369, startPoint y: 78, endPoint x: 767, endPoint y: 424, distance: 526.7
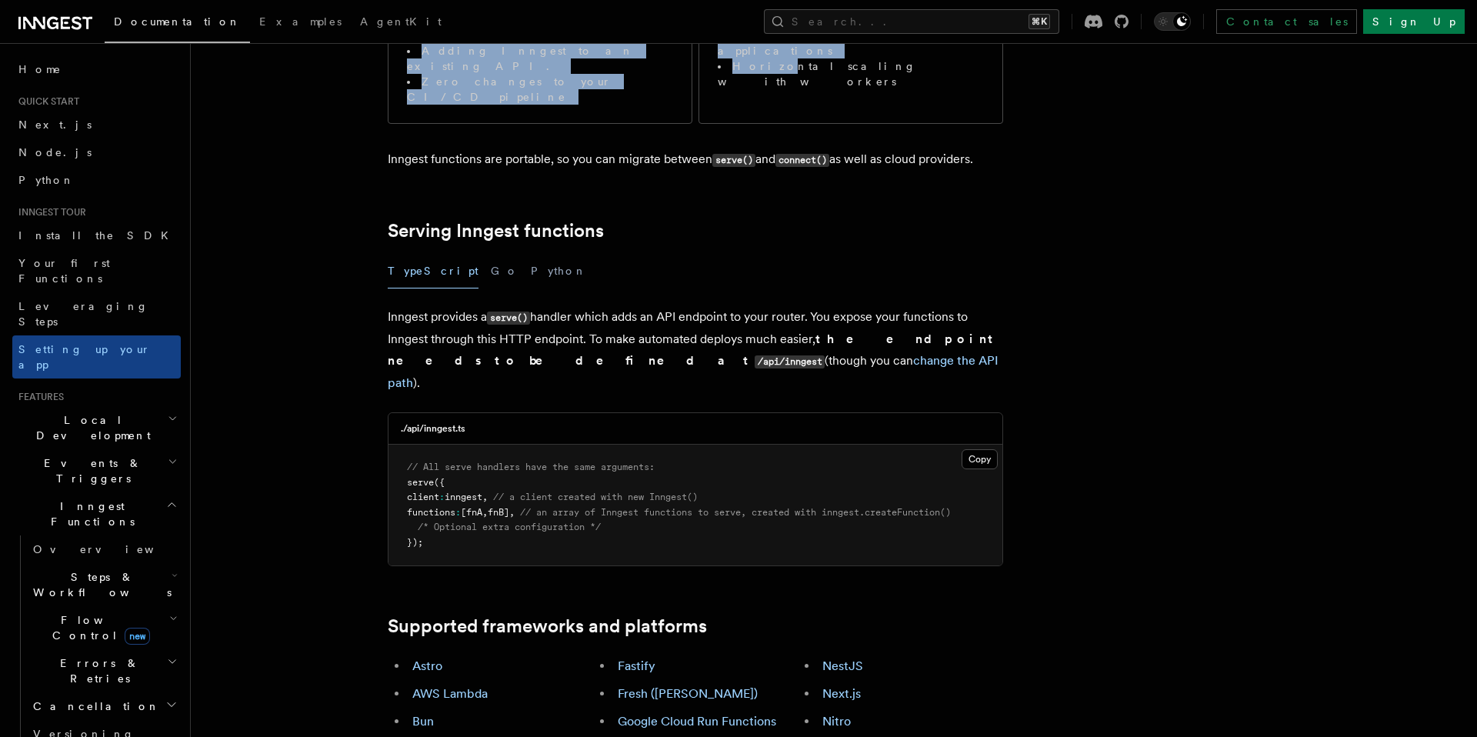
scroll to position [399, 0]
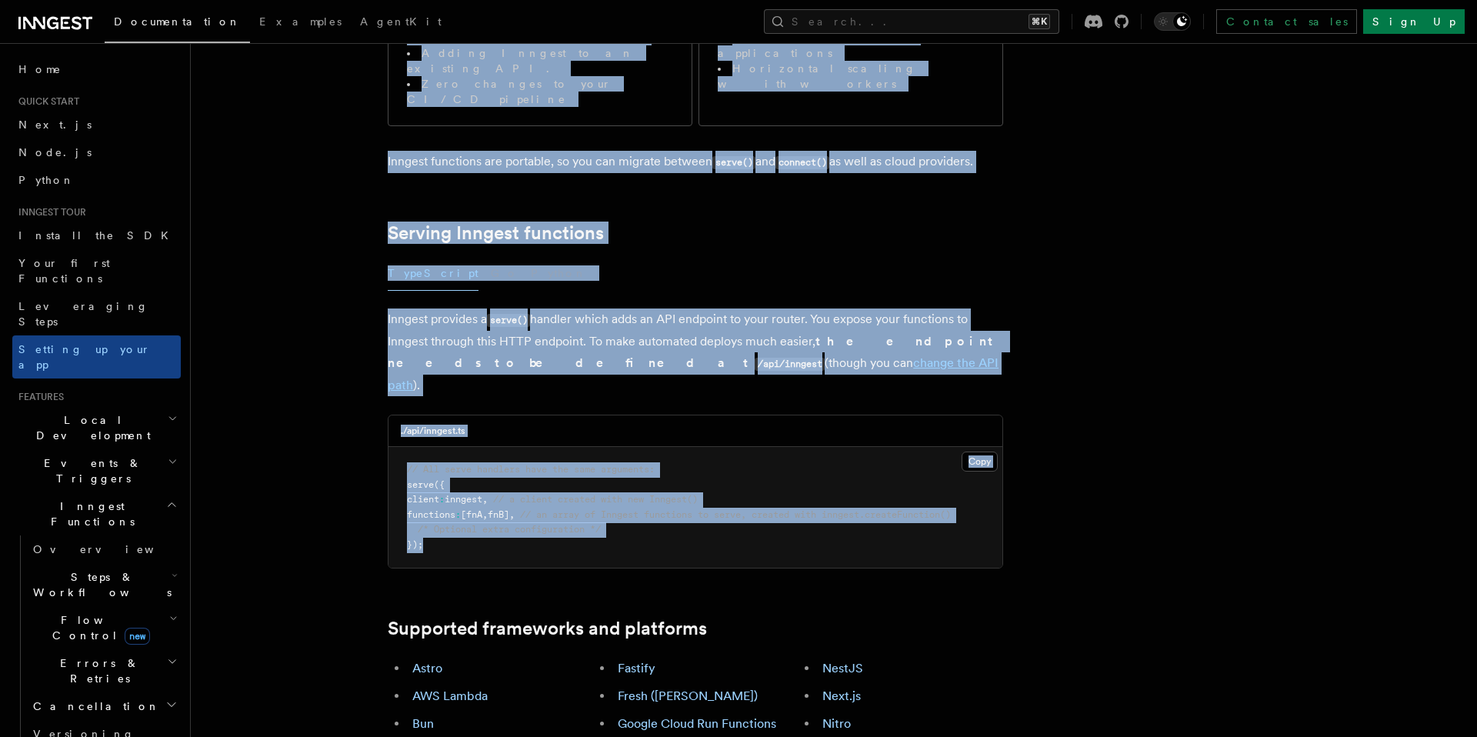
click at [638, 452] on pre "// All serve handlers have the same arguments: serve ({ client : inngest , // a…" at bounding box center [695, 507] width 614 height 121
copy article "Inngest tour Setting up your Inngest app With Inngest, you define functions or …"
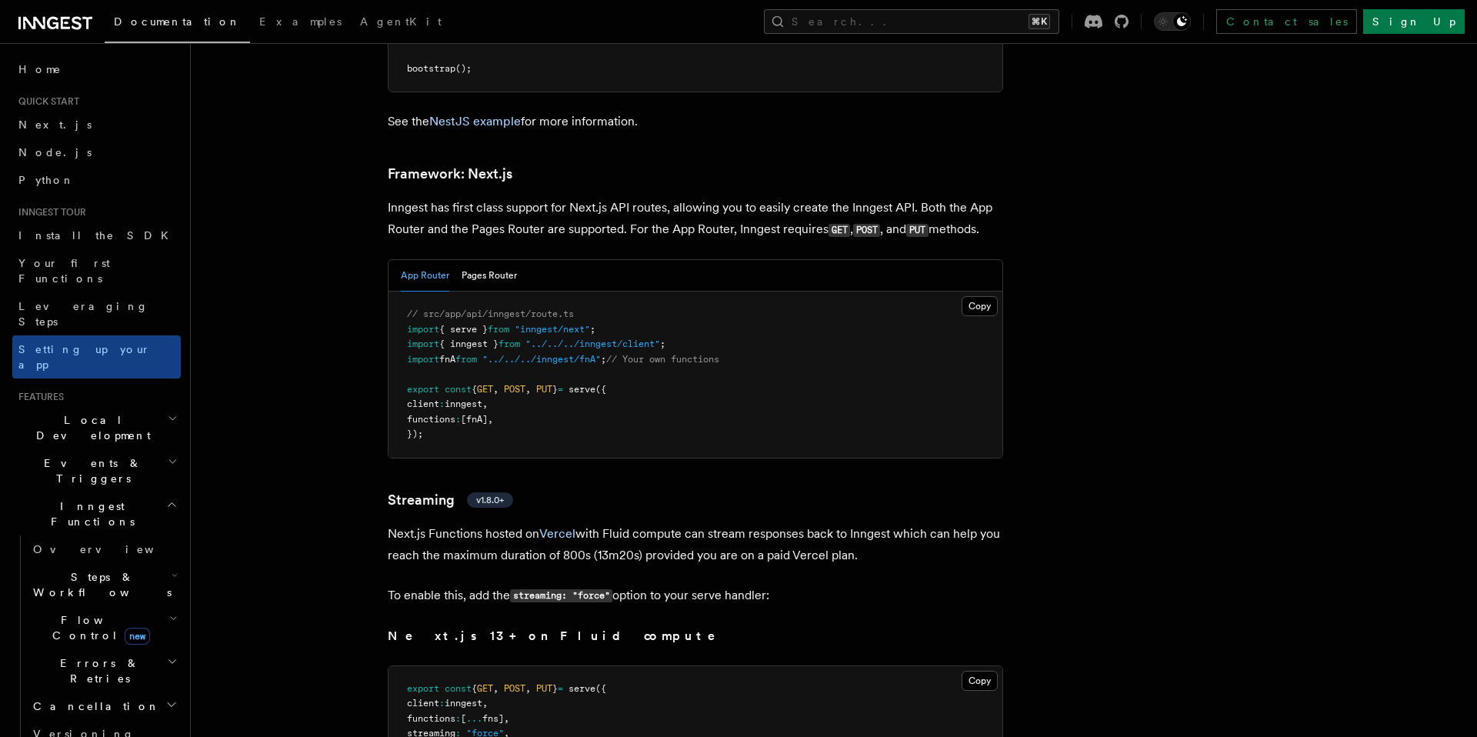
scroll to position [9410, 0]
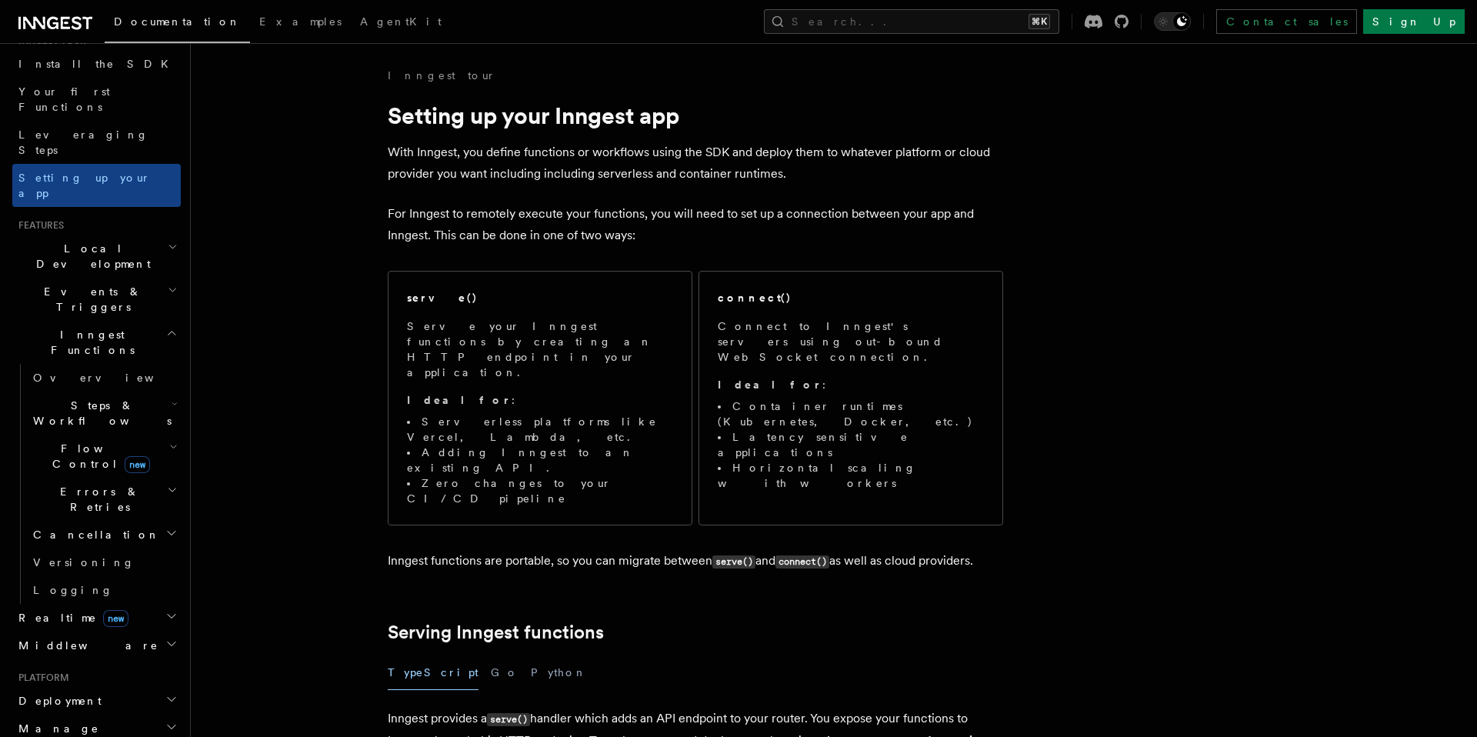
scroll to position [176, 0]
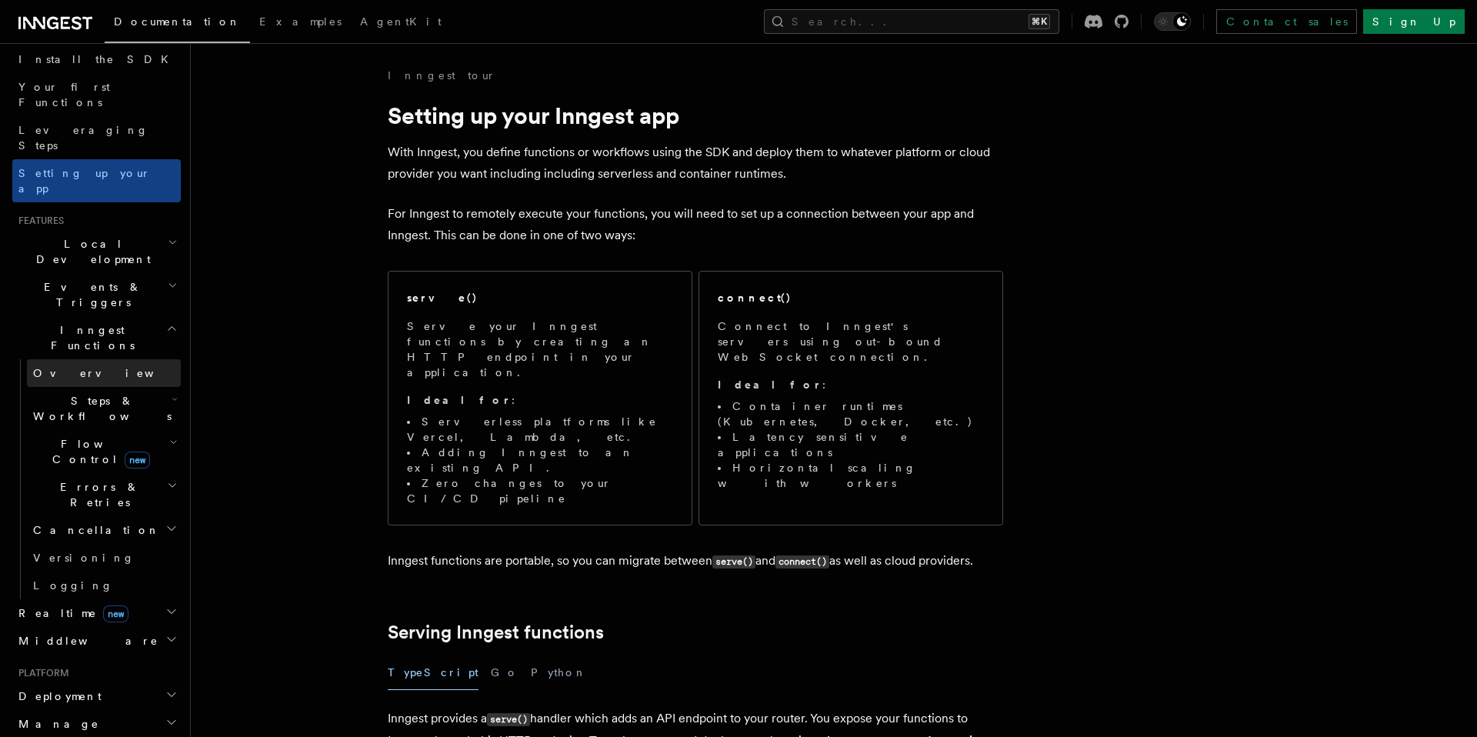
click at [84, 359] on link "Overview" at bounding box center [104, 373] width 154 height 28
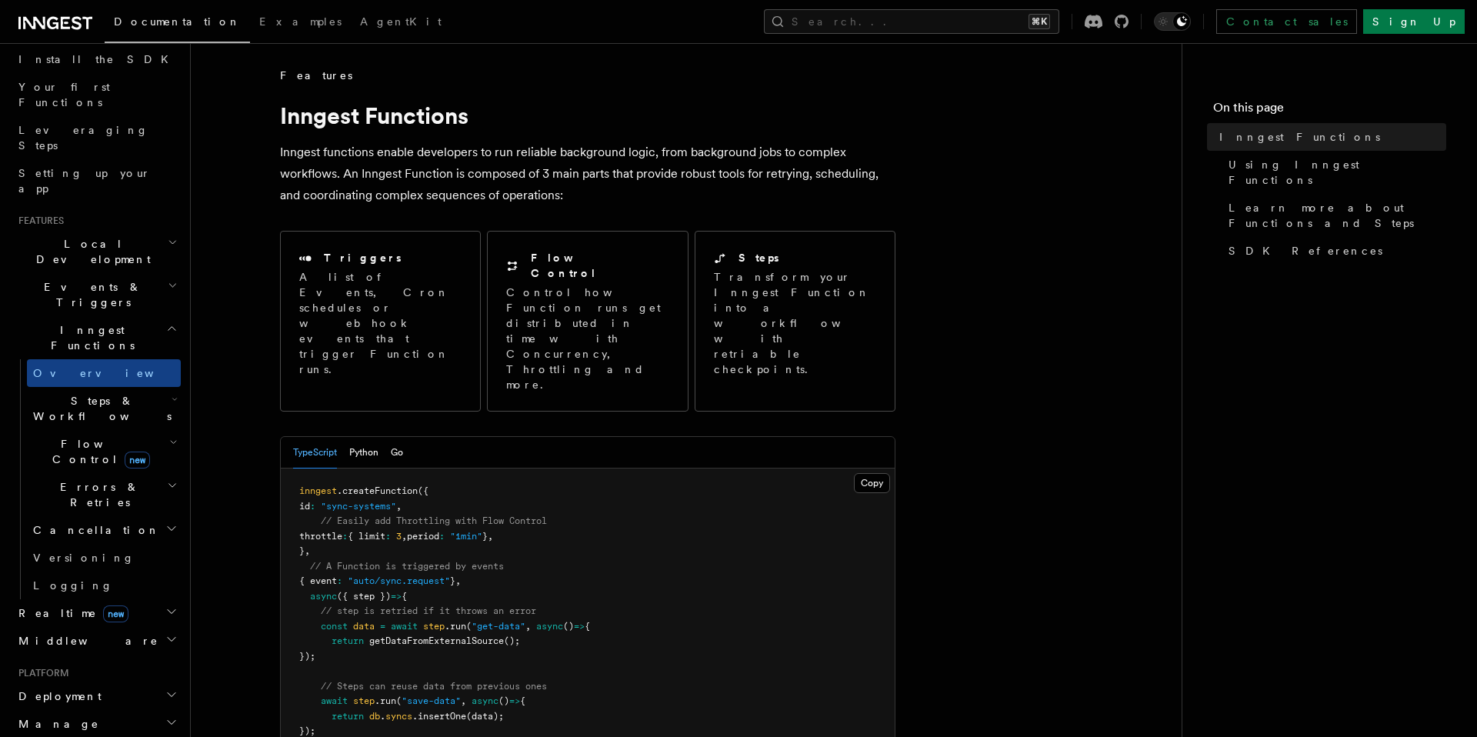
click at [82, 393] on span "Steps & Workflows" at bounding box center [99, 408] width 145 height 31
click at [88, 393] on span "Steps & Workflows" at bounding box center [99, 408] width 145 height 31
click at [80, 430] on h2 "Flow Control new" at bounding box center [104, 451] width 154 height 43
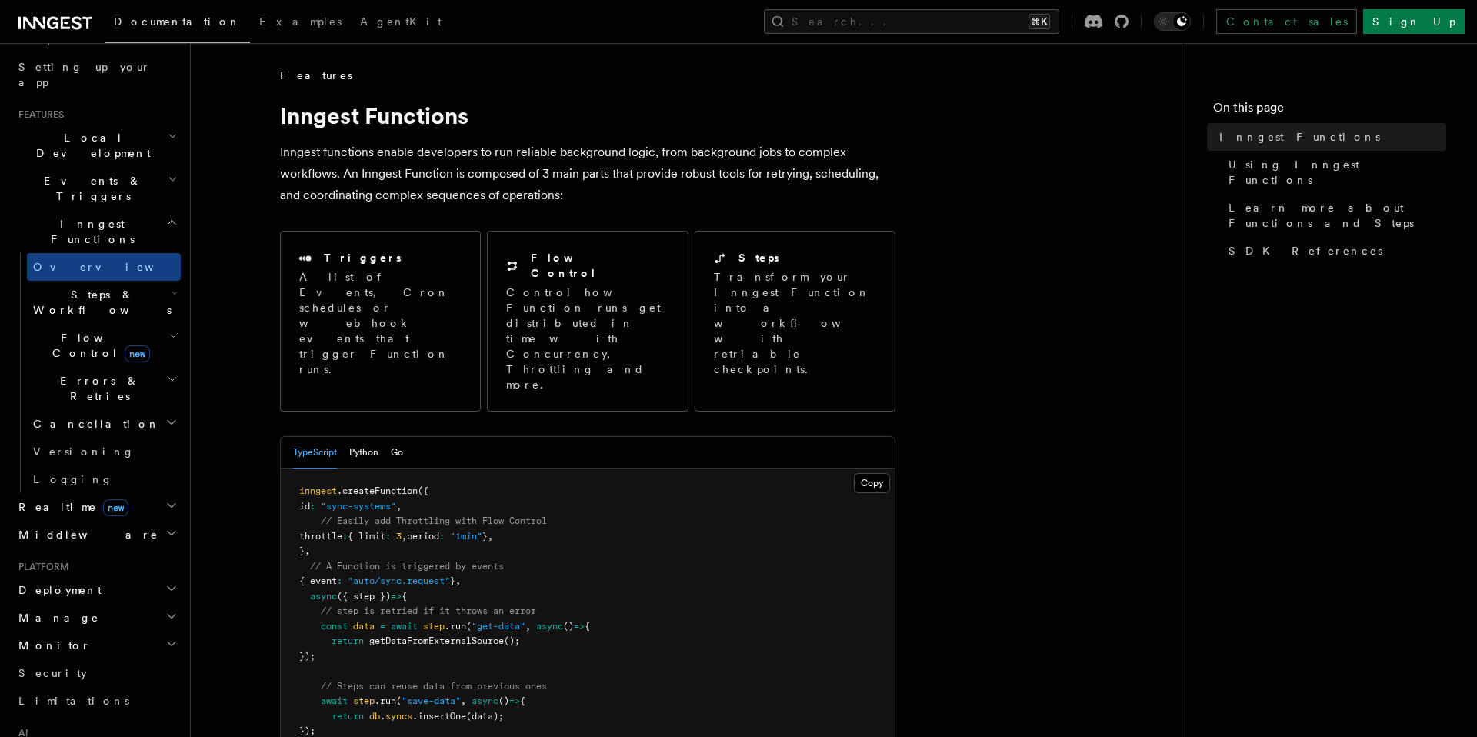
click at [98, 493] on h2 "Realtime new" at bounding box center [96, 507] width 168 height 28
click at [104, 521] on link "Overview" at bounding box center [104, 535] width 154 height 28
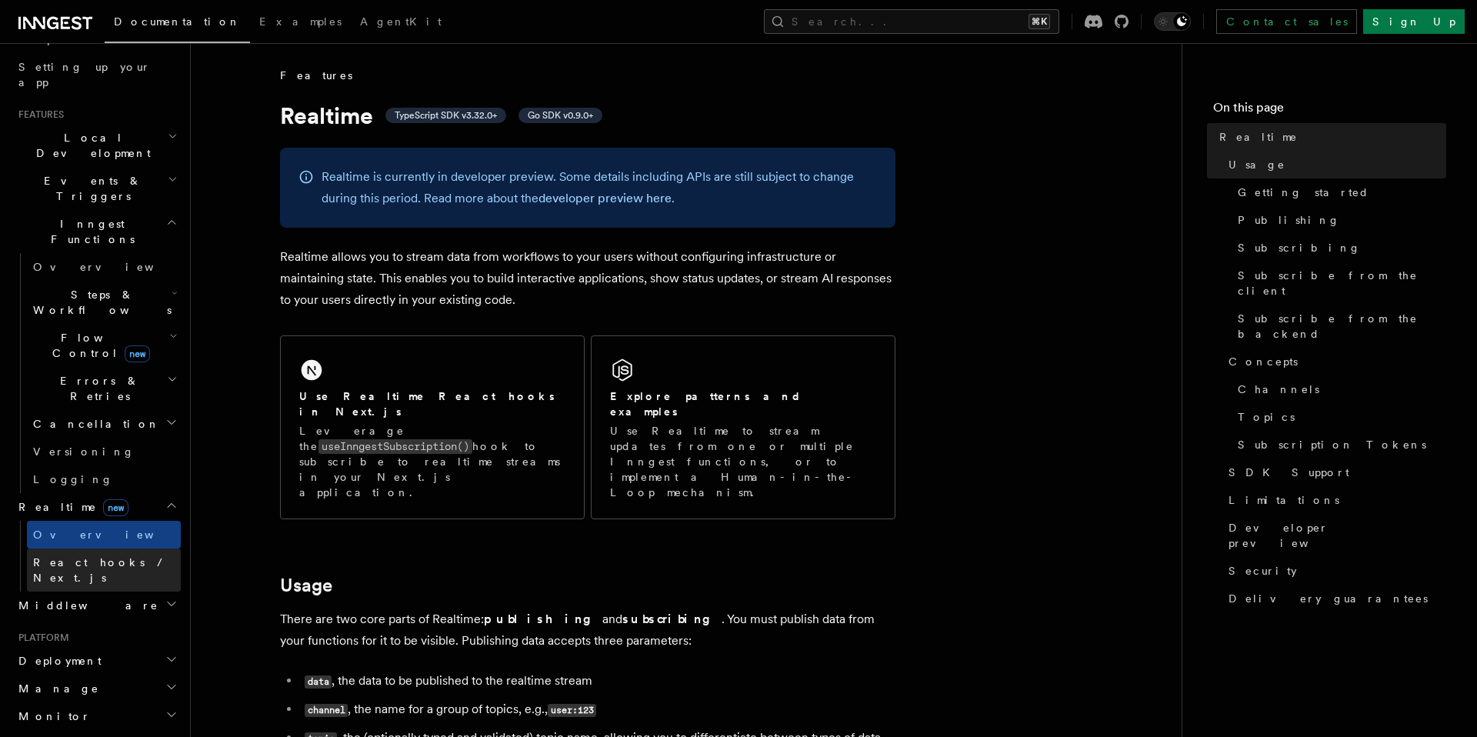
click at [102, 548] on link "React hooks / Next.js" at bounding box center [104, 569] width 154 height 43
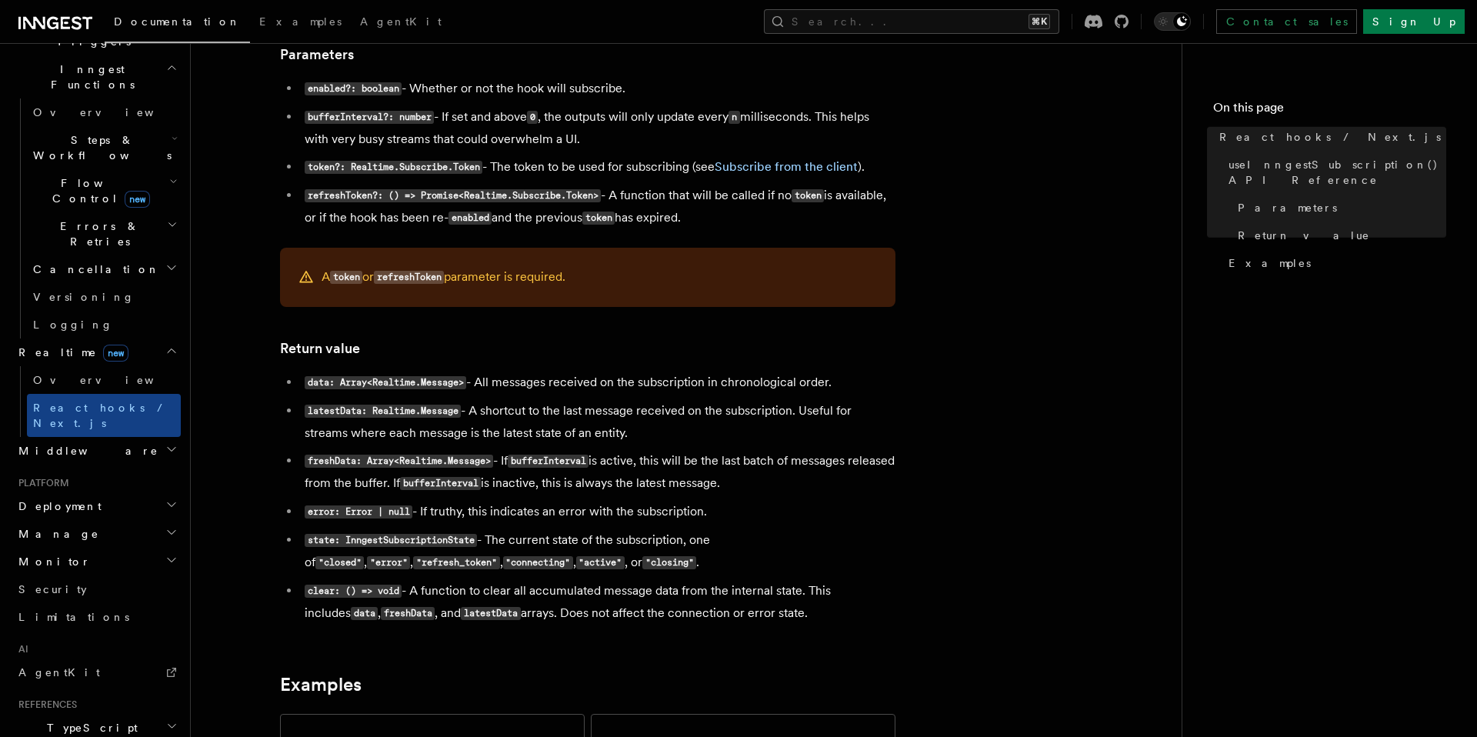
scroll to position [1215, 0]
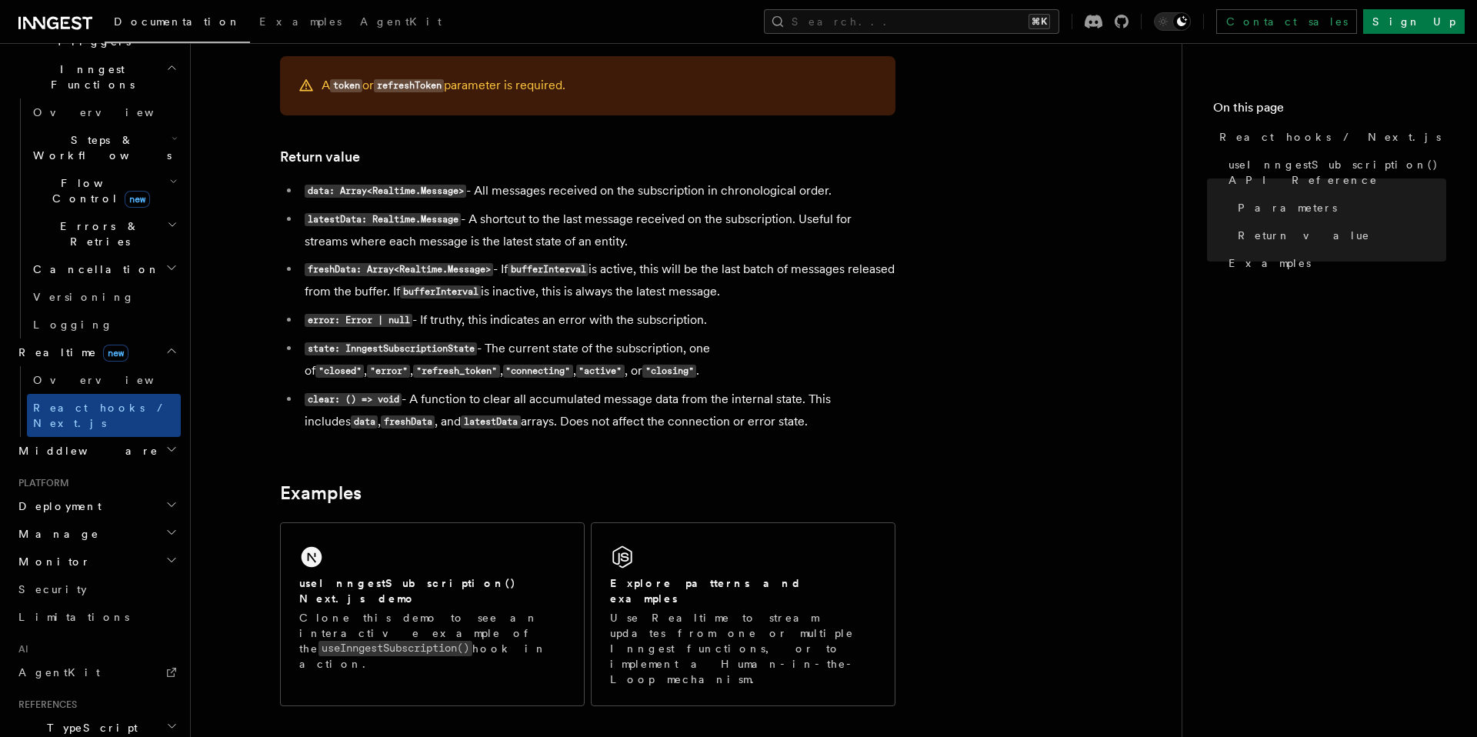
drag, startPoint x: 795, startPoint y: 427, endPoint x: 354, endPoint y: 188, distance: 501.8
click at [354, 188] on ul "data: Array<Realtime.Message> - All messages received on the subscription in ch…" at bounding box center [587, 306] width 615 height 253
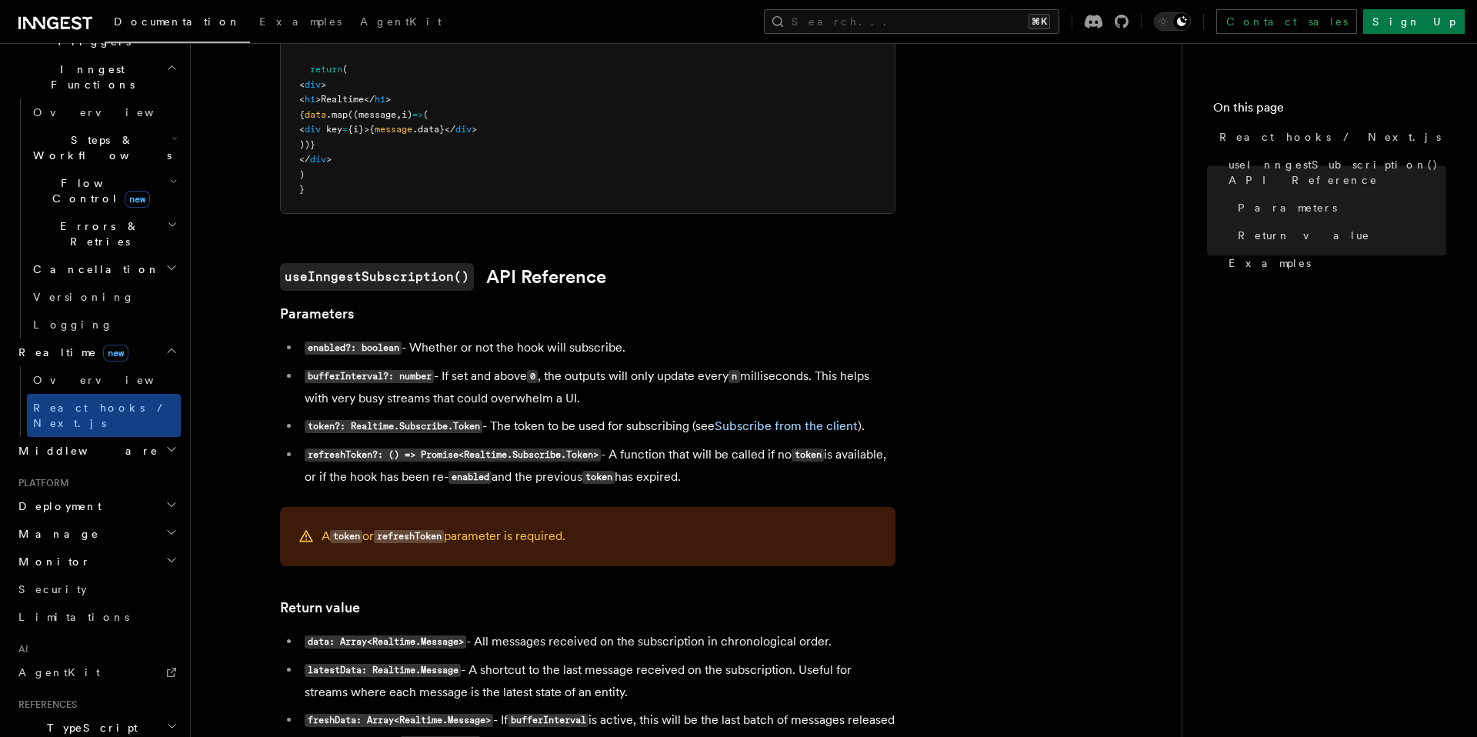
scroll to position [641, 0]
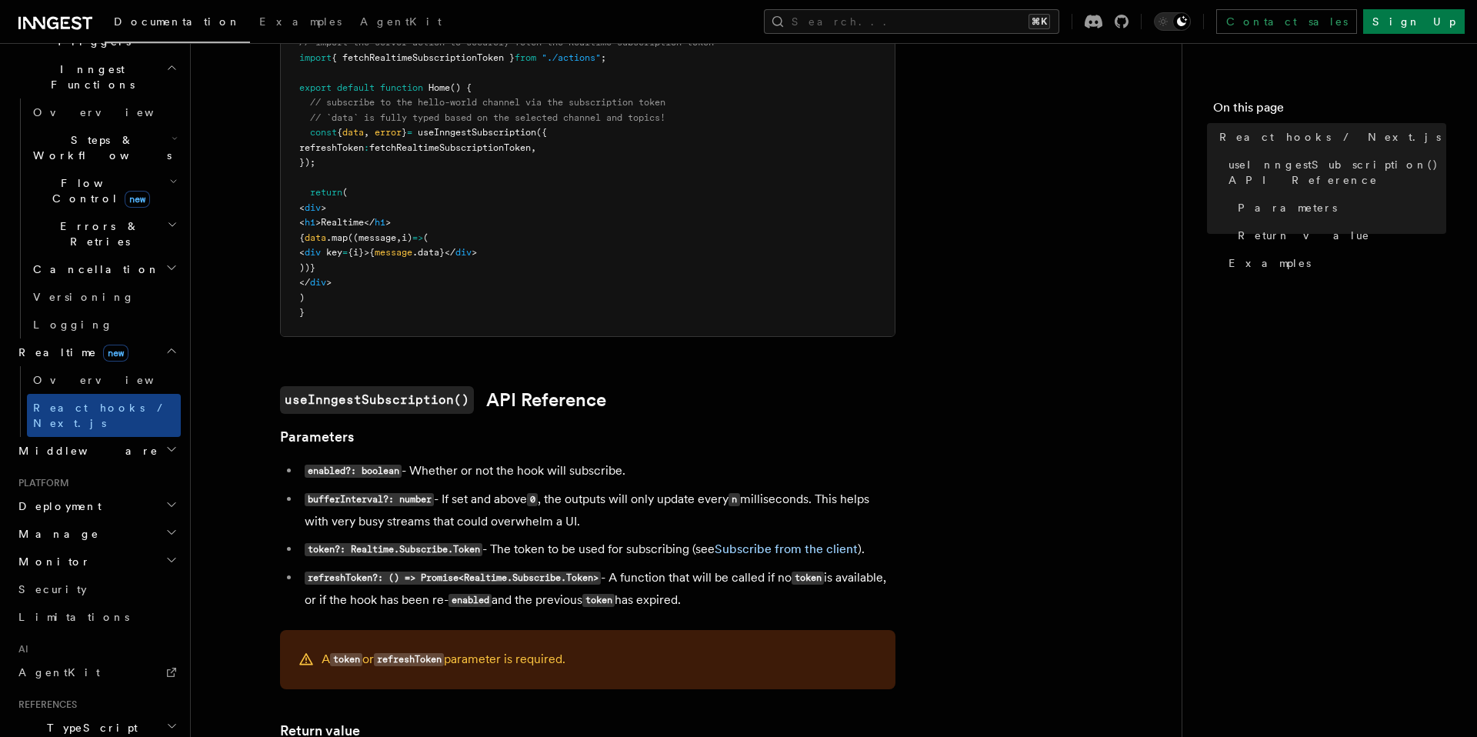
drag, startPoint x: 433, startPoint y: 474, endPoint x: 291, endPoint y: 238, distance: 275.7
click at [291, 238] on article "Features Realtime React hooks / Next.js TypeScript SDK v3.32.0+ Realtime provid…" at bounding box center [686, 500] width 942 height 2146
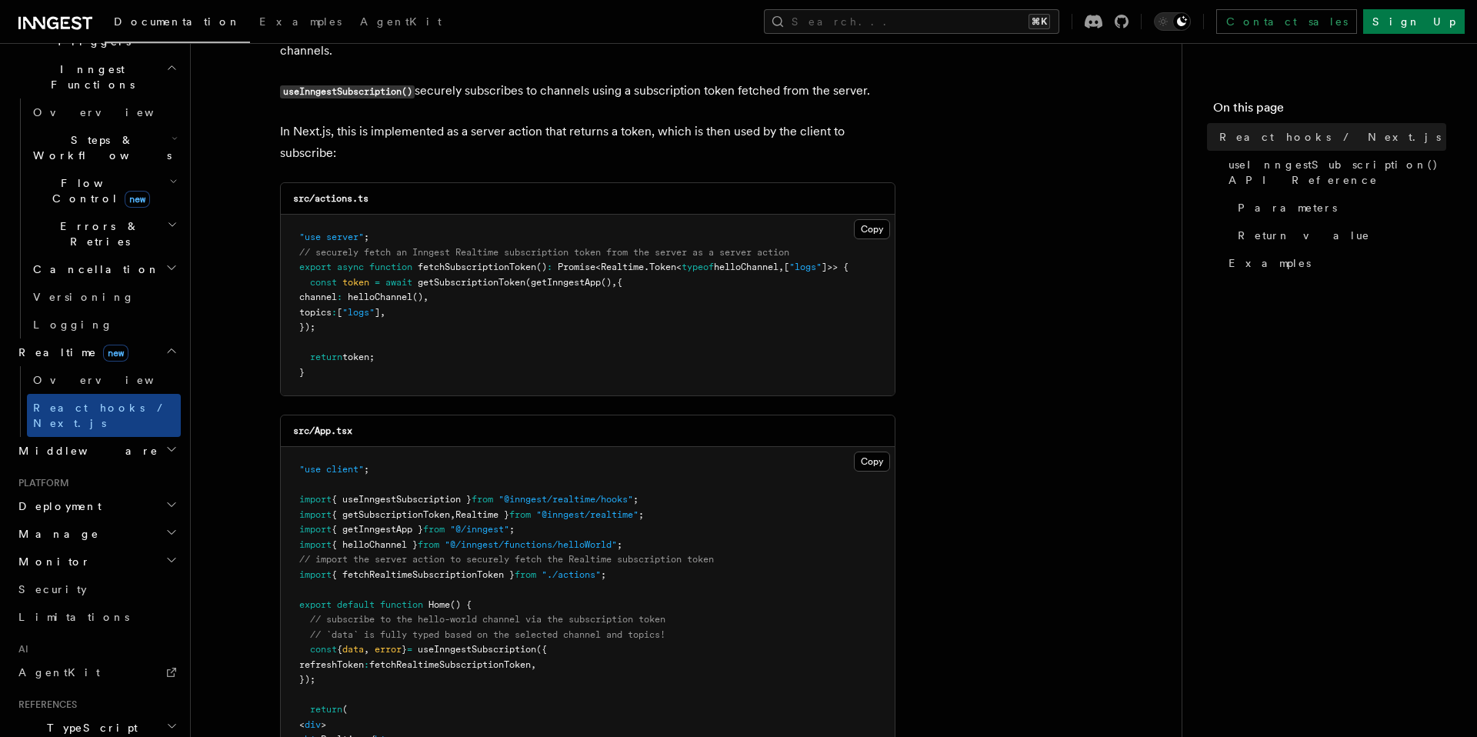
scroll to position [0, 0]
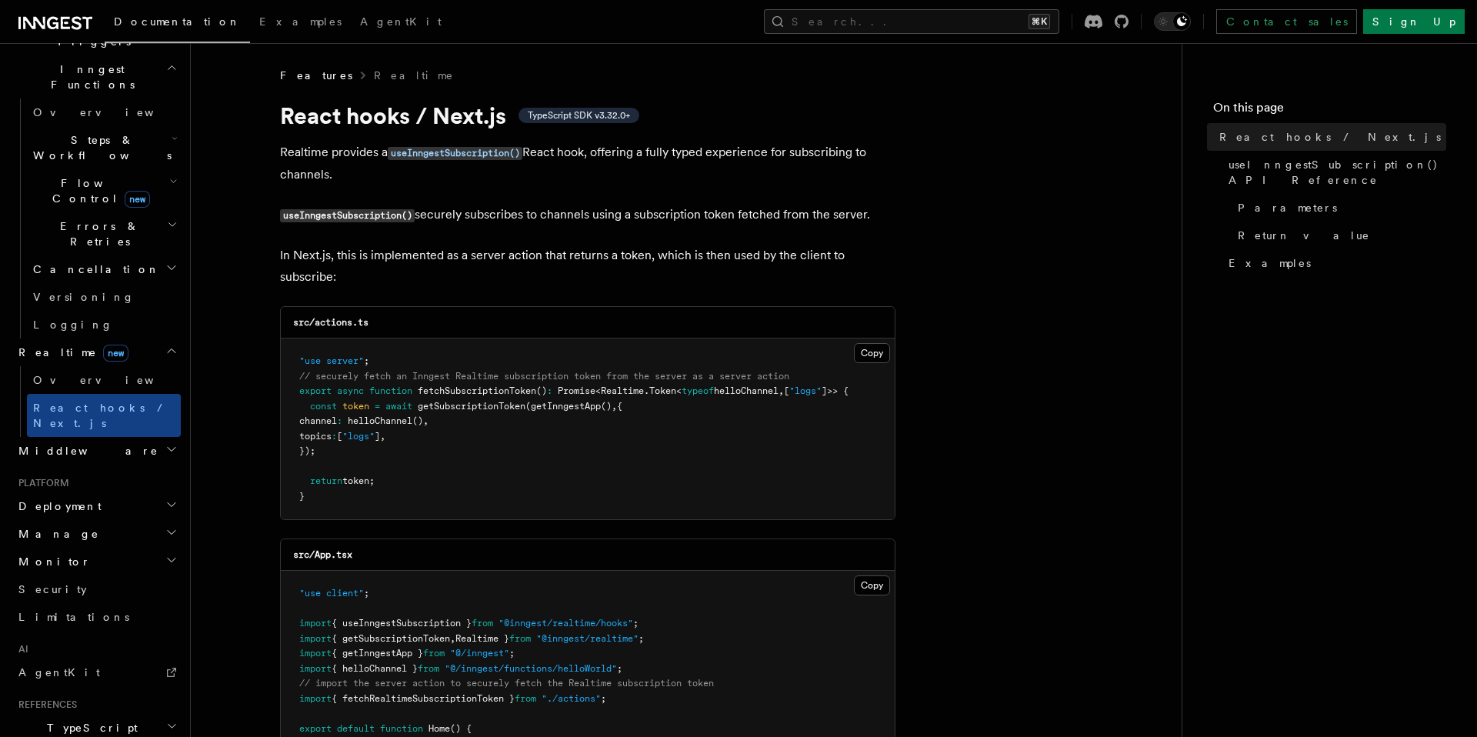
click at [280, 113] on h1 "React hooks / Next.js TypeScript SDK v3.32.0+" at bounding box center [587, 116] width 615 height 28
copy article "React hooks / Next.js TypeScript SDK v3.32.0+ Realtime provides a useInngestSub…"
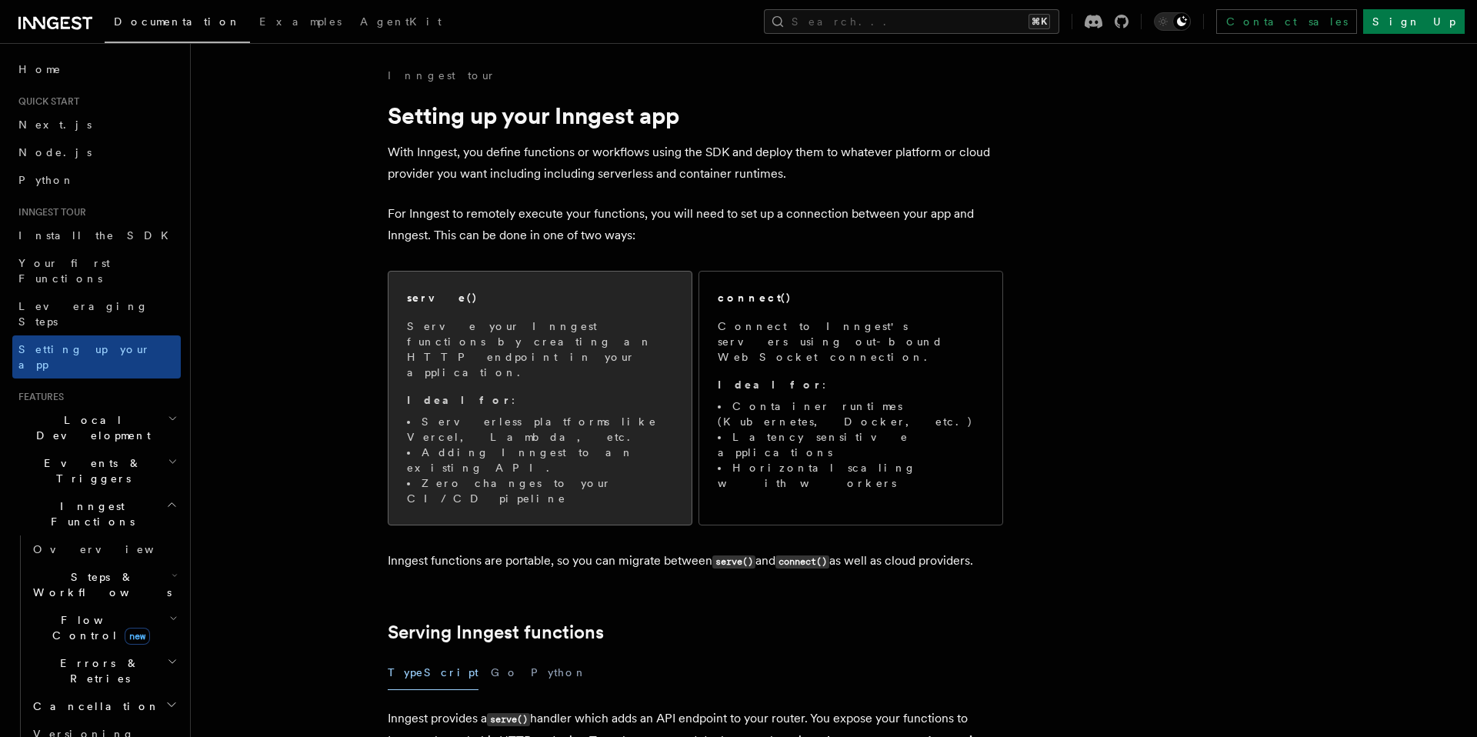
click at [589, 433] on div "serve() Serve your Inngest functions by creating an HTTP endpoint in your appli…" at bounding box center [539, 398] width 303 height 253
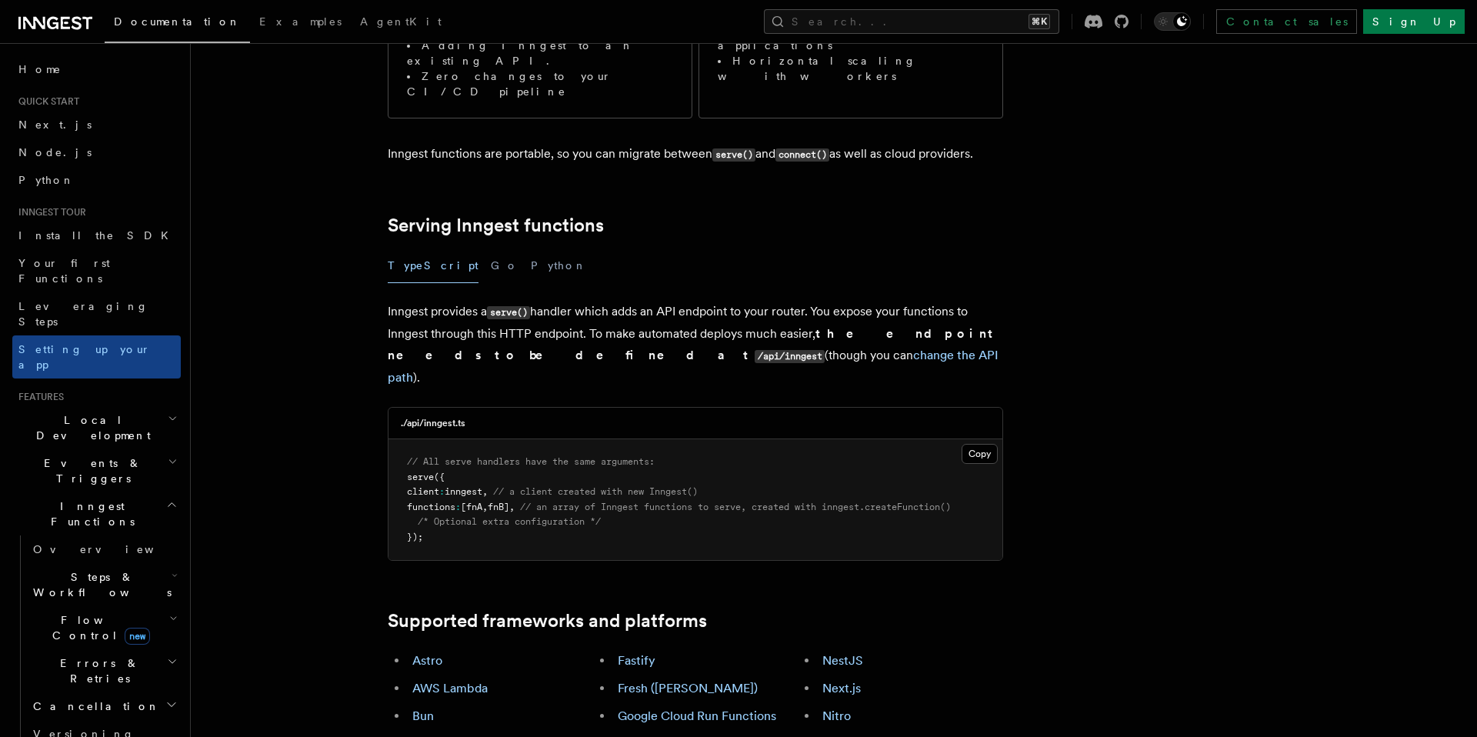
scroll to position [471, 0]
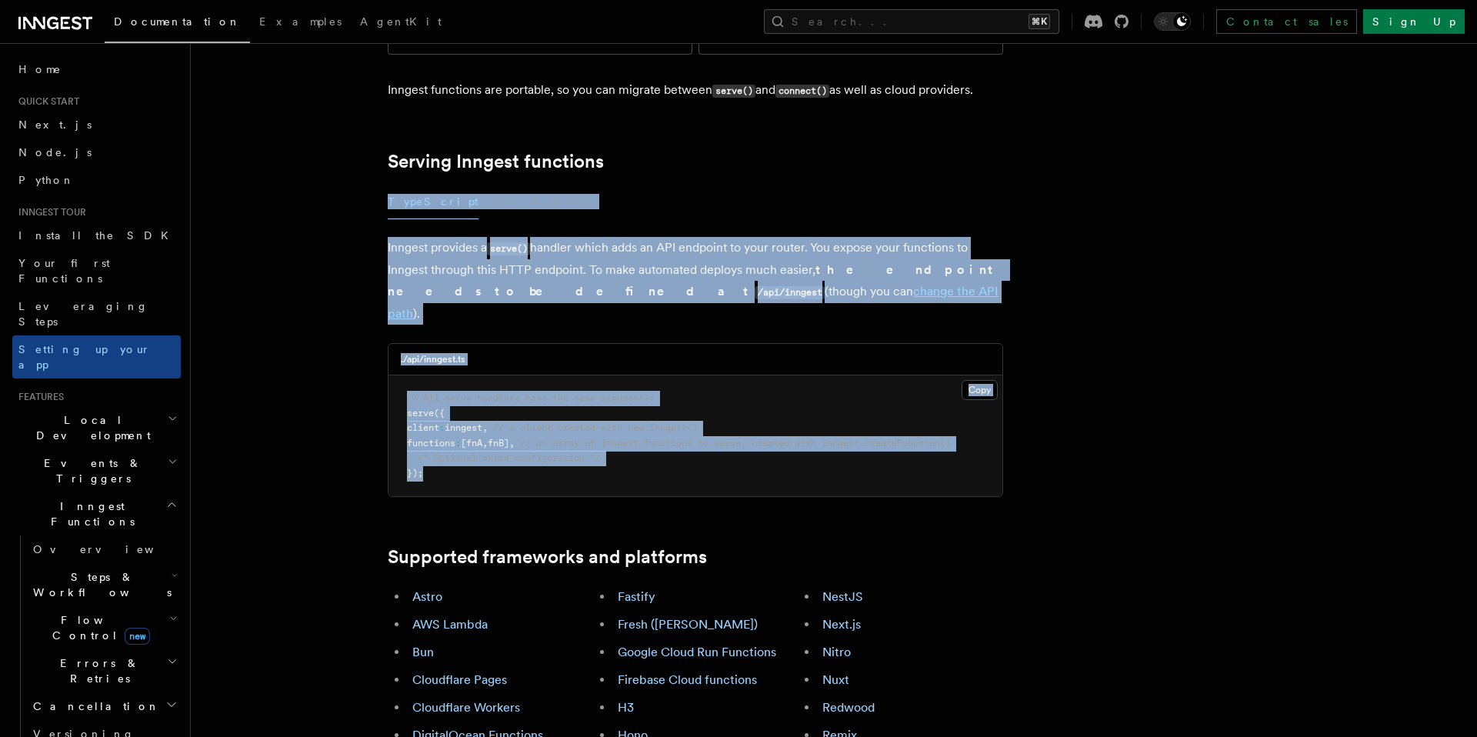
drag, startPoint x: 372, startPoint y: 122, endPoint x: 855, endPoint y: 382, distance: 548.2
copy article "TypeScript Go Python Inngest provides a serve() handler which adds an API endpo…"
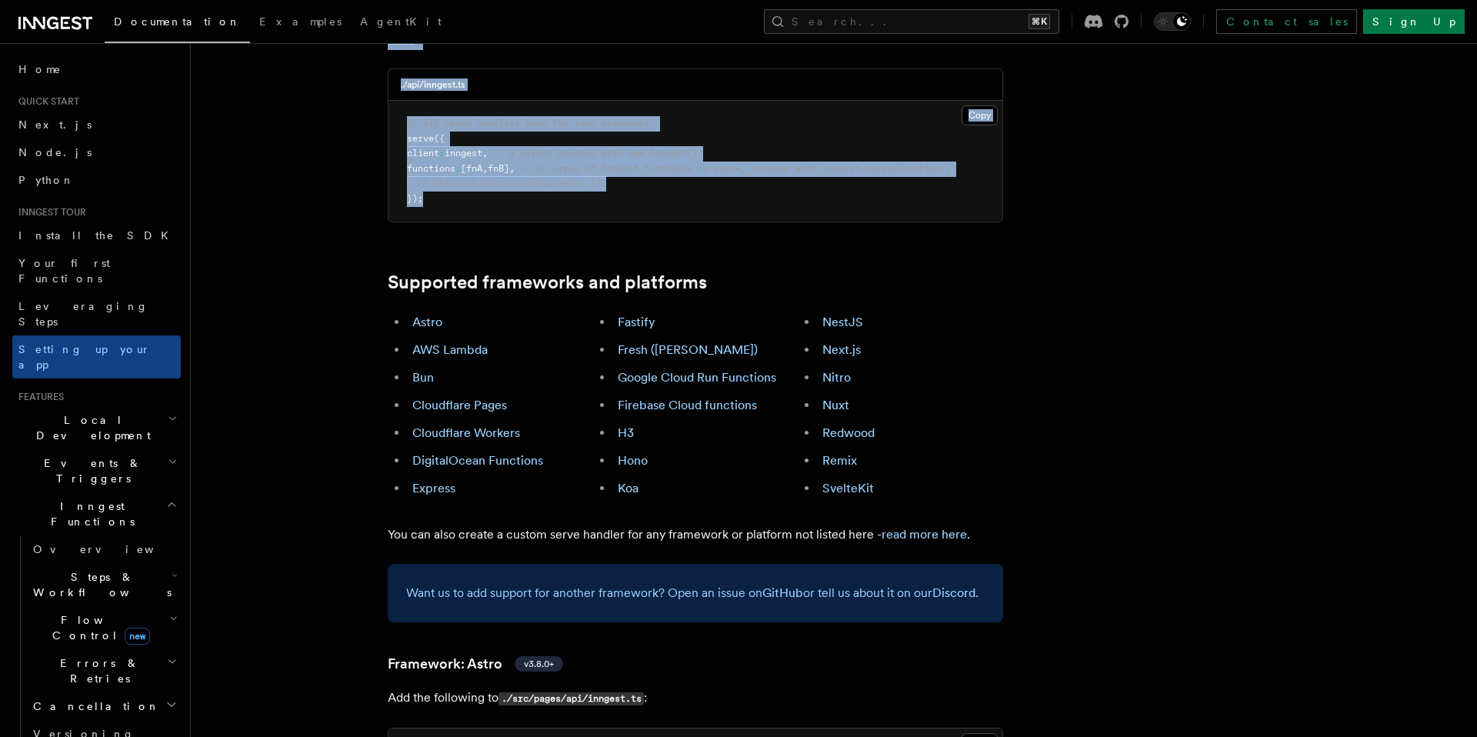
scroll to position [835, 0]
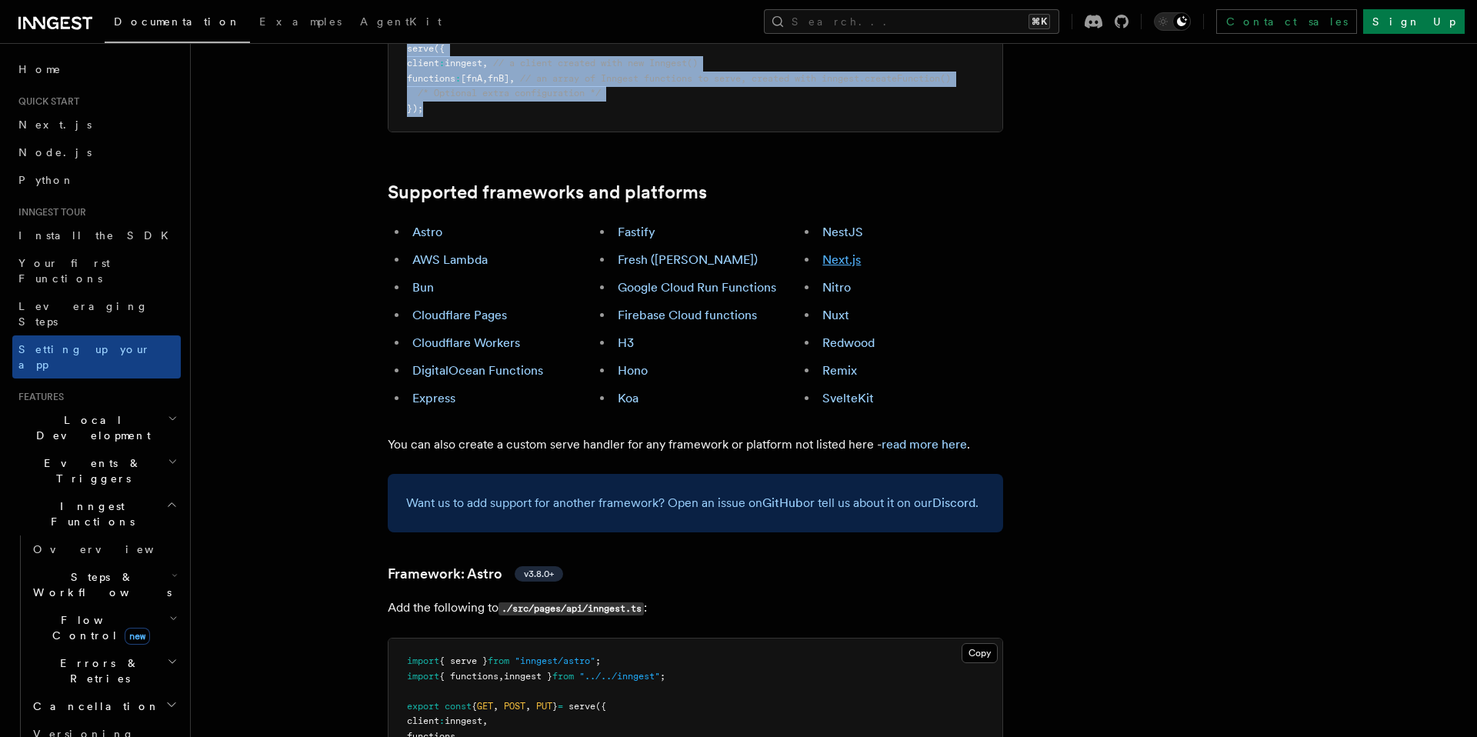
click at [846, 252] on link "Next.js" at bounding box center [841, 259] width 38 height 15
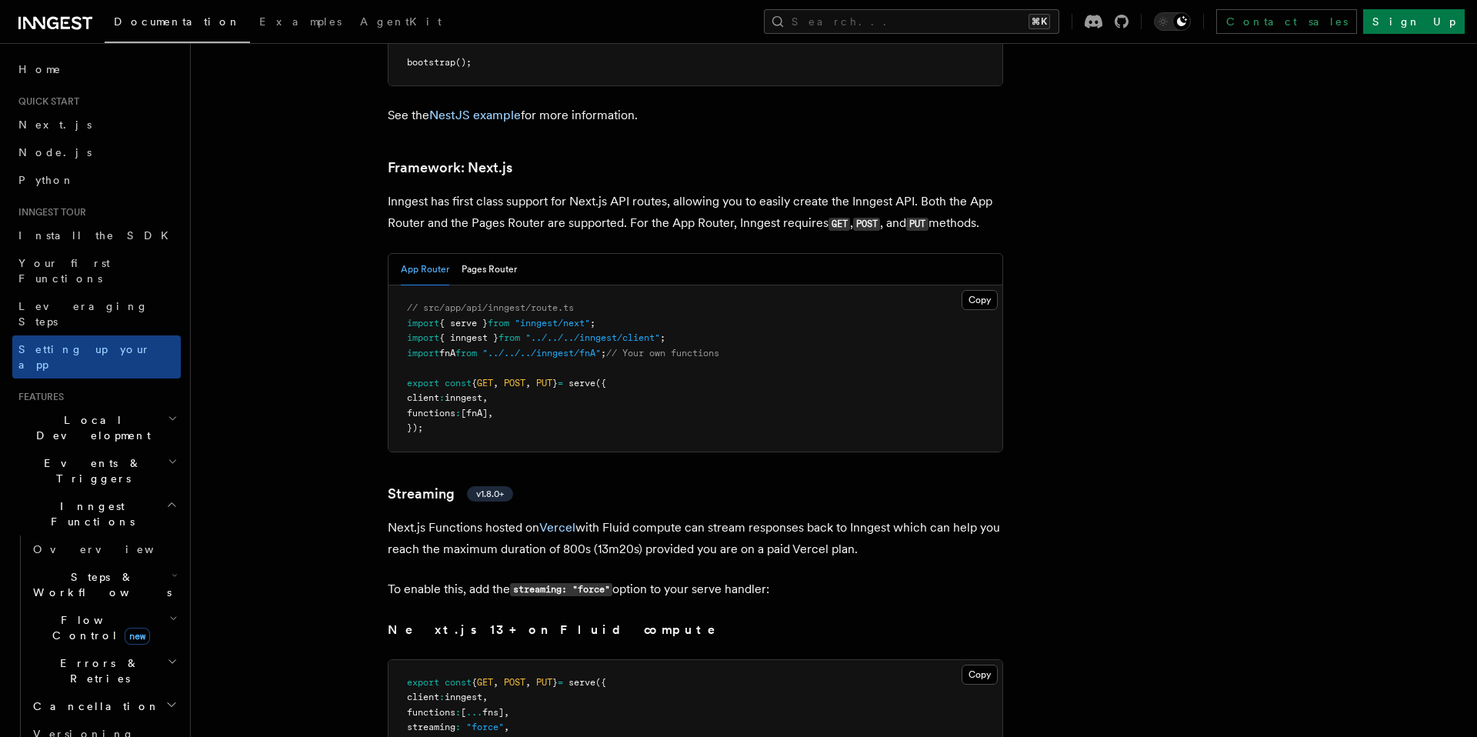
scroll to position [9410, 0]
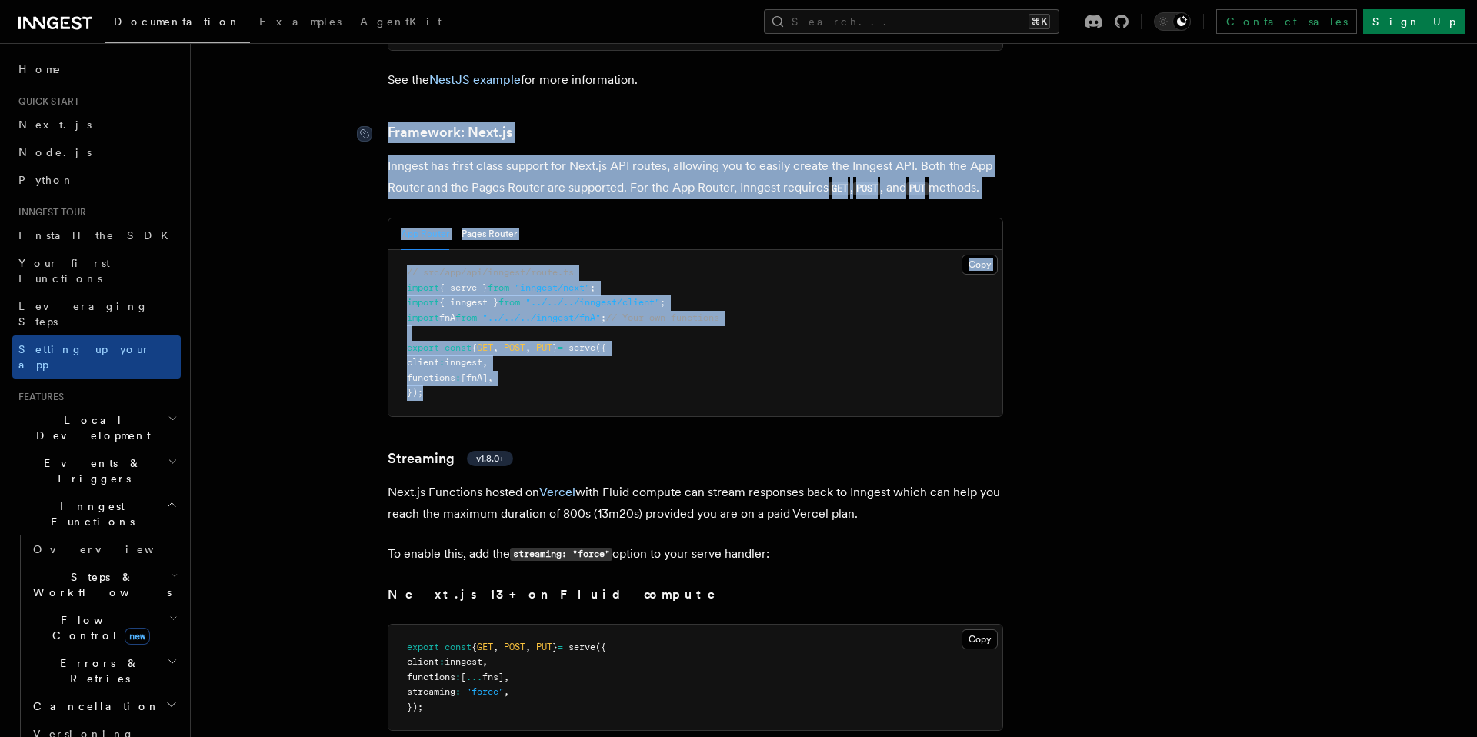
drag, startPoint x: 472, startPoint y: 363, endPoint x: 376, endPoint y: 85, distance: 293.9
copy article "Framework: Next.js Inngest has first class support for Next.js API routes, allo…"
click at [725, 298] on pre "// src/app/api/inngest/route.ts import { serve } from "inngest/next" ; import {…" at bounding box center [695, 333] width 614 height 166
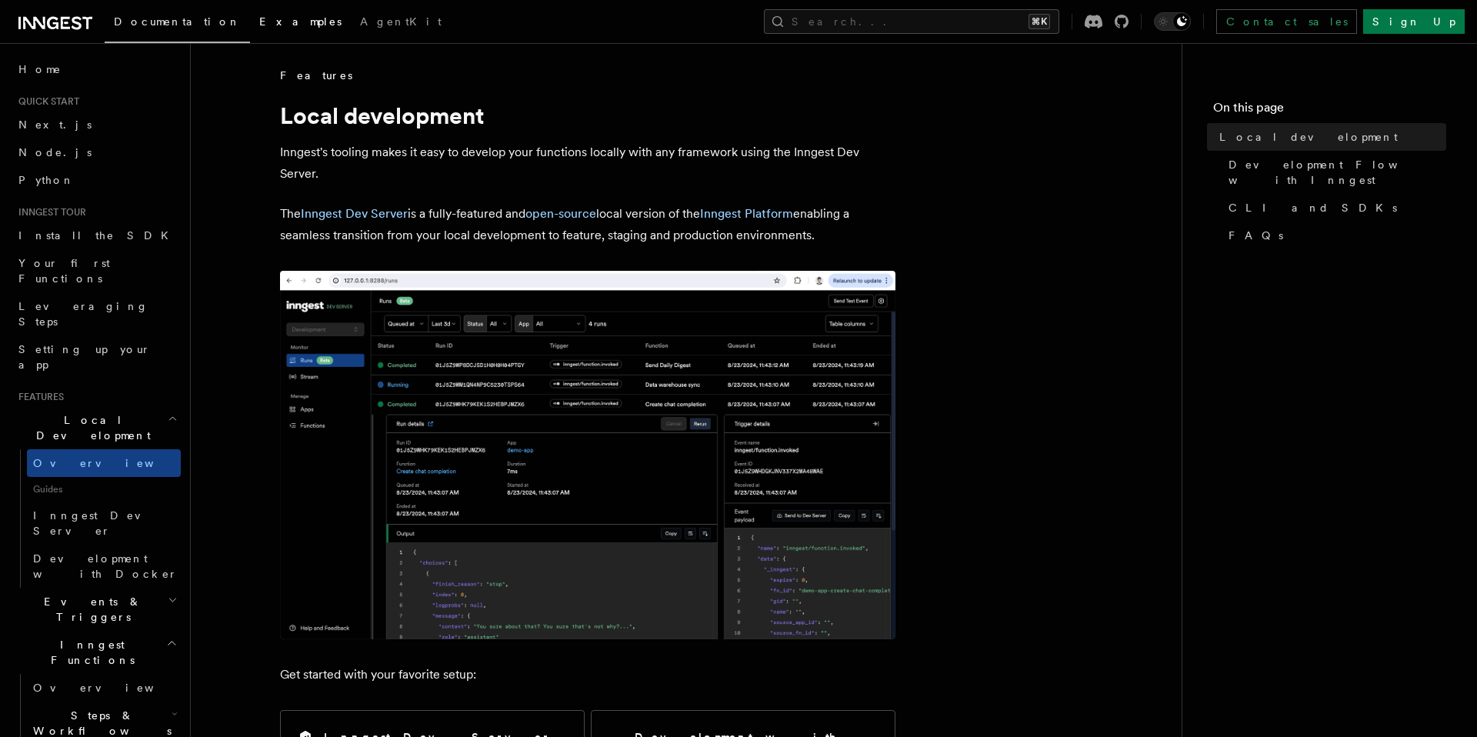
click at [259, 25] on span "Examples" at bounding box center [300, 21] width 82 height 12
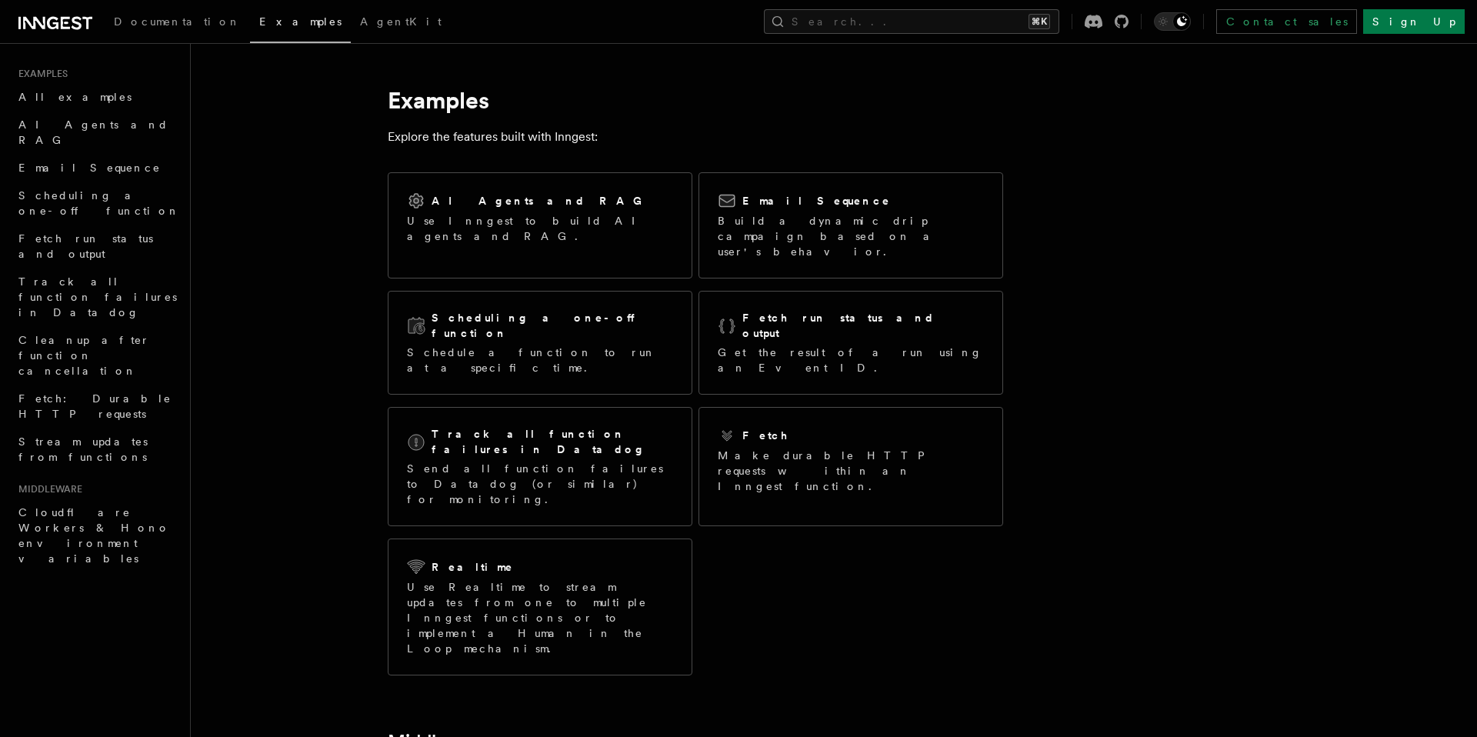
click at [77, 17] on icon at bounding box center [77, 22] width 10 height 13
